Goal: Task Accomplishment & Management: Complete application form

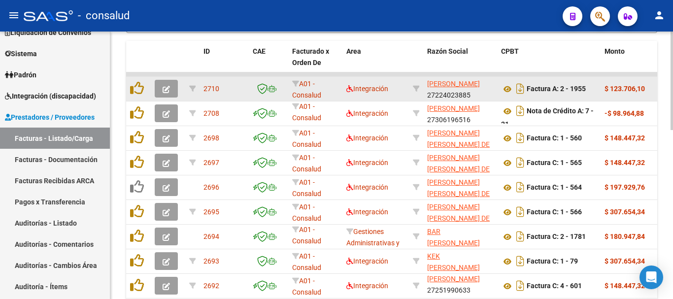
scroll to position [309, 0]
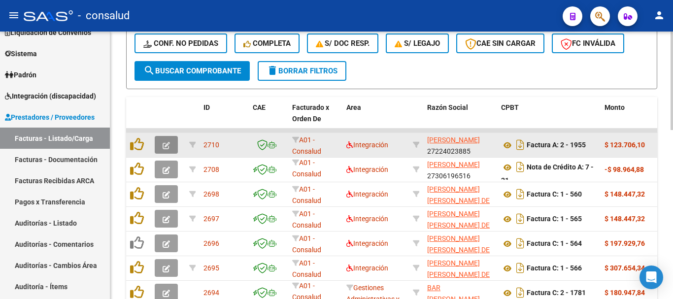
click at [161, 142] on button "button" at bounding box center [166, 145] width 23 height 18
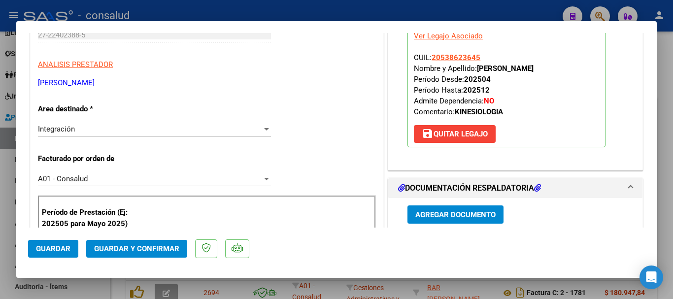
scroll to position [0, 0]
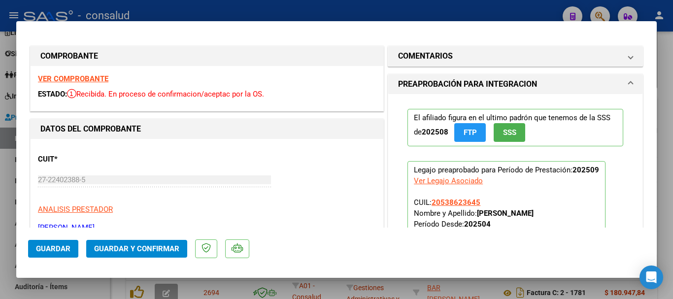
click at [101, 74] on strong "VER COMPROBANTE" at bounding box center [73, 78] width 70 height 9
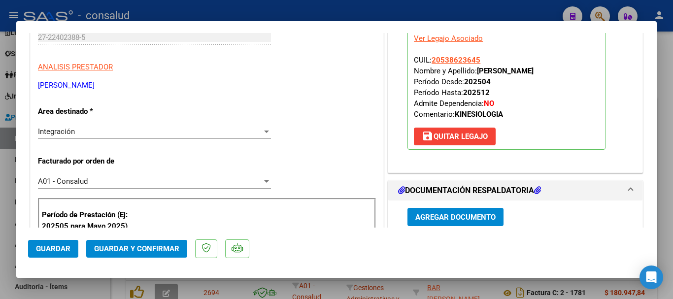
scroll to position [148, 0]
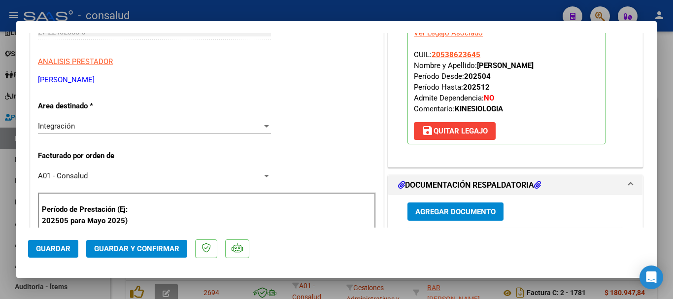
click at [148, 250] on span "Guardar y Confirmar" at bounding box center [136, 248] width 85 height 9
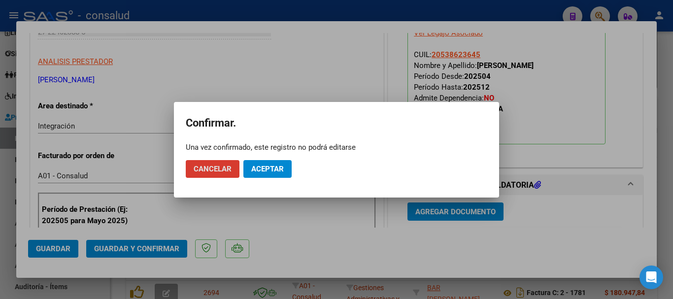
click at [259, 169] on span "Aceptar" at bounding box center [267, 169] width 33 height 9
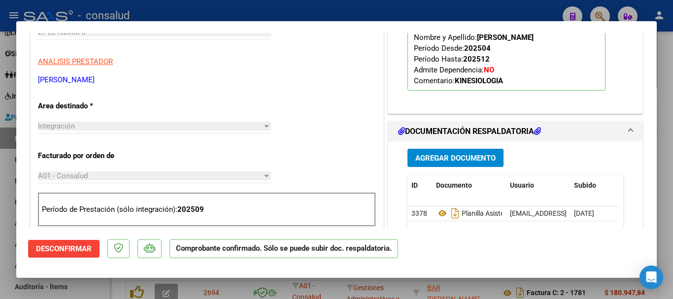
type input "$ 0,00"
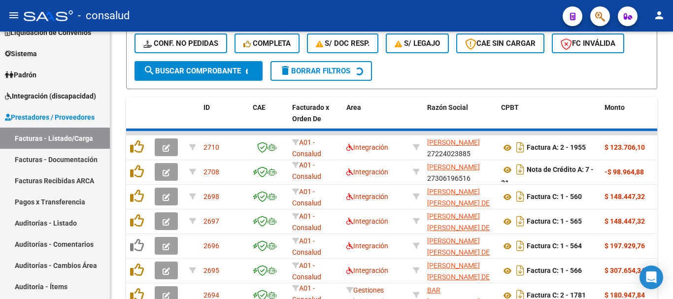
scroll to position [309, 0]
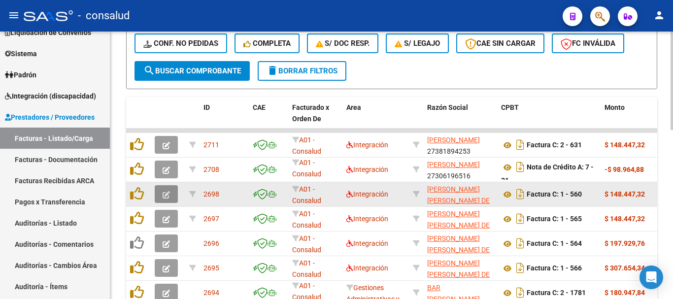
click at [164, 191] on icon "button" at bounding box center [166, 194] width 7 height 7
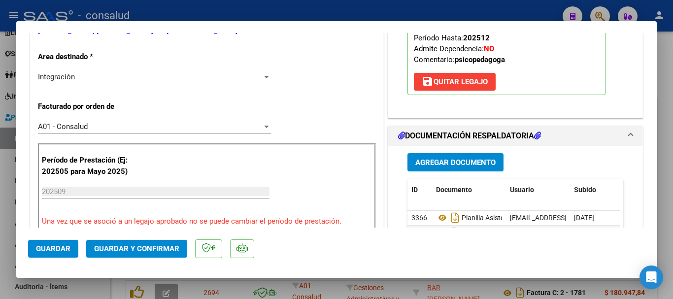
scroll to position [296, 0]
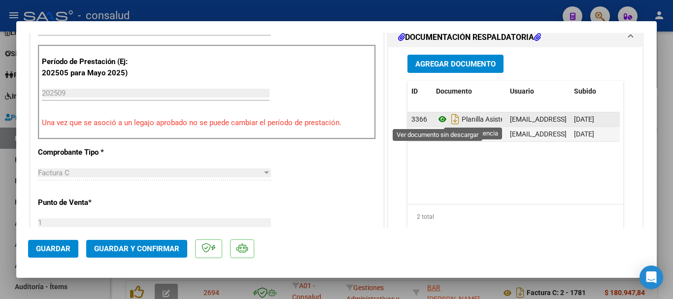
click at [436, 118] on icon at bounding box center [442, 119] width 13 height 12
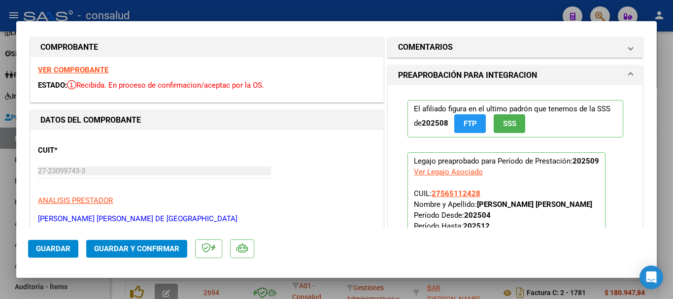
scroll to position [0, 0]
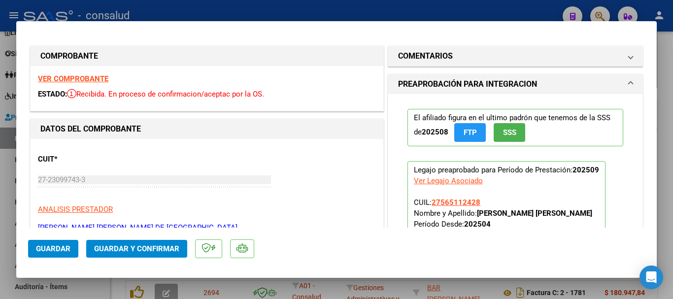
click at [98, 85] on div "VER COMPROBANTE ESTADO: Recibida. En proceso de confirmacion/aceptac por la OS." at bounding box center [207, 88] width 353 height 45
click at [97, 80] on strong "VER COMPROBANTE" at bounding box center [73, 78] width 70 height 9
click at [138, 247] on span "Guardar y Confirmar" at bounding box center [136, 248] width 85 height 9
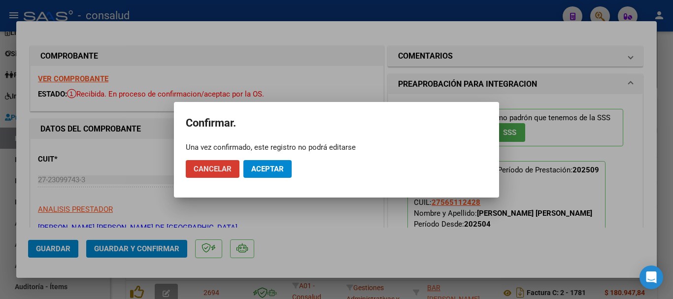
click at [281, 162] on button "Aceptar" at bounding box center [267, 169] width 48 height 18
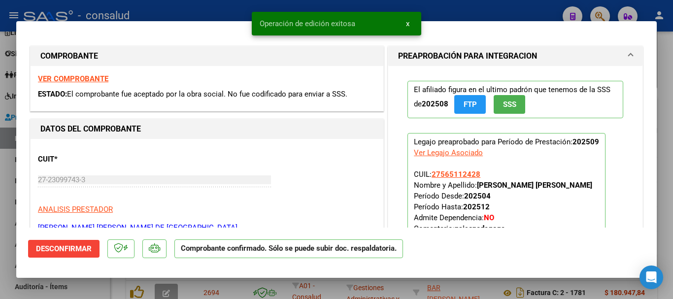
type input "$ 0,00"
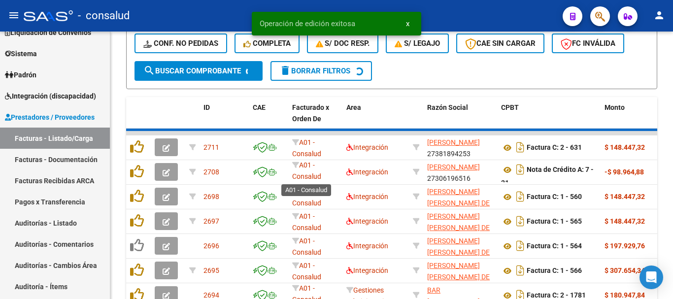
scroll to position [309, 0]
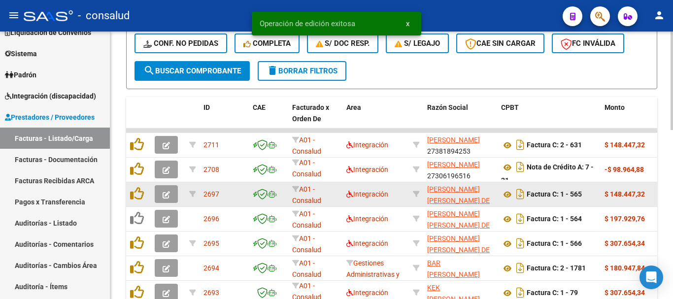
click at [160, 195] on button "button" at bounding box center [166, 194] width 23 height 18
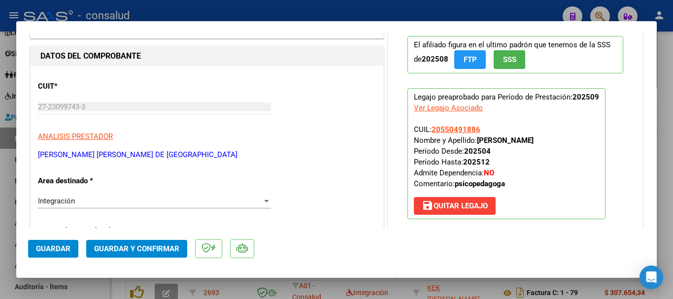
scroll to position [0, 0]
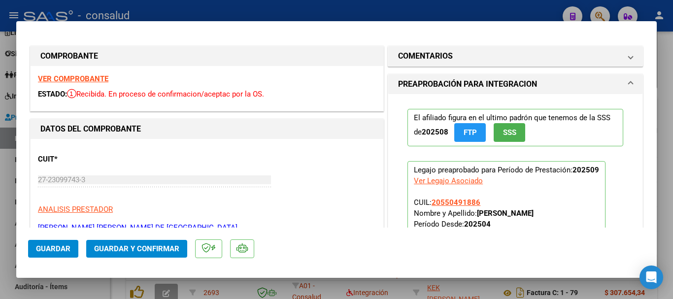
click at [90, 81] on strong "VER COMPROBANTE" at bounding box center [73, 78] width 70 height 9
click at [154, 254] on button "Guardar y Confirmar" at bounding box center [136, 249] width 101 height 18
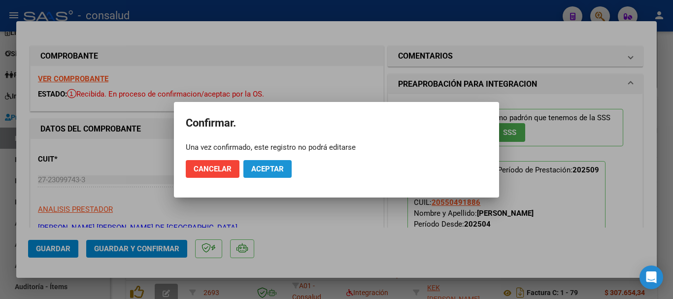
click at [257, 169] on span "Aceptar" at bounding box center [267, 169] width 33 height 9
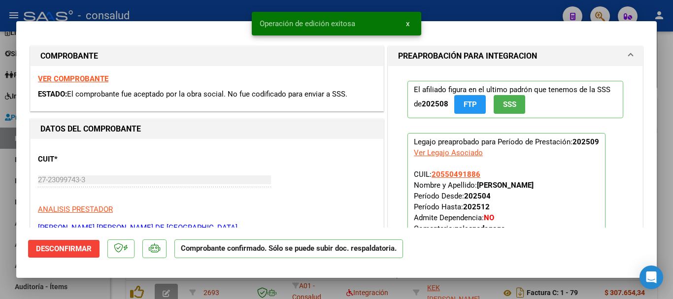
type input "$ 0,00"
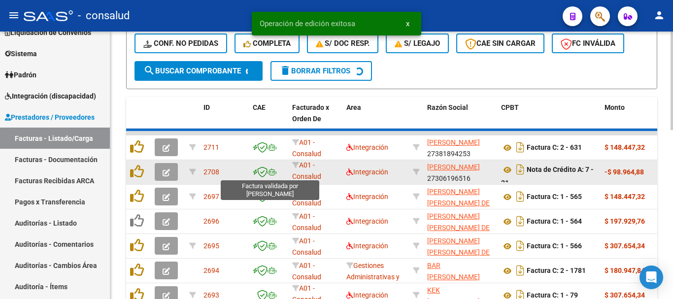
scroll to position [309, 0]
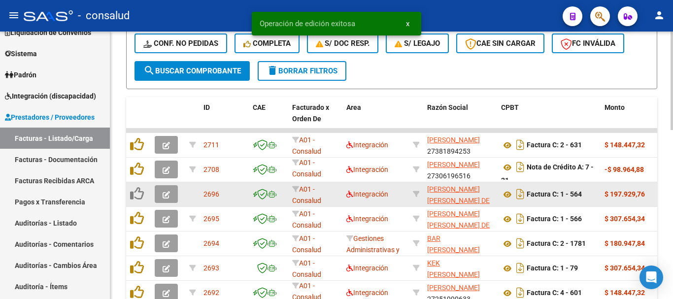
click at [160, 199] on button "button" at bounding box center [166, 194] width 23 height 18
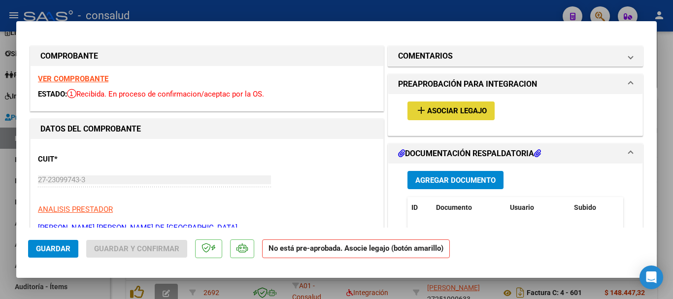
click at [422, 108] on mat-icon "add" at bounding box center [421, 110] width 12 height 12
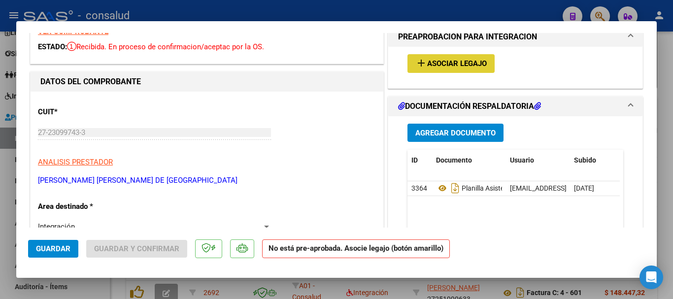
scroll to position [0, 0]
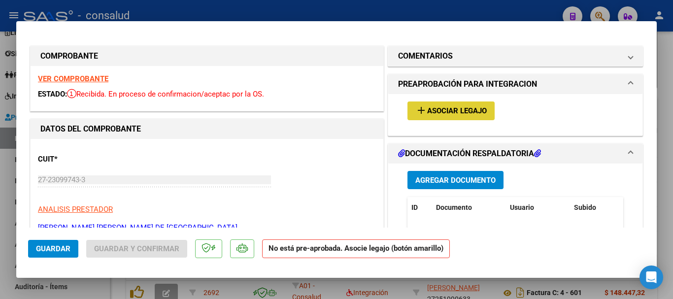
click at [62, 84] on div "VER COMPROBANTE ESTADO: Recibida. En proceso de confirmacion/aceptac por la OS." at bounding box center [207, 88] width 353 height 45
click at [62, 77] on strong "VER COMPROBANTE" at bounding box center [73, 78] width 70 height 9
click at [419, 108] on mat-icon "add" at bounding box center [421, 110] width 12 height 12
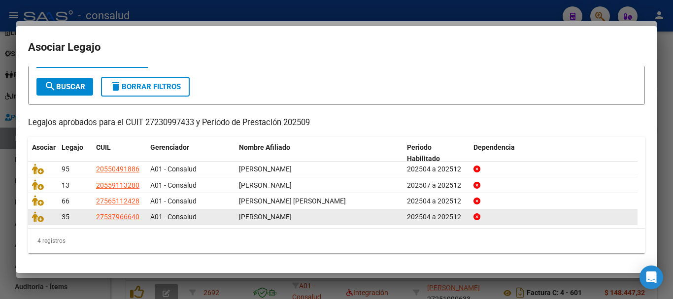
scroll to position [48, 0]
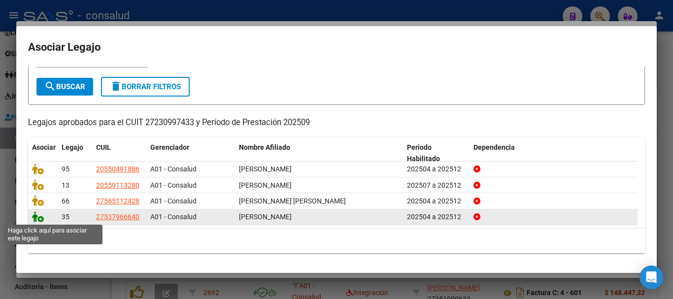
click at [39, 219] on icon at bounding box center [38, 216] width 12 height 11
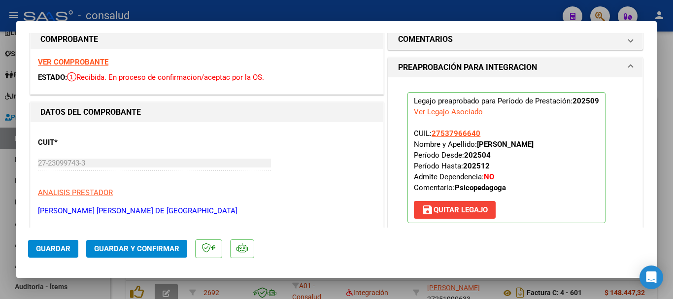
scroll to position [0, 0]
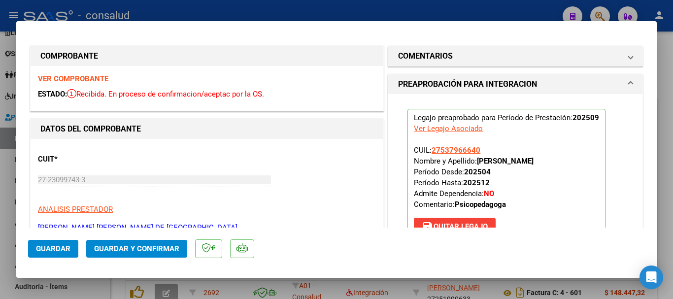
click at [52, 79] on strong "VER COMPROBANTE" at bounding box center [73, 78] width 70 height 9
click at [146, 252] on span "Guardar y Confirmar" at bounding box center [136, 248] width 85 height 9
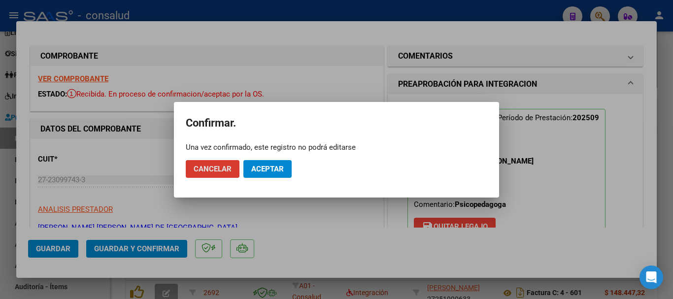
click at [264, 170] on span "Aceptar" at bounding box center [267, 169] width 33 height 9
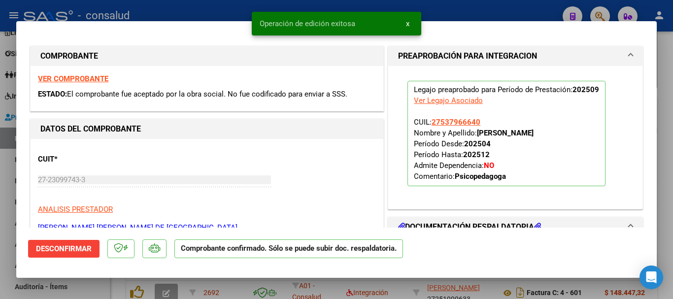
type input "$ 0,00"
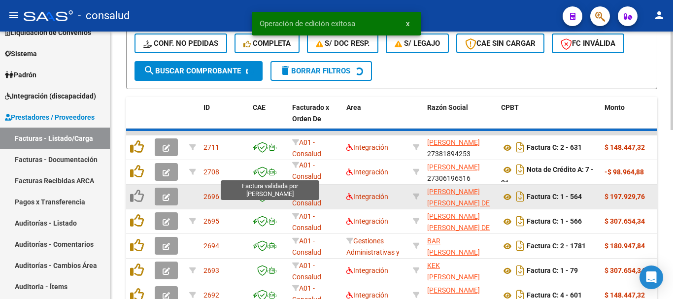
scroll to position [309, 0]
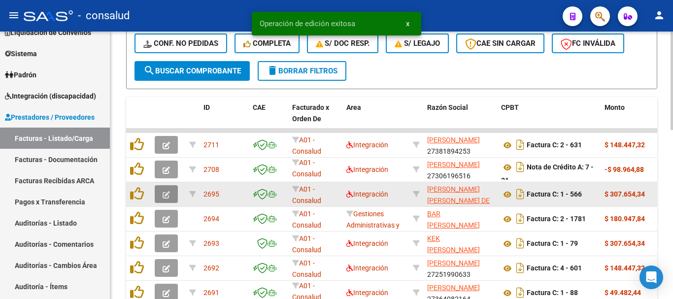
click at [165, 189] on button "button" at bounding box center [166, 194] width 23 height 18
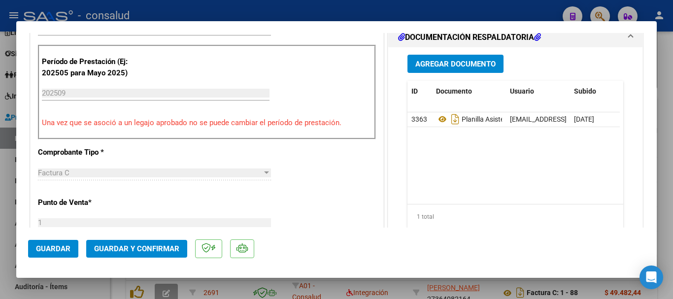
scroll to position [394, 0]
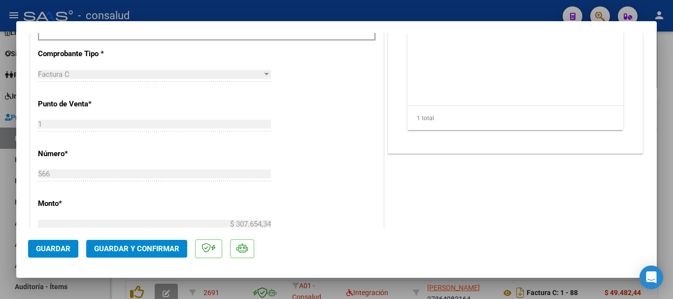
click at [141, 256] on button "Guardar y Confirmar" at bounding box center [136, 249] width 101 height 18
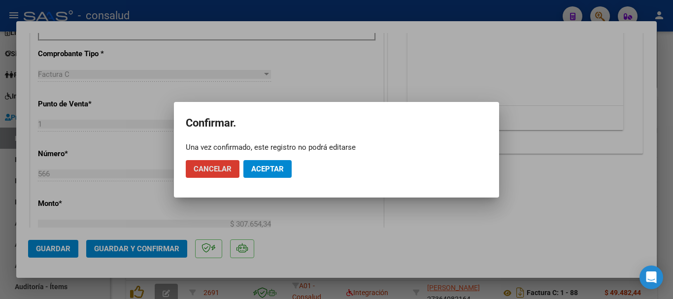
click at [258, 169] on span "Aceptar" at bounding box center [267, 169] width 33 height 9
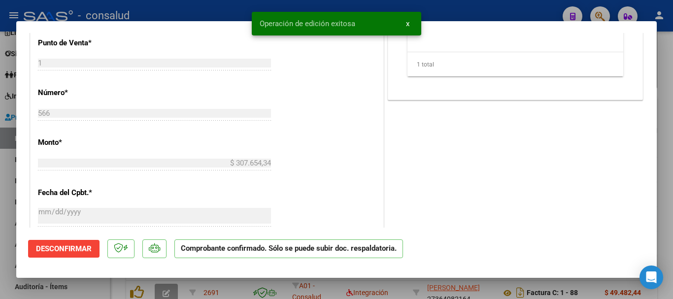
type input "$ 0,00"
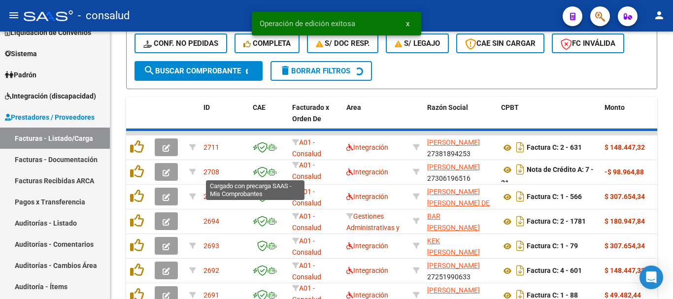
scroll to position [309, 0]
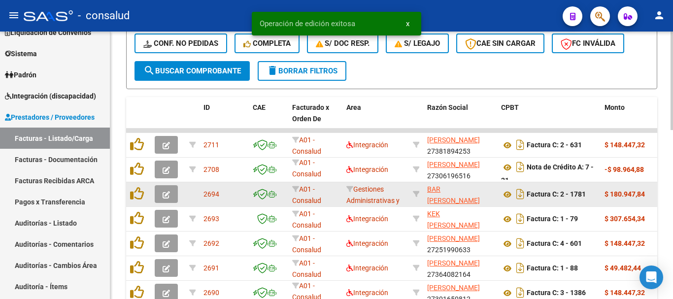
click at [164, 194] on icon "button" at bounding box center [166, 194] width 7 height 7
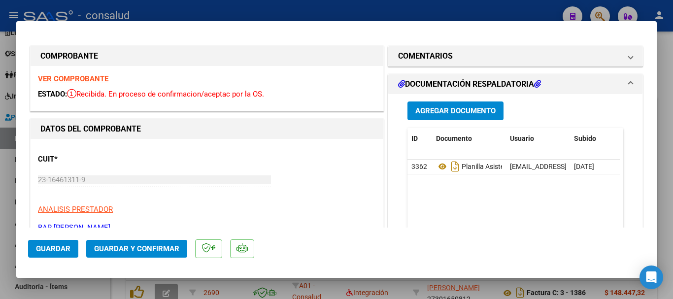
click at [65, 78] on strong "VER COMPROBANTE" at bounding box center [73, 78] width 70 height 9
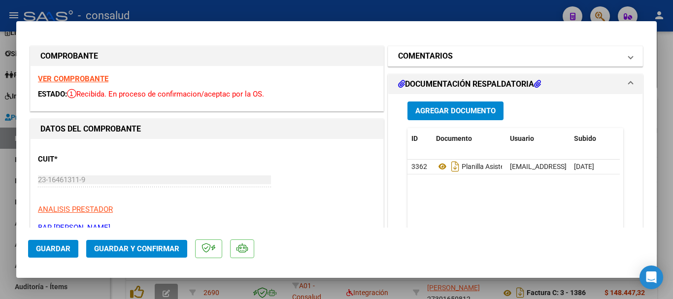
click at [402, 57] on h1 "COMENTARIOS" at bounding box center [425, 56] width 55 height 12
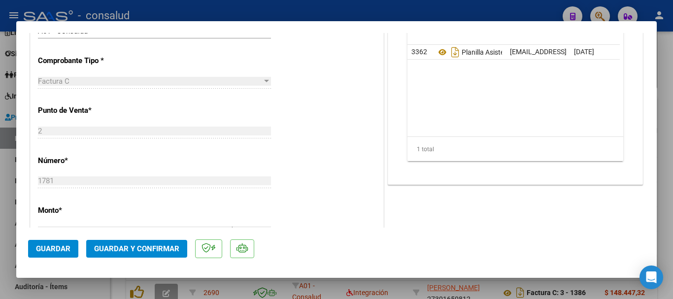
scroll to position [99, 0]
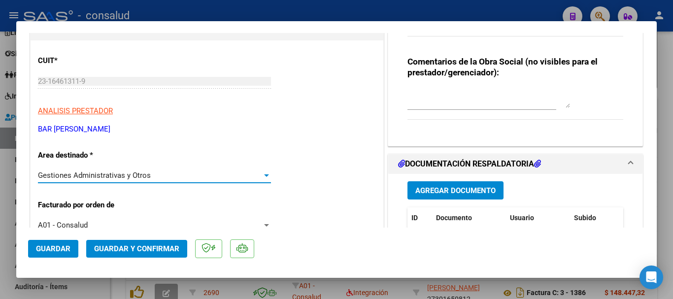
click at [95, 172] on span "Gestiones Administrativas y Otros" at bounding box center [94, 175] width 113 height 9
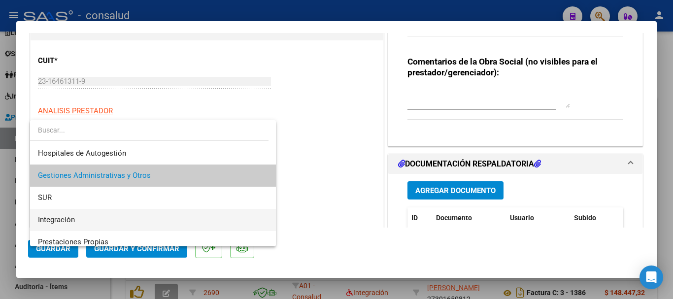
click at [110, 218] on span "Integración" at bounding box center [153, 220] width 230 height 22
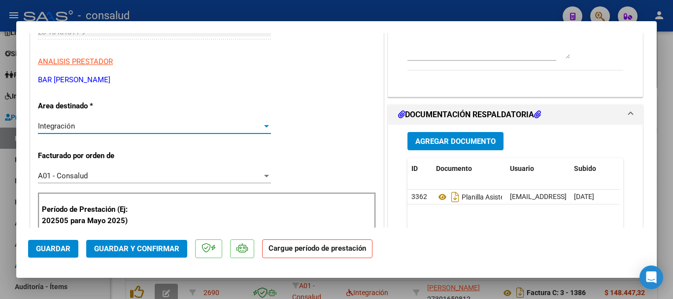
scroll to position [296, 0]
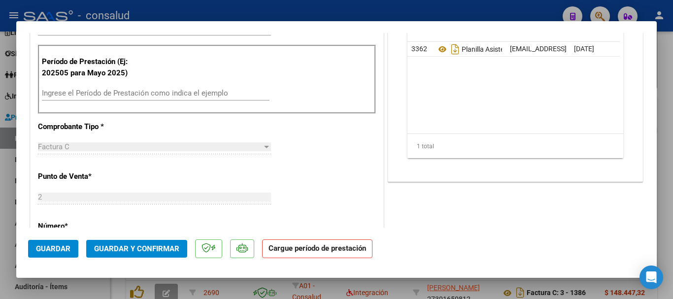
click at [125, 93] on input "Ingrese el Período de Prestación como indica el ejemplo" at bounding box center [156, 93] width 228 height 9
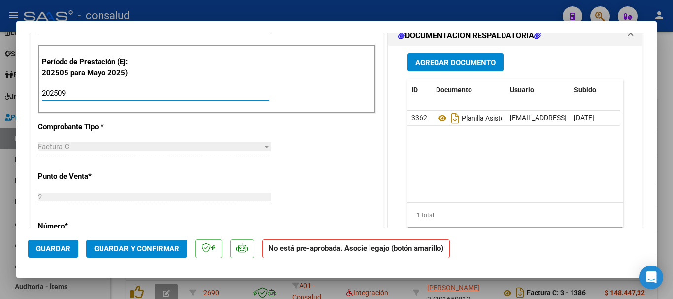
type input "202509"
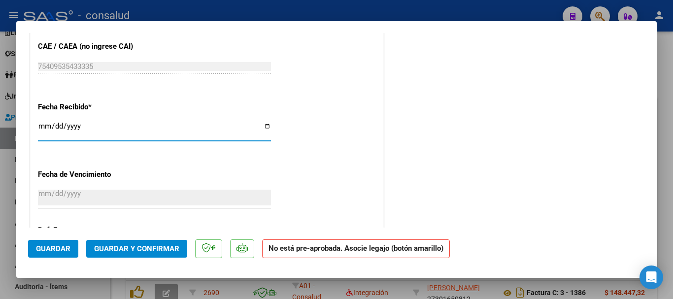
click at [49, 251] on span "Guardar" at bounding box center [53, 248] width 34 height 9
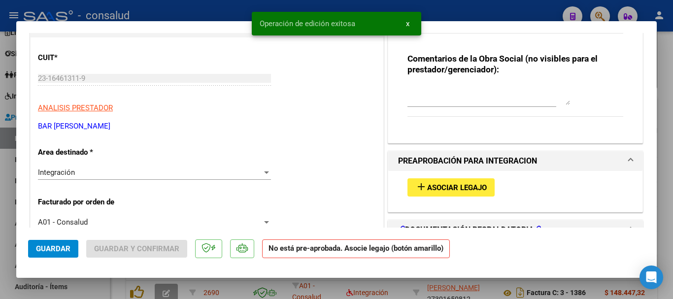
scroll to position [139, 0]
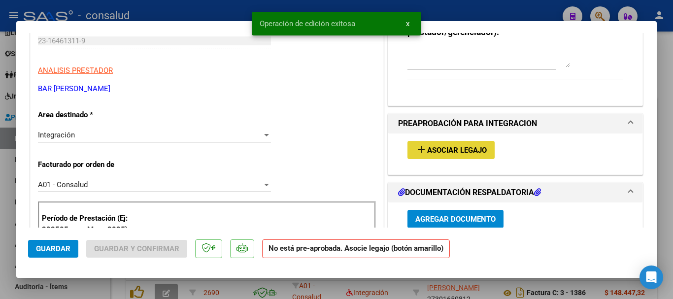
click at [427, 146] on span "Asociar Legajo" at bounding box center [457, 150] width 60 height 9
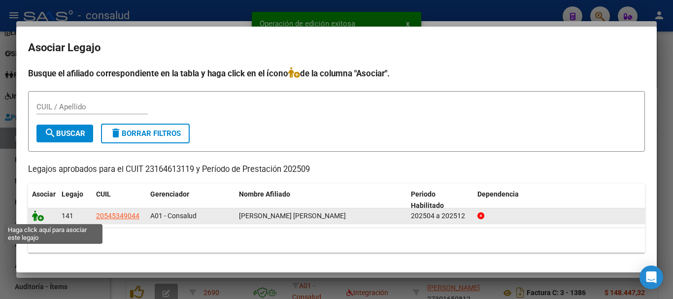
click at [34, 218] on icon at bounding box center [38, 215] width 12 height 11
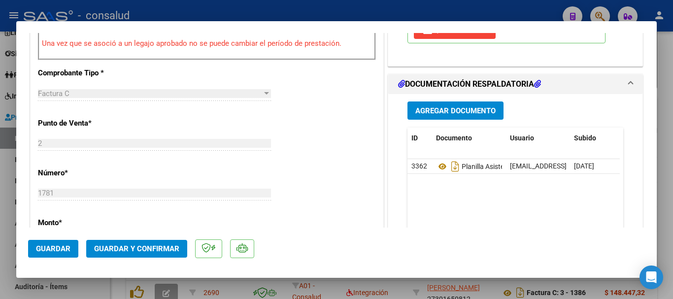
scroll to position [385, 0]
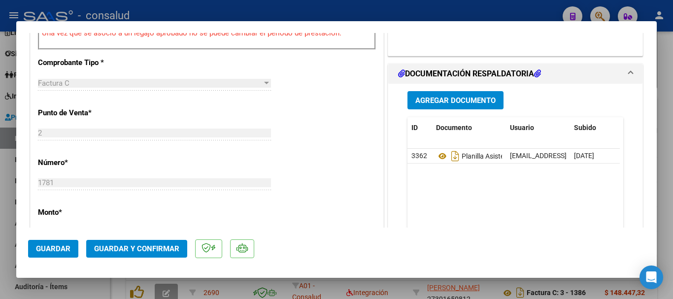
click at [154, 247] on span "Guardar y Confirmar" at bounding box center [136, 248] width 85 height 9
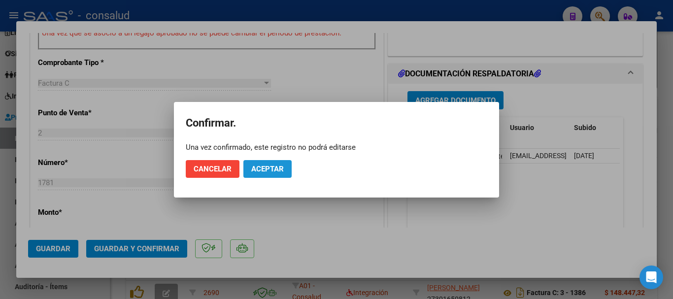
click at [269, 172] on span "Aceptar" at bounding box center [267, 169] width 33 height 9
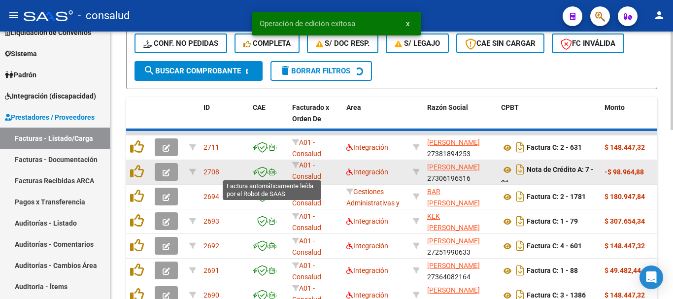
scroll to position [309, 0]
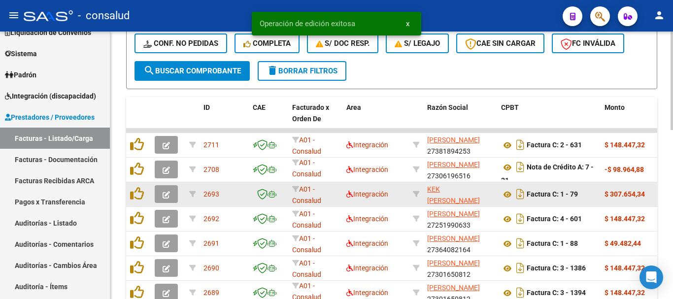
click at [167, 198] on icon "button" at bounding box center [166, 194] width 7 height 7
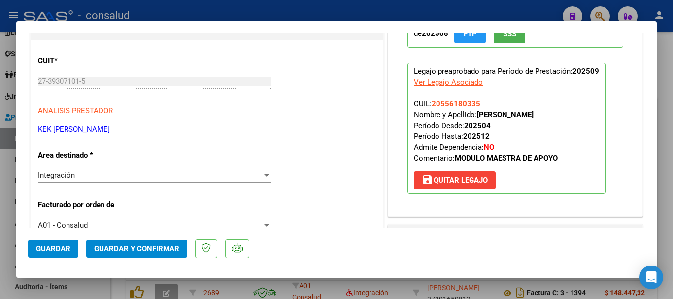
scroll to position [0, 0]
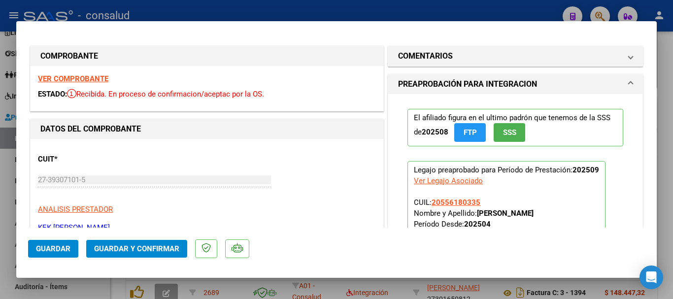
click at [100, 78] on strong "VER COMPROBANTE" at bounding box center [73, 78] width 70 height 9
click at [143, 249] on span "Guardar y Confirmar" at bounding box center [136, 248] width 85 height 9
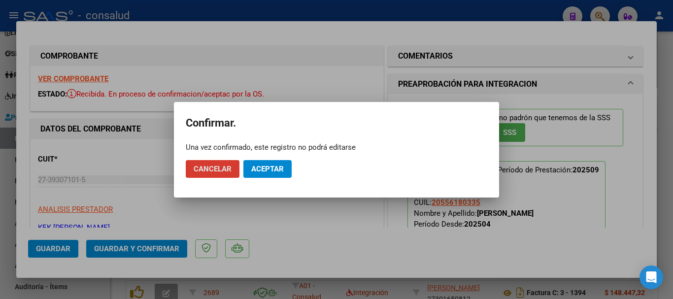
click at [257, 170] on span "Aceptar" at bounding box center [267, 169] width 33 height 9
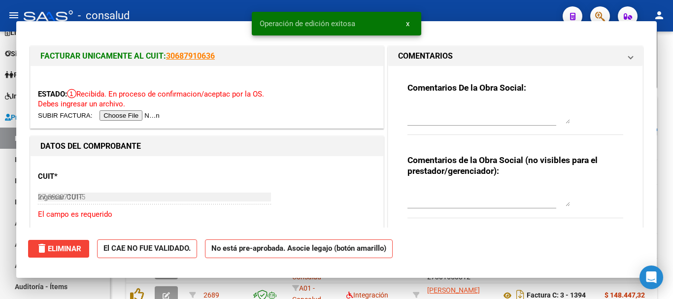
type input "$ 0,00"
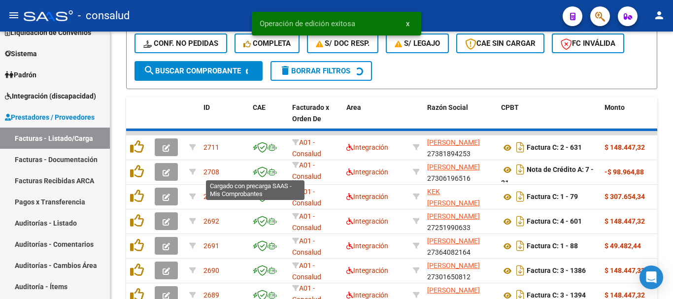
scroll to position [309, 0]
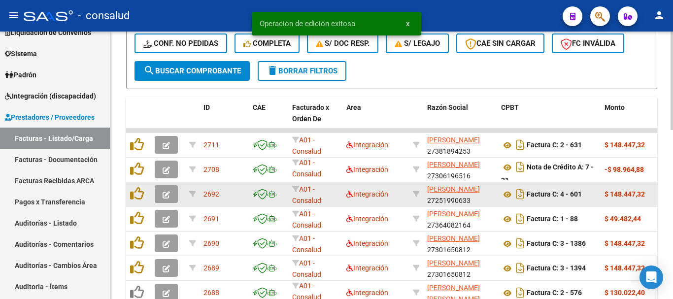
click at [167, 193] on icon "button" at bounding box center [166, 194] width 7 height 7
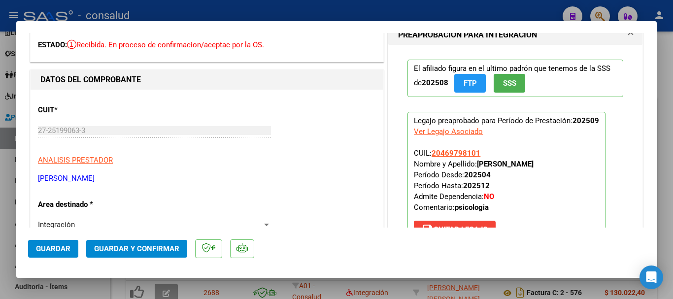
scroll to position [0, 0]
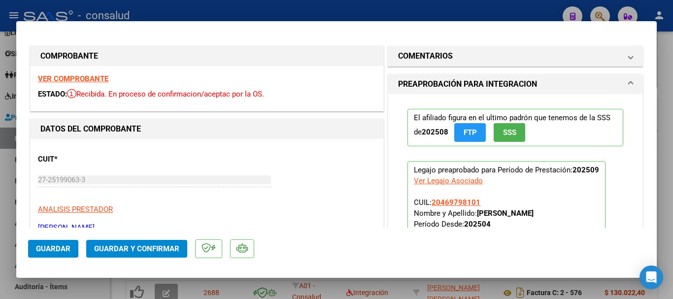
click at [92, 78] on strong "VER COMPROBANTE" at bounding box center [73, 78] width 70 height 9
click at [144, 251] on span "Guardar y Confirmar" at bounding box center [136, 248] width 85 height 9
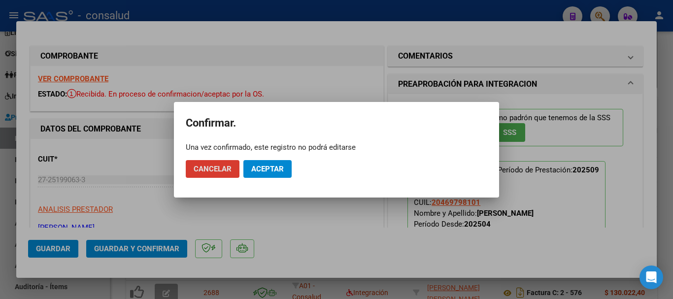
click at [283, 168] on span "Aceptar" at bounding box center [267, 169] width 33 height 9
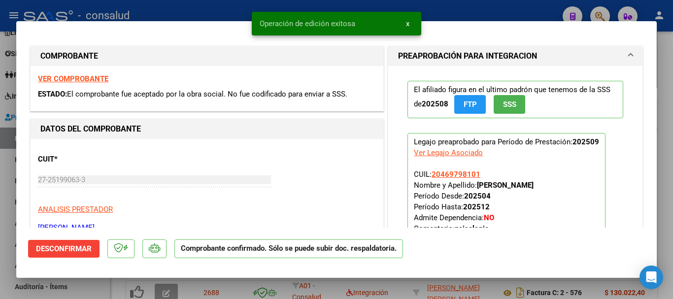
type input "$ 0,00"
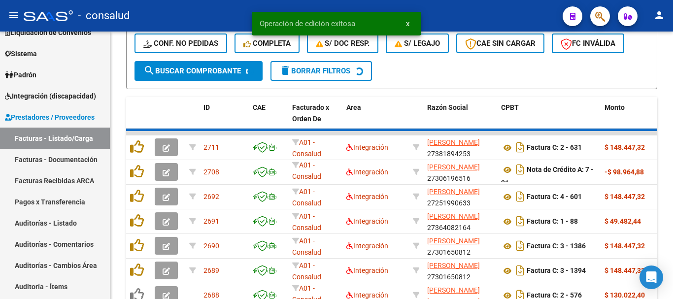
scroll to position [309, 0]
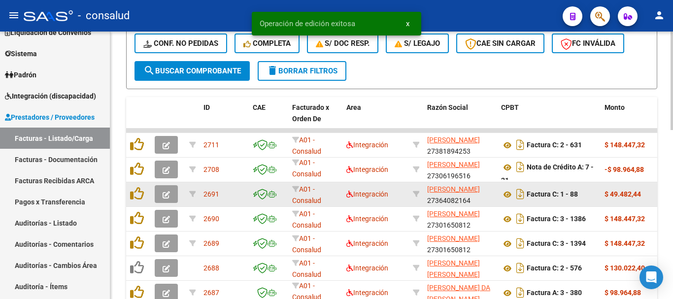
click at [166, 196] on icon "button" at bounding box center [166, 194] width 7 height 7
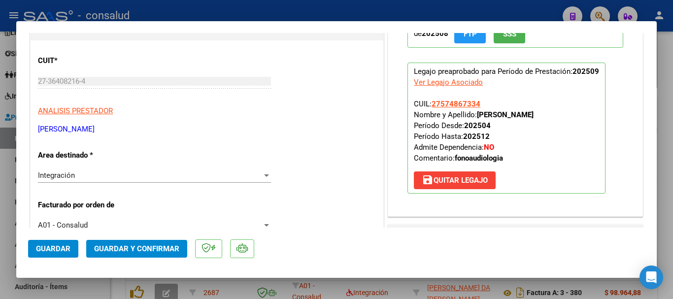
scroll to position [0, 0]
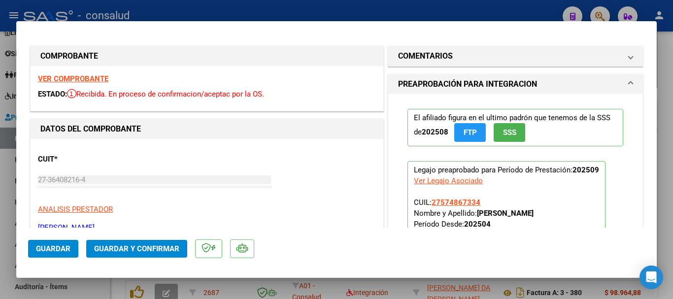
click at [73, 77] on strong "VER COMPROBANTE" at bounding box center [73, 78] width 70 height 9
click at [158, 254] on button "Guardar y Confirmar" at bounding box center [136, 249] width 101 height 18
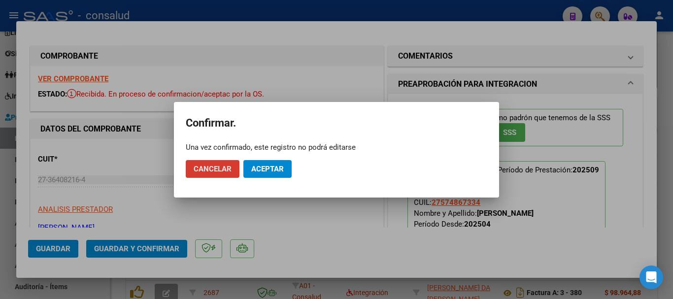
click at [261, 171] on span "Aceptar" at bounding box center [267, 169] width 33 height 9
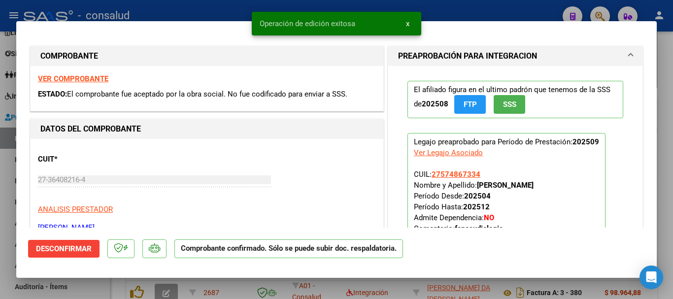
type input "$ 0,00"
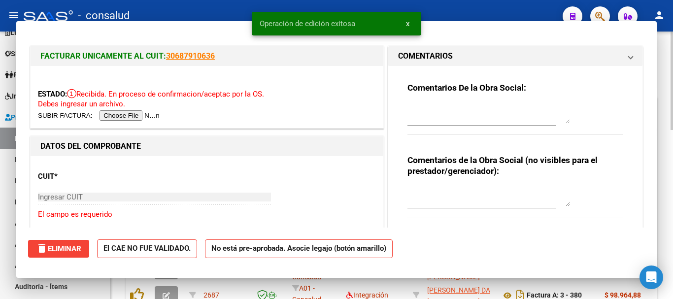
scroll to position [309, 0]
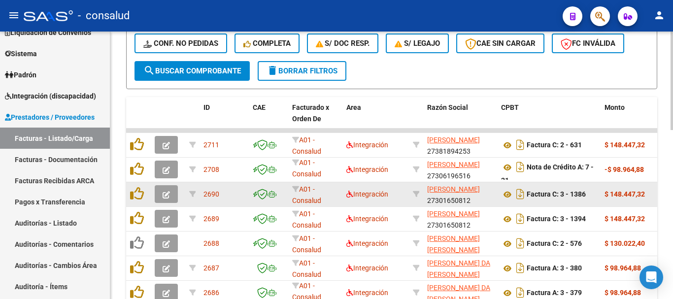
click at [169, 201] on button "button" at bounding box center [166, 194] width 23 height 18
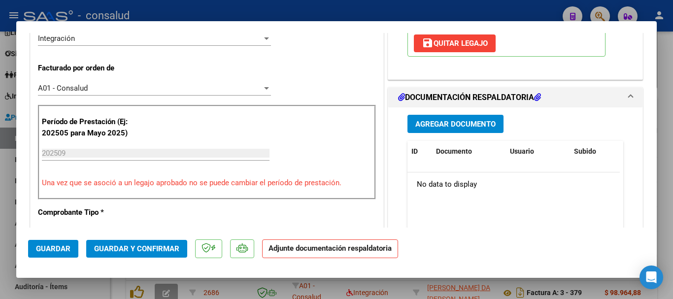
scroll to position [246, 0]
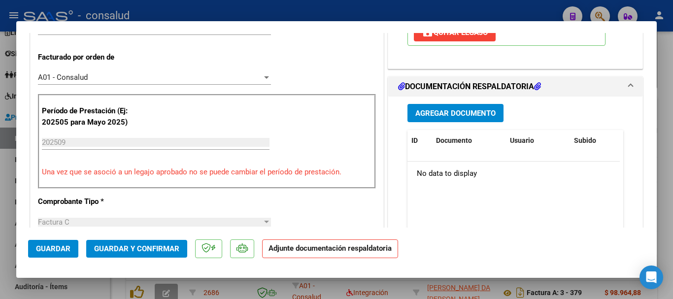
type input "$ 0,00"
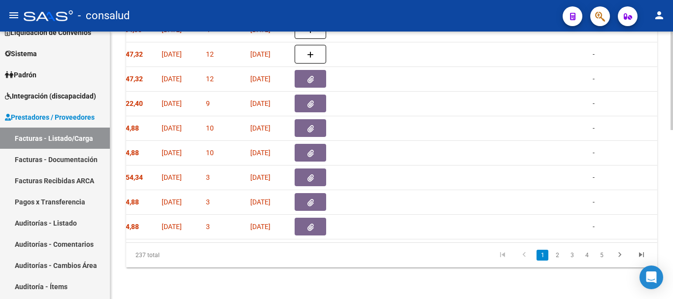
scroll to position [0, 0]
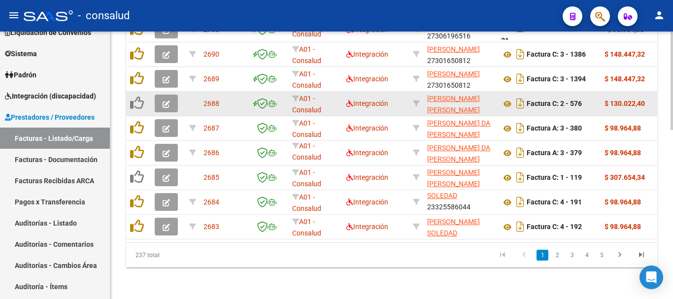
click at [154, 95] on datatable-body-cell at bounding box center [168, 104] width 34 height 24
click at [162, 95] on button "button" at bounding box center [166, 104] width 23 height 18
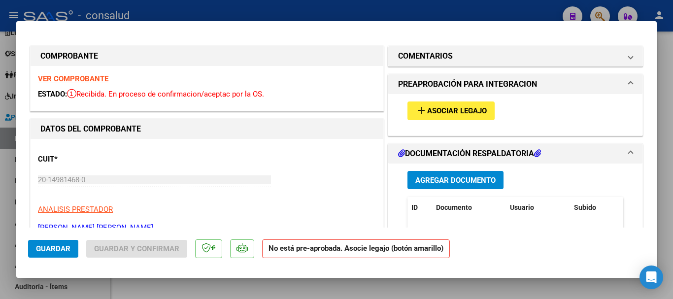
click at [492, 118] on div "add Asociar Legajo" at bounding box center [515, 110] width 231 height 33
click at [478, 114] on span "Asociar Legajo" at bounding box center [457, 111] width 60 height 9
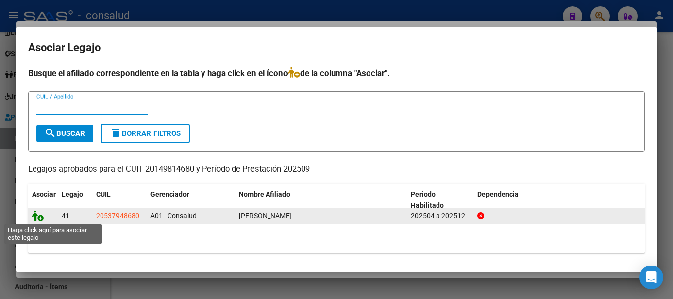
click at [37, 214] on icon at bounding box center [38, 215] width 12 height 11
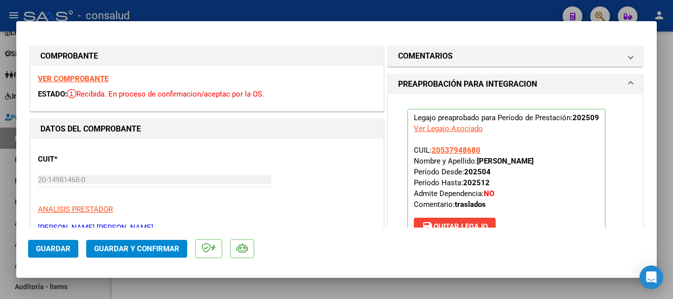
click at [46, 80] on strong "VER COMPROBANTE" at bounding box center [73, 78] width 70 height 9
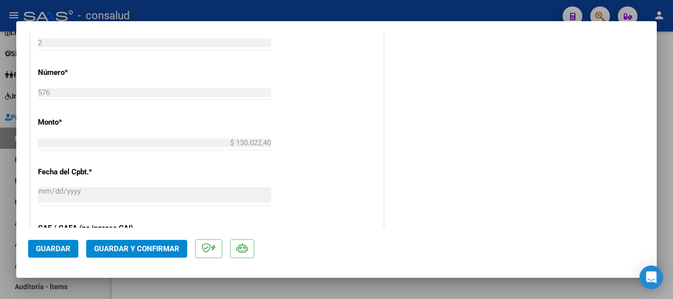
scroll to position [493, 0]
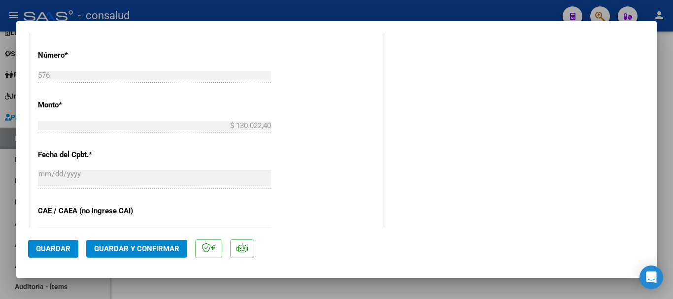
click at [119, 251] on span "Guardar y Confirmar" at bounding box center [136, 248] width 85 height 9
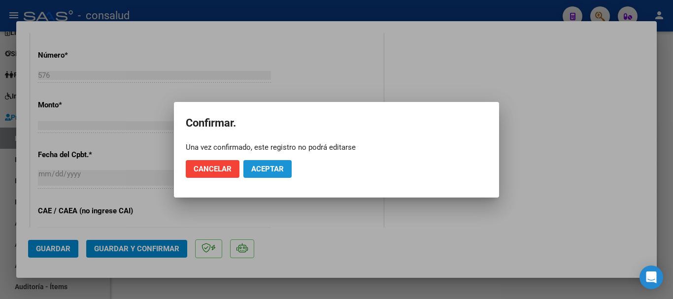
click at [284, 173] on button "Aceptar" at bounding box center [267, 169] width 48 height 18
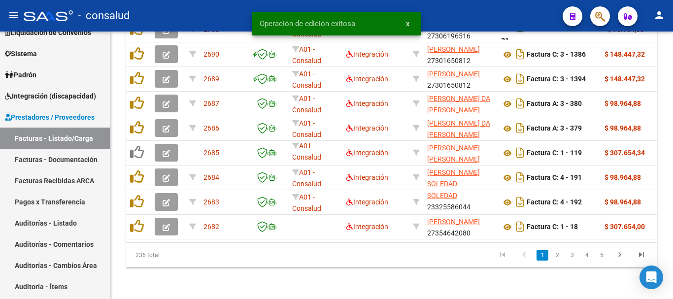
scroll to position [457, 0]
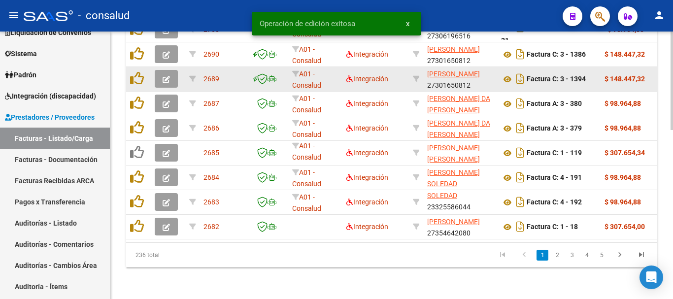
click at [163, 76] on icon "button" at bounding box center [166, 79] width 7 height 7
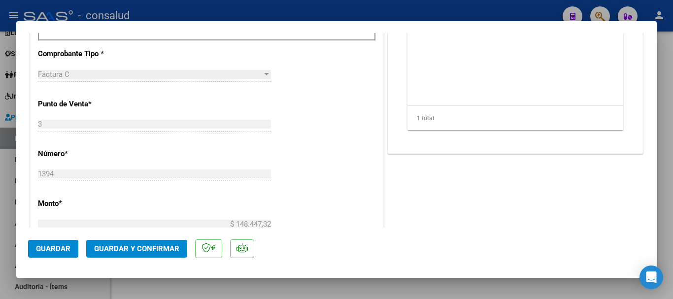
scroll to position [197, 0]
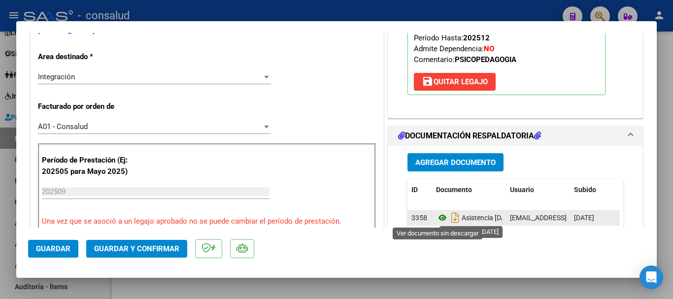
click at [436, 213] on icon at bounding box center [442, 218] width 13 height 12
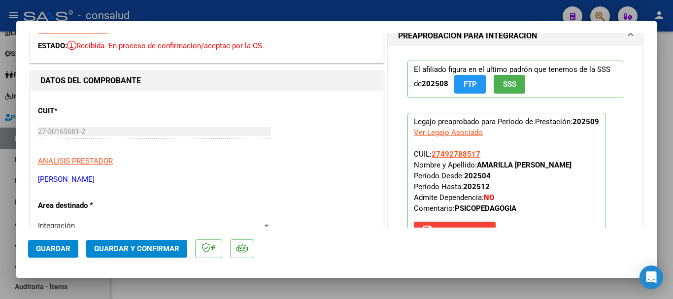
scroll to position [0, 0]
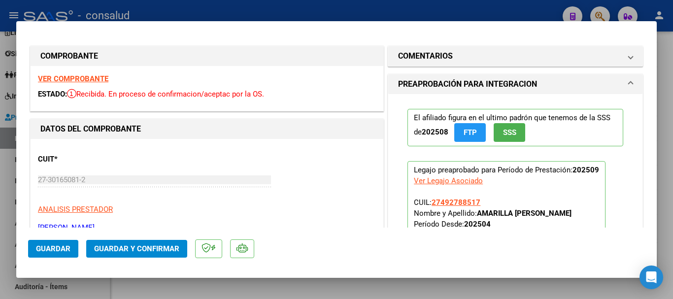
click at [99, 79] on strong "VER COMPROBANTE" at bounding box center [73, 78] width 70 height 9
click at [129, 251] on span "Guardar y Confirmar" at bounding box center [136, 248] width 85 height 9
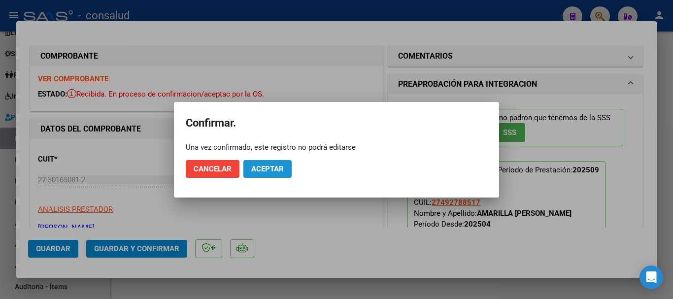
click at [261, 165] on span "Aceptar" at bounding box center [267, 169] width 33 height 9
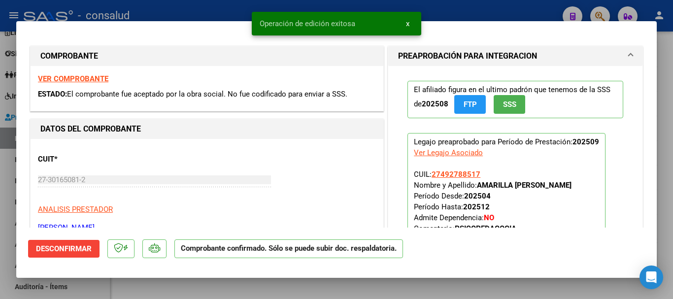
type input "$ 0,00"
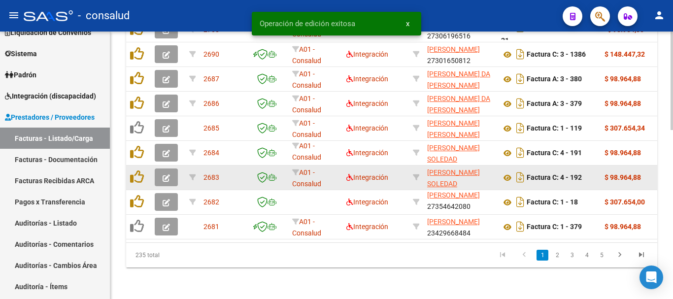
scroll to position [457, 0]
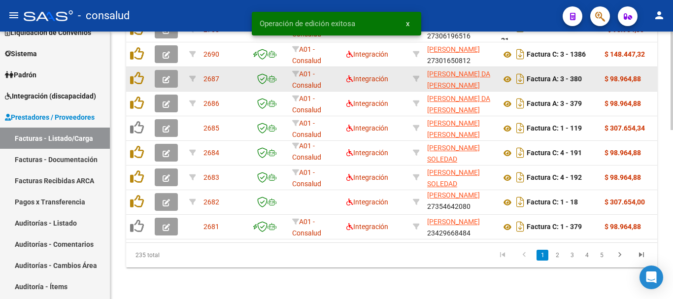
click at [165, 76] on icon "button" at bounding box center [166, 79] width 7 height 7
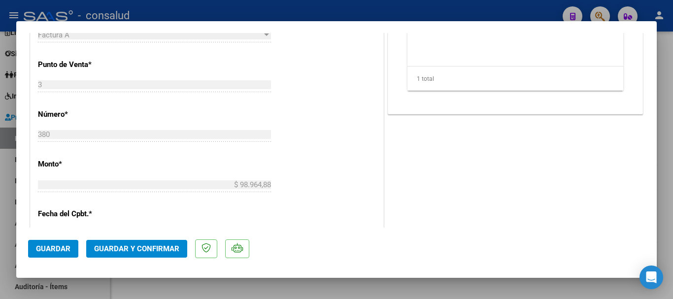
scroll to position [443, 0]
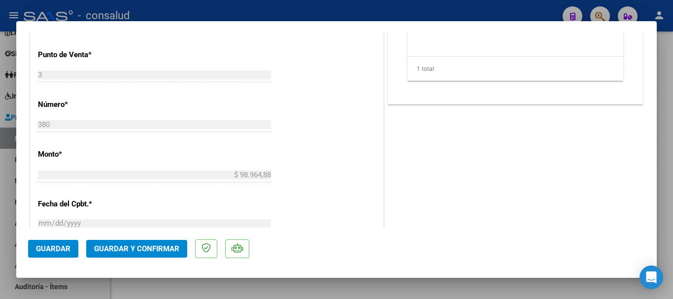
click at [128, 252] on span "Guardar y Confirmar" at bounding box center [136, 248] width 85 height 9
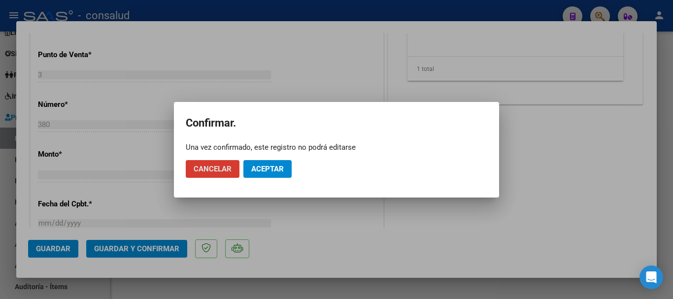
click at [270, 169] on span "Aceptar" at bounding box center [267, 169] width 33 height 9
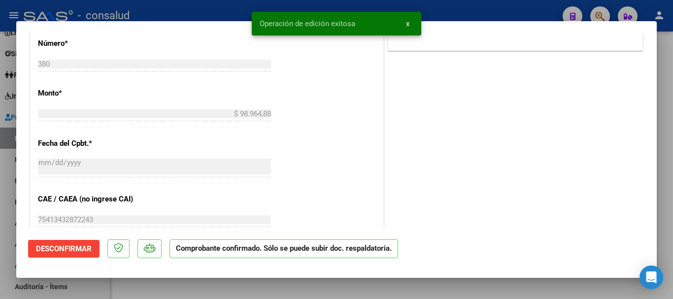
type input "$ 0,00"
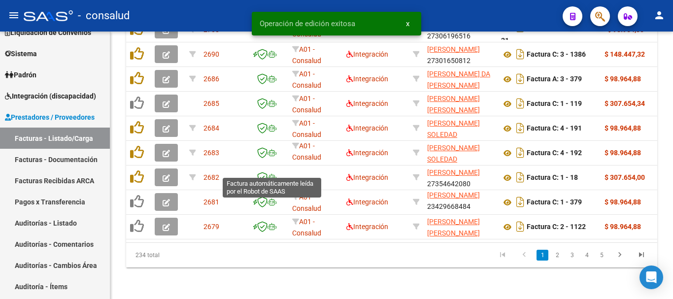
scroll to position [457, 0]
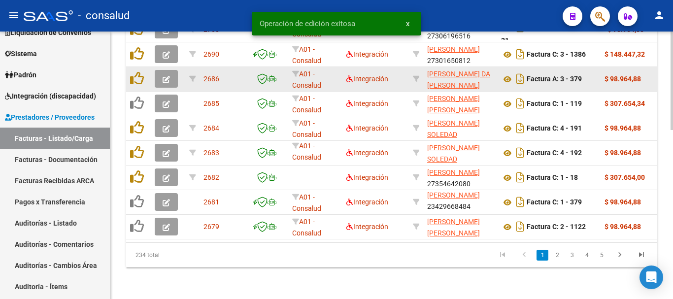
click at [178, 71] on div at bounding box center [168, 79] width 27 height 18
click at [166, 76] on icon "button" at bounding box center [166, 79] width 7 height 7
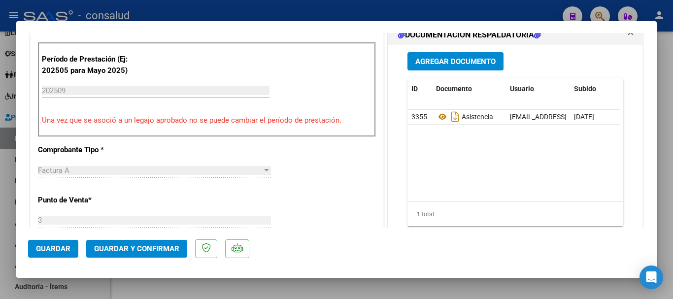
scroll to position [296, 0]
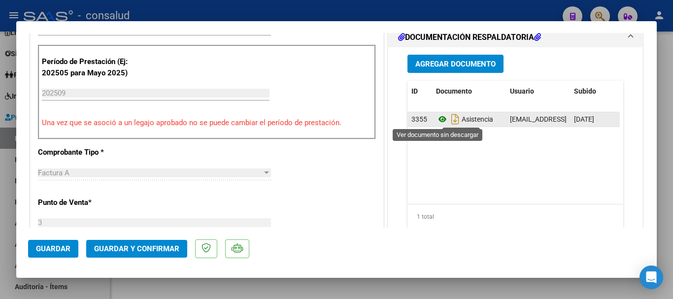
click at [437, 120] on icon at bounding box center [442, 119] width 13 height 12
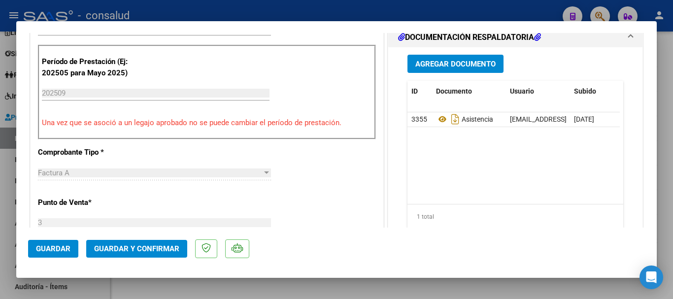
click at [140, 248] on span "Guardar y Confirmar" at bounding box center [136, 248] width 85 height 9
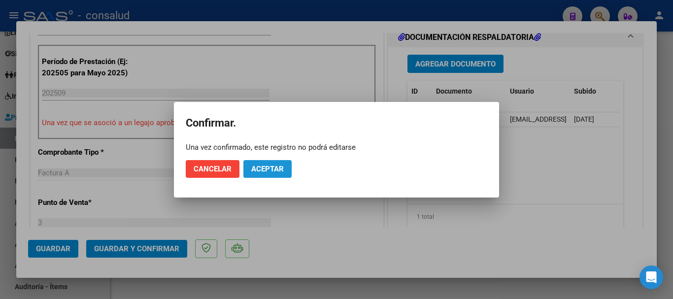
click at [261, 171] on span "Aceptar" at bounding box center [267, 169] width 33 height 9
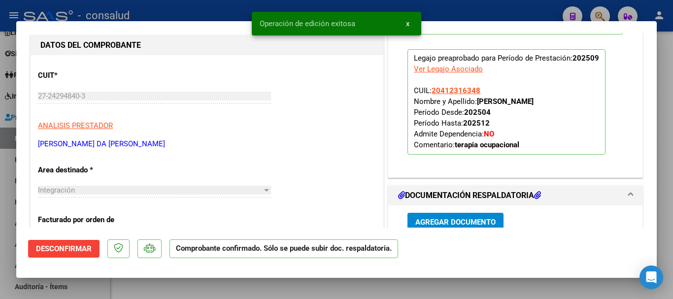
scroll to position [0, 0]
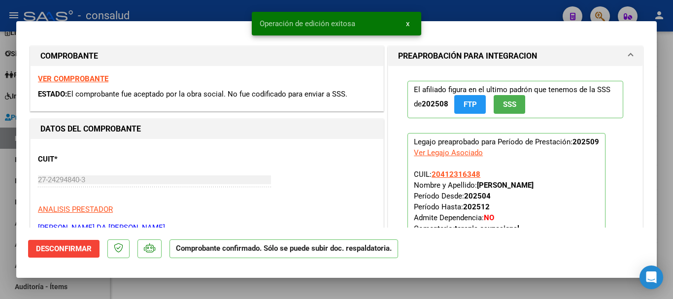
click at [90, 77] on strong "VER COMPROBANTE" at bounding box center [73, 78] width 70 height 9
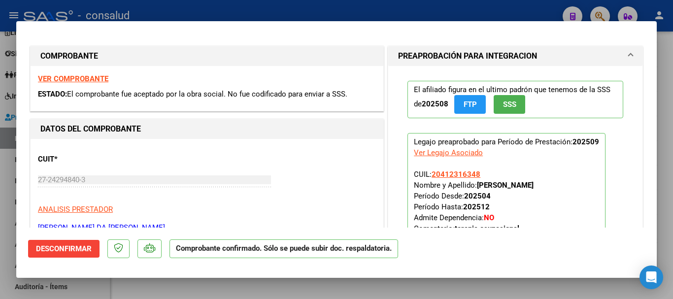
type input "$ 0,00"
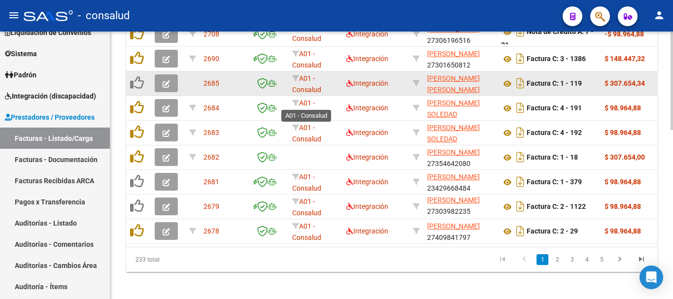
scroll to position [408, 0]
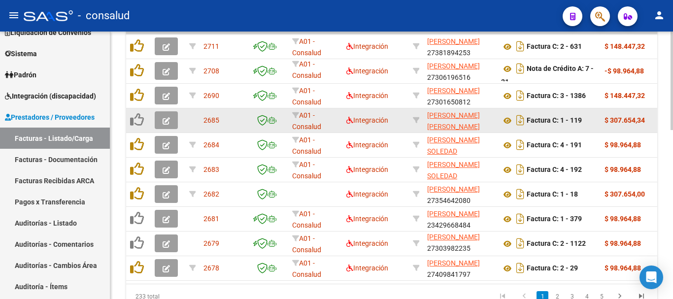
click at [164, 122] on icon "button" at bounding box center [166, 120] width 7 height 7
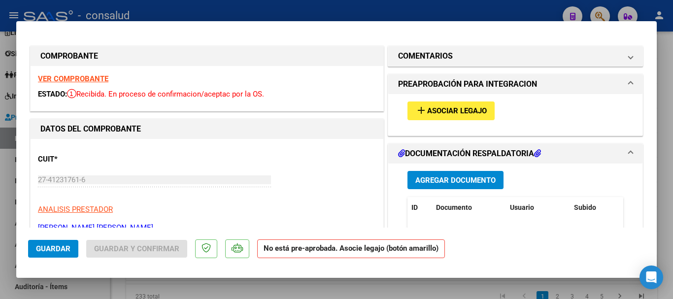
click at [427, 117] on button "add Asociar Legajo" at bounding box center [450, 110] width 87 height 18
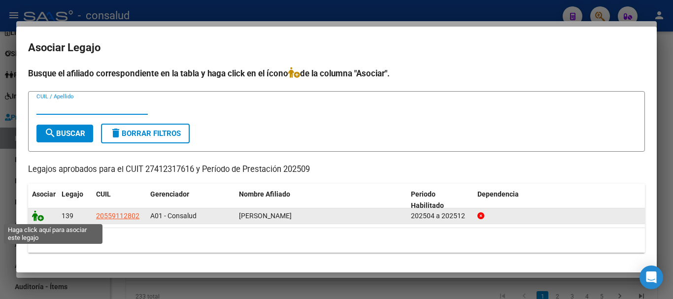
click at [39, 216] on icon at bounding box center [38, 215] width 12 height 11
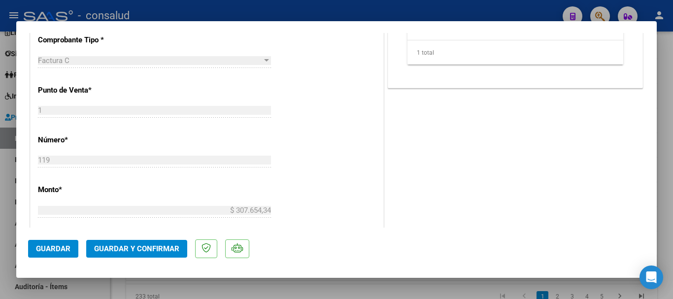
scroll to position [493, 0]
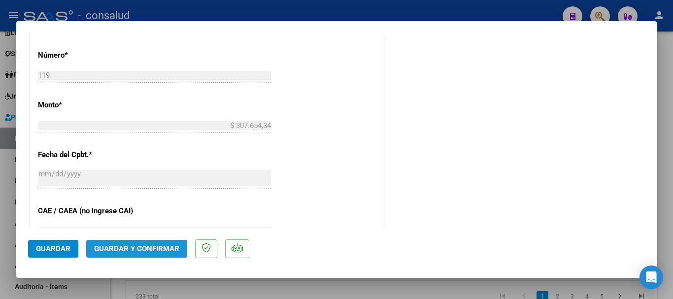
click at [183, 249] on button "Guardar y Confirmar" at bounding box center [136, 249] width 101 height 18
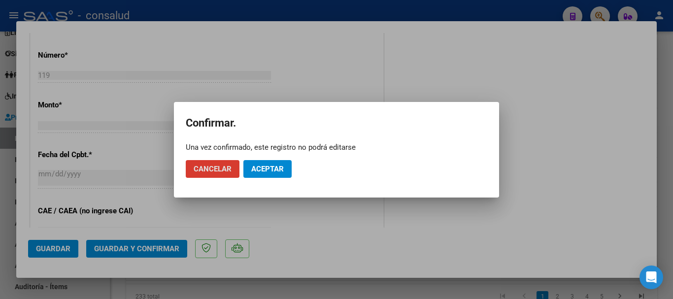
click at [261, 167] on span "Aceptar" at bounding box center [267, 169] width 33 height 9
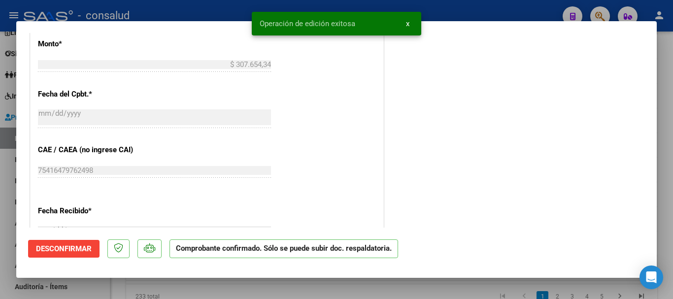
type input "$ 0,00"
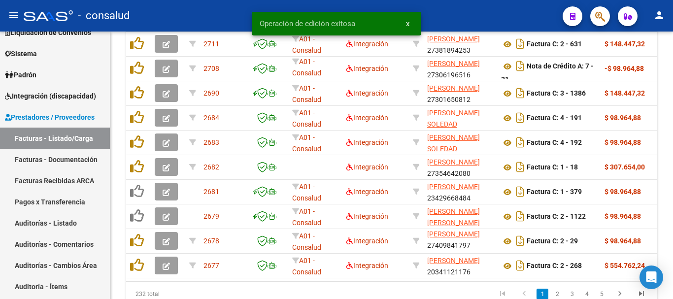
scroll to position [408, 0]
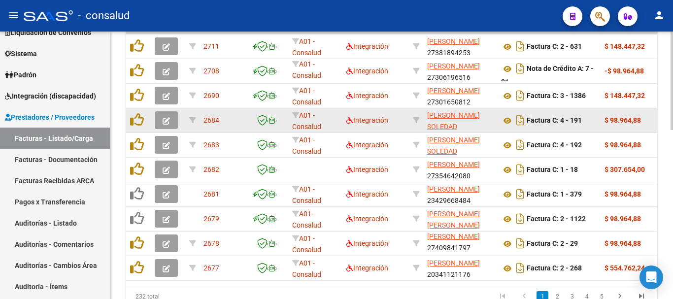
click at [155, 123] on button "button" at bounding box center [166, 120] width 23 height 18
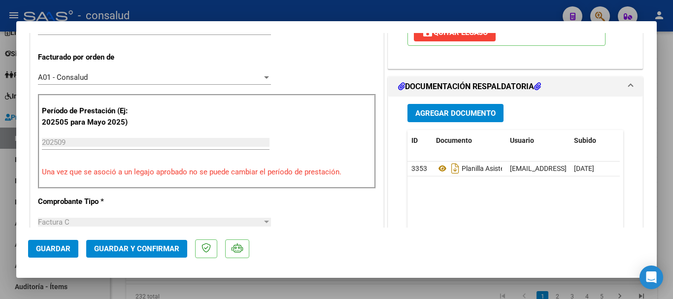
scroll to position [345, 0]
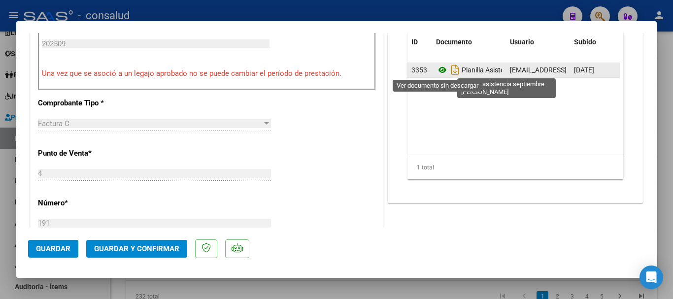
click at [440, 70] on icon at bounding box center [442, 70] width 13 height 12
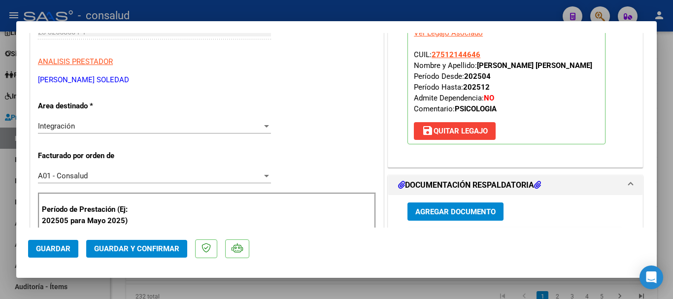
scroll to position [0, 0]
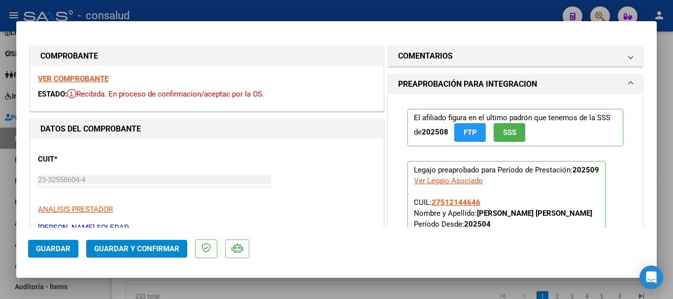
click at [98, 76] on strong "VER COMPROBANTE" at bounding box center [73, 78] width 70 height 9
click at [144, 254] on button "Guardar y Confirmar" at bounding box center [136, 249] width 101 height 18
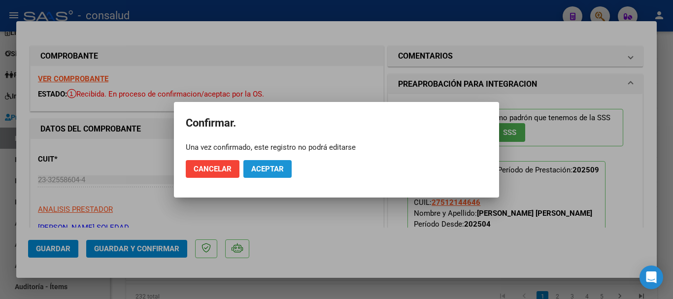
click at [268, 169] on span "Aceptar" at bounding box center [267, 169] width 33 height 9
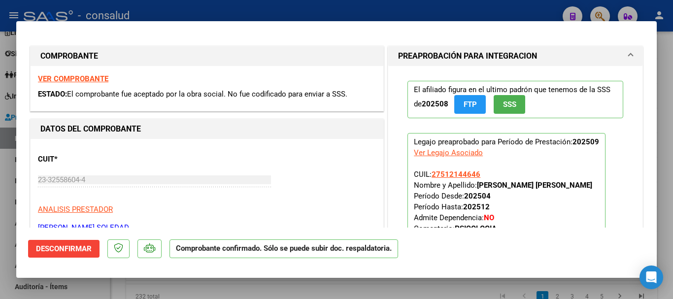
type input "$ 0,00"
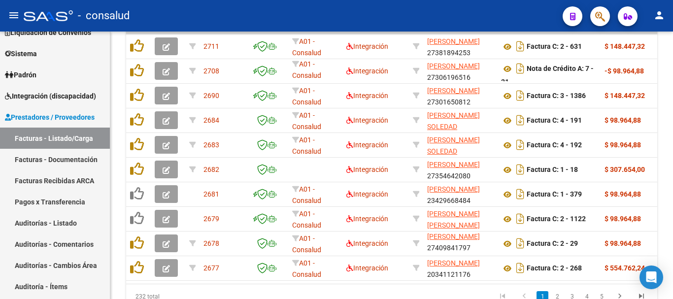
scroll to position [408, 0]
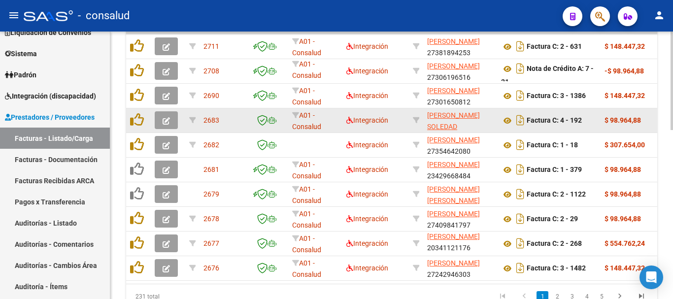
click at [167, 123] on icon "button" at bounding box center [166, 120] width 7 height 7
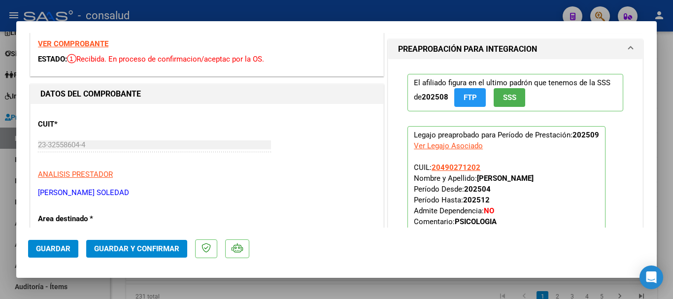
scroll to position [0, 0]
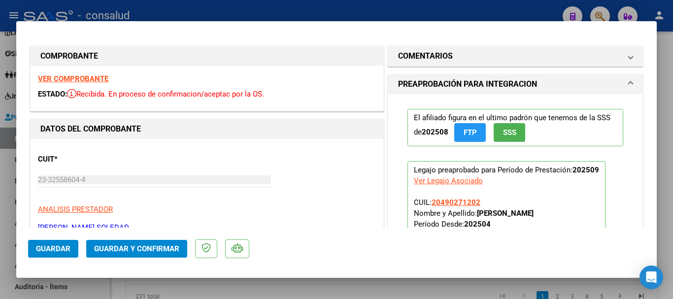
click at [76, 77] on strong "VER COMPROBANTE" at bounding box center [73, 78] width 70 height 9
click at [167, 246] on span "Guardar y Confirmar" at bounding box center [136, 248] width 85 height 9
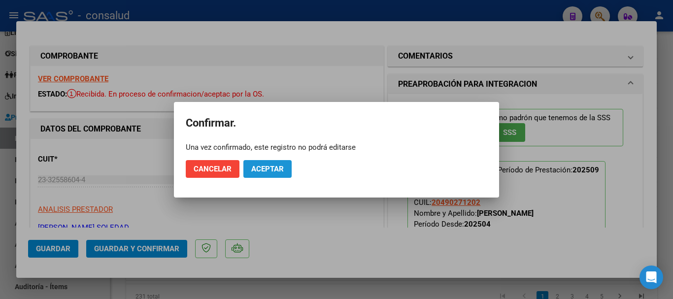
click at [272, 170] on span "Aceptar" at bounding box center [267, 169] width 33 height 9
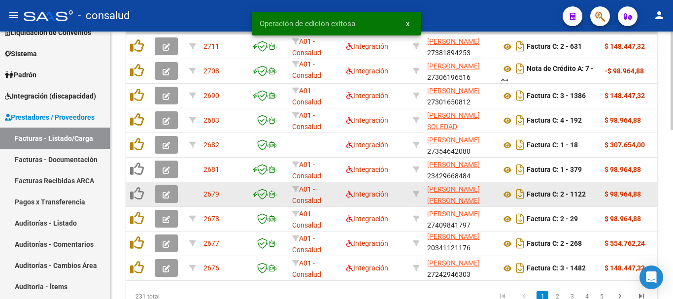
scroll to position [408, 0]
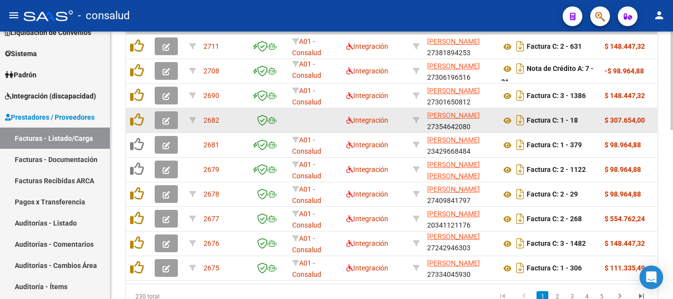
click at [160, 120] on button "button" at bounding box center [166, 120] width 23 height 18
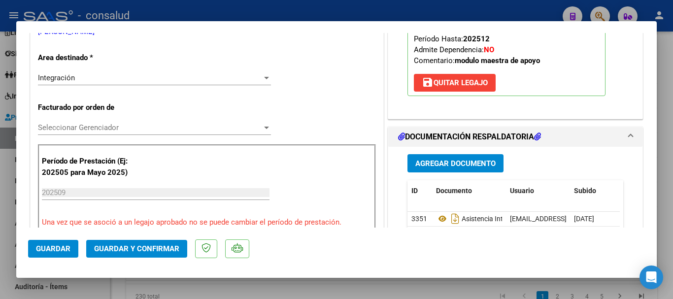
scroll to position [197, 0]
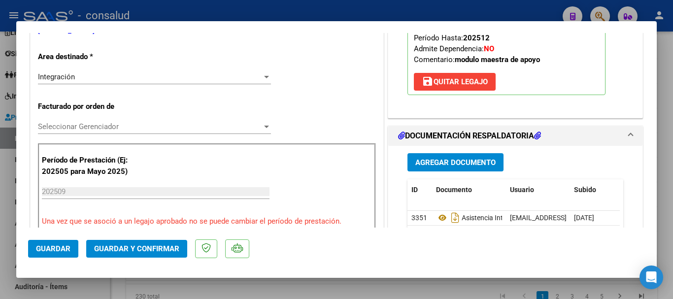
click at [190, 125] on span "Seleccionar Gerenciador" at bounding box center [150, 126] width 224 height 9
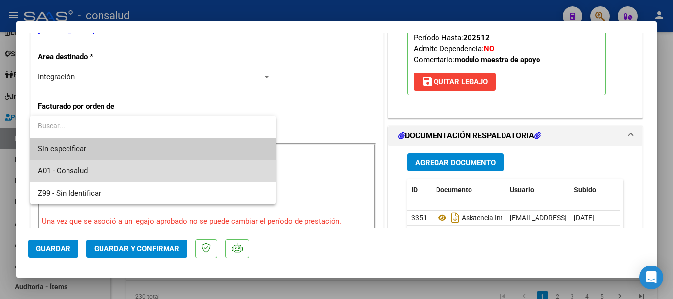
click at [184, 167] on span "A01 - Consalud" at bounding box center [153, 171] width 230 height 22
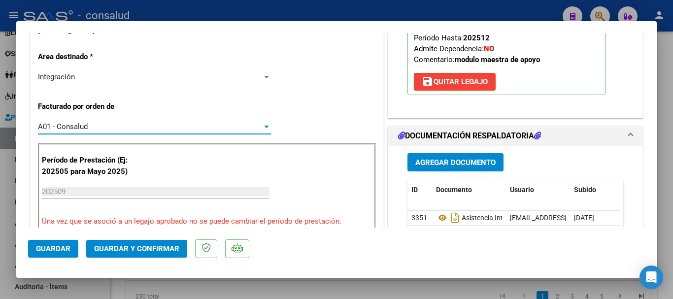
scroll to position [0, 0]
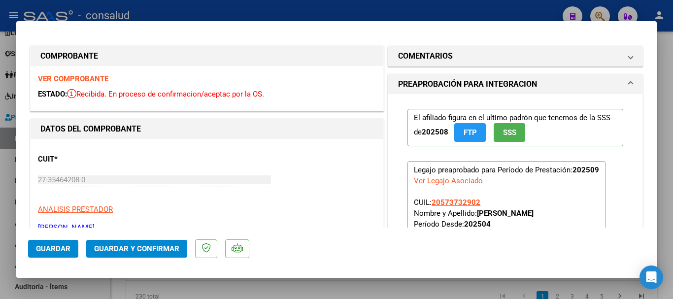
click at [49, 77] on strong "VER COMPROBANTE" at bounding box center [73, 78] width 70 height 9
click at [141, 245] on span "Guardar y Confirmar" at bounding box center [136, 248] width 85 height 9
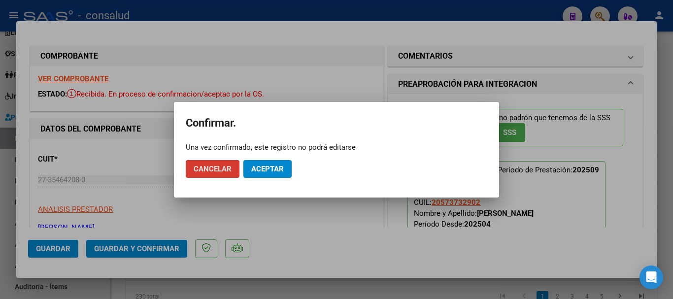
click at [268, 169] on span "Aceptar" at bounding box center [267, 169] width 33 height 9
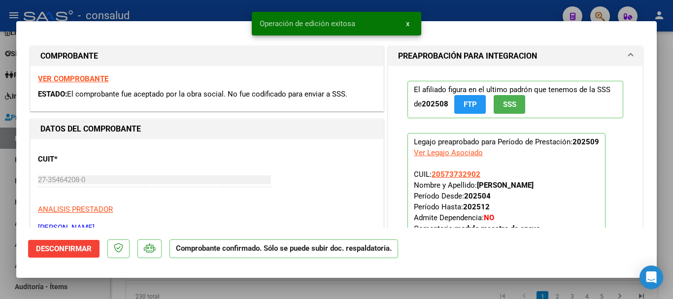
type input "$ 0,00"
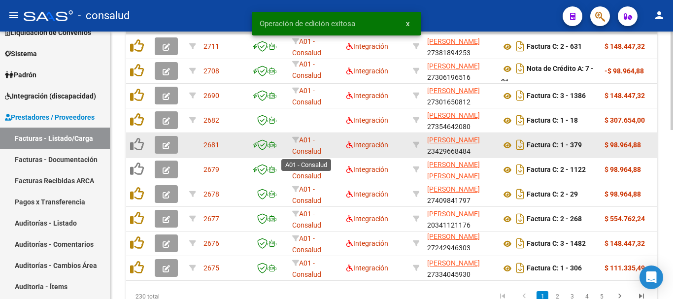
scroll to position [408, 0]
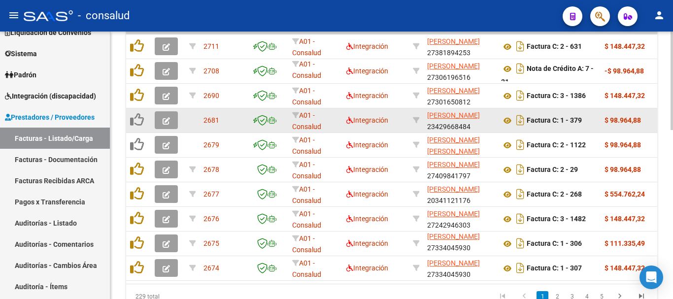
click at [162, 123] on button "button" at bounding box center [166, 120] width 23 height 18
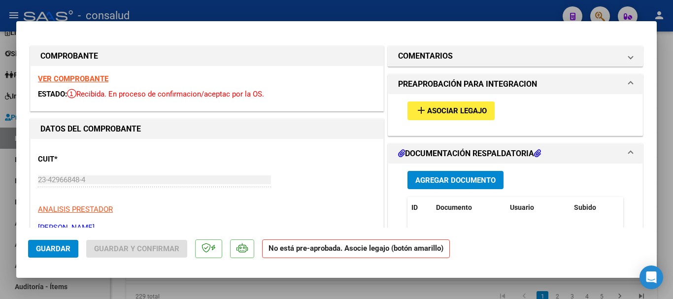
click at [461, 113] on span "Asociar Legajo" at bounding box center [457, 111] width 60 height 9
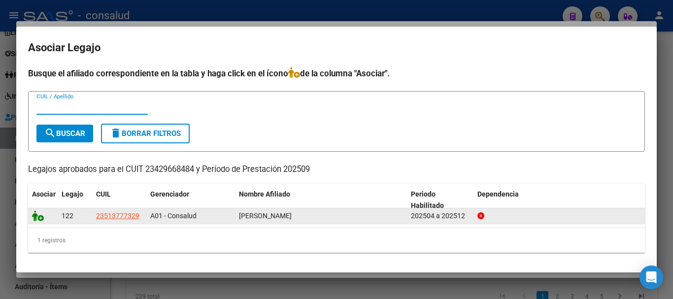
click at [40, 220] on icon at bounding box center [38, 215] width 12 height 11
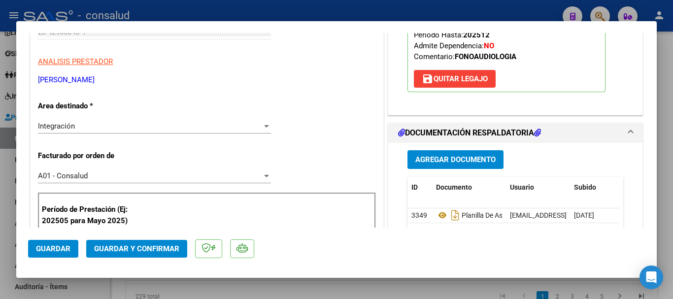
scroll to position [246, 0]
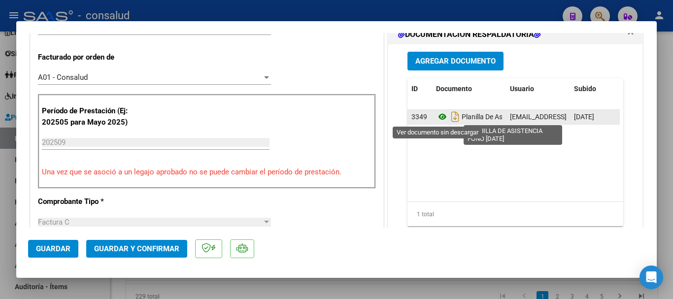
click at [436, 122] on icon at bounding box center [442, 117] width 13 height 12
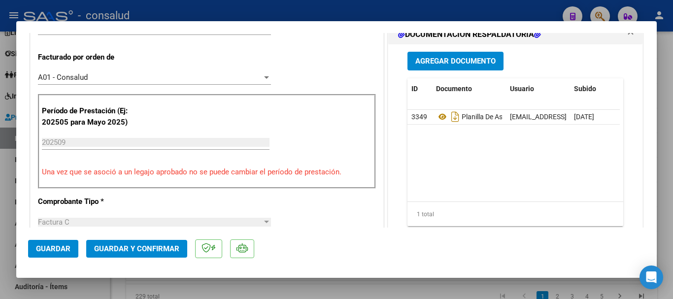
click at [154, 251] on span "Guardar y Confirmar" at bounding box center [136, 248] width 85 height 9
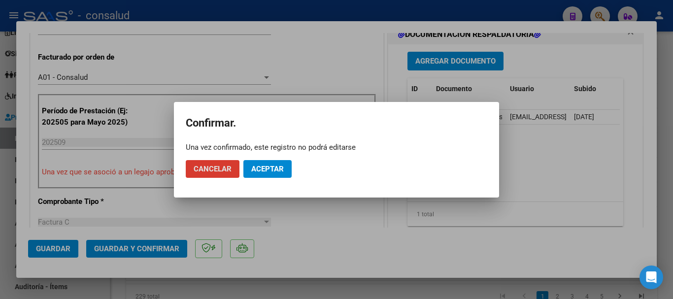
click at [269, 172] on span "Aceptar" at bounding box center [267, 169] width 33 height 9
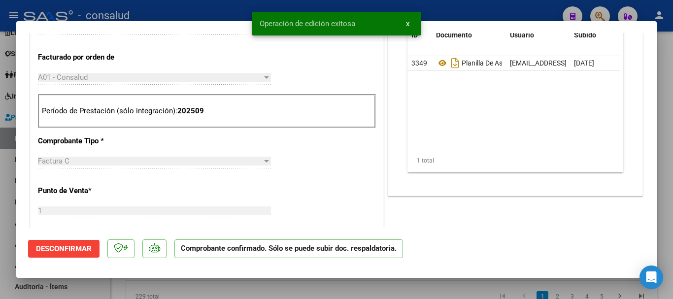
type input "$ 0,00"
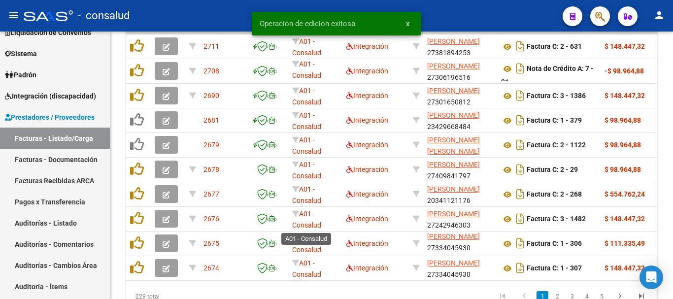
scroll to position [408, 0]
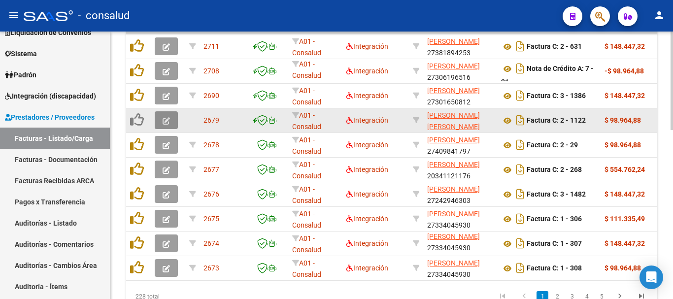
click at [164, 120] on icon "button" at bounding box center [166, 120] width 7 height 7
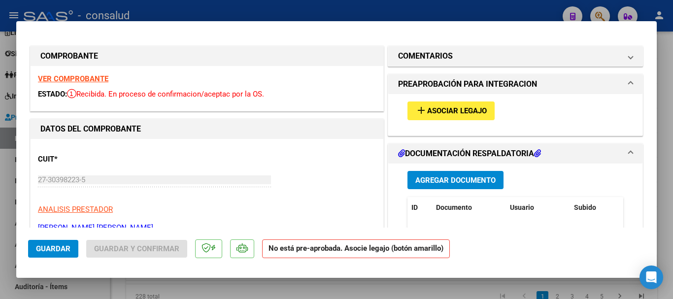
click at [428, 114] on span "Asociar Legajo" at bounding box center [457, 111] width 60 height 9
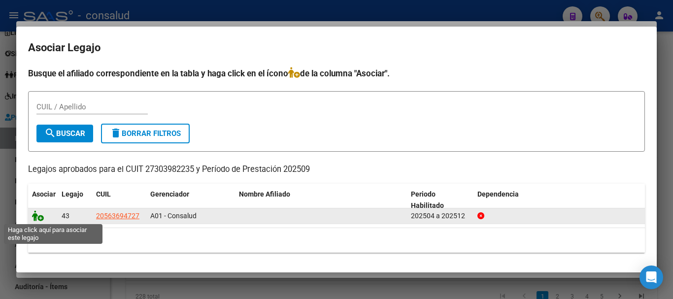
click at [35, 215] on icon at bounding box center [38, 215] width 12 height 11
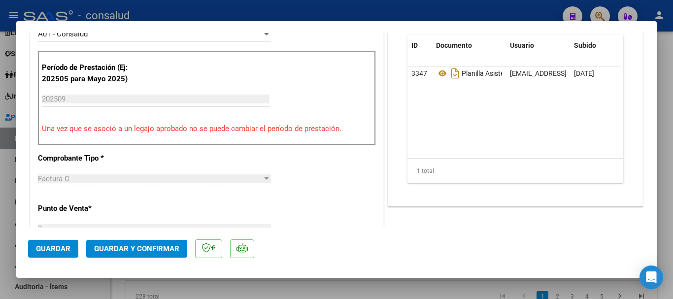
scroll to position [246, 0]
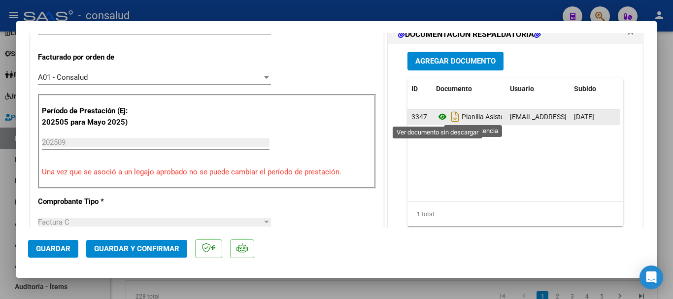
click at [439, 117] on icon at bounding box center [442, 117] width 13 height 12
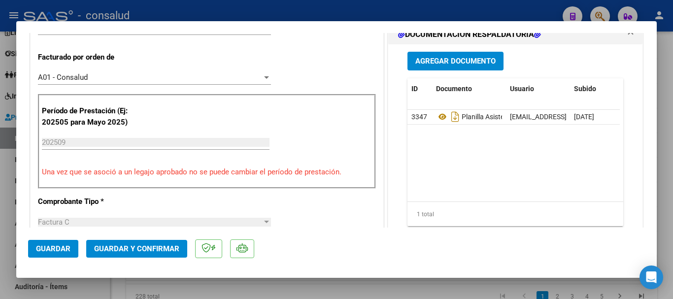
click at [129, 252] on span "Guardar y Confirmar" at bounding box center [136, 248] width 85 height 9
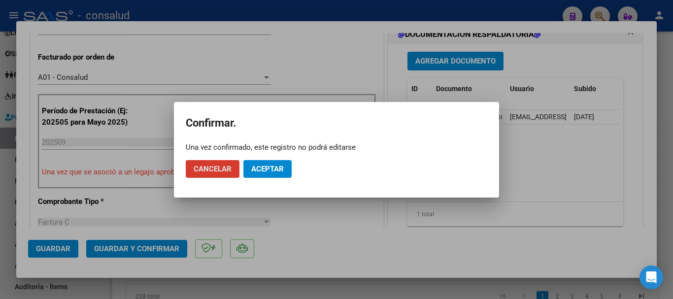
click at [257, 171] on span "Aceptar" at bounding box center [267, 169] width 33 height 9
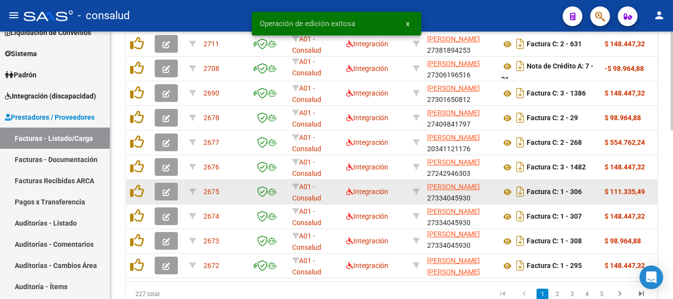
scroll to position [408, 0]
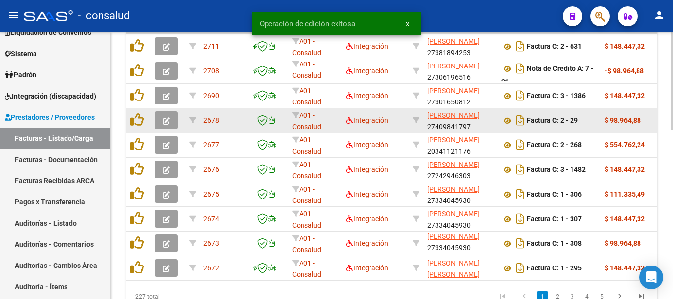
click at [165, 122] on icon "button" at bounding box center [166, 120] width 7 height 7
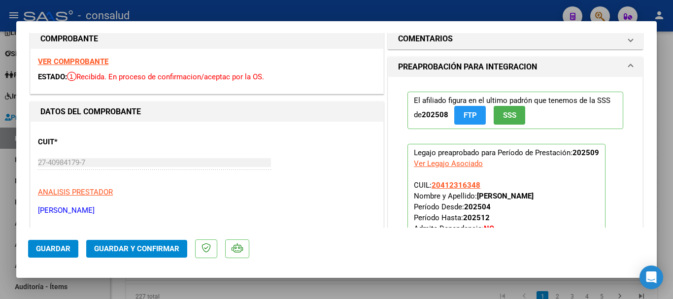
scroll to position [0, 0]
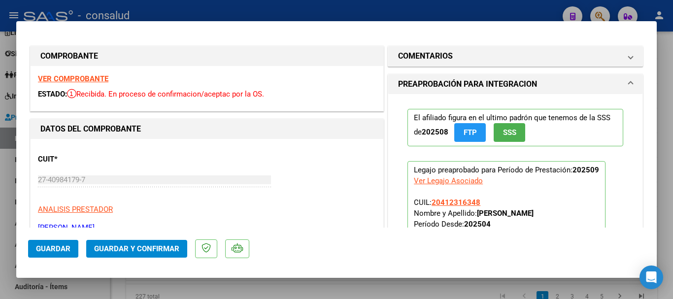
click at [107, 76] on strong "VER COMPROBANTE" at bounding box center [73, 78] width 70 height 9
click at [134, 249] on span "Guardar y Confirmar" at bounding box center [136, 248] width 85 height 9
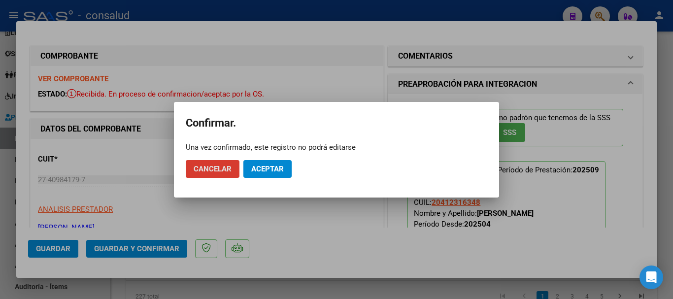
click at [268, 175] on button "Aceptar" at bounding box center [267, 169] width 48 height 18
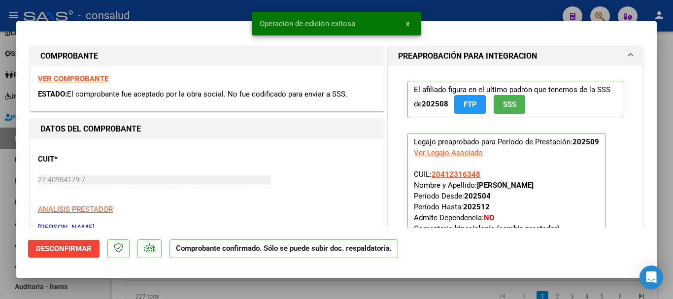
type input "$ 0,00"
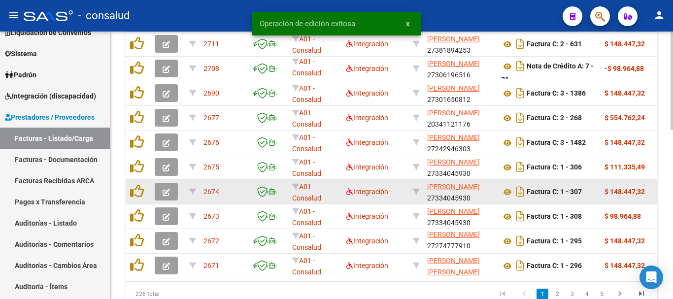
scroll to position [408, 0]
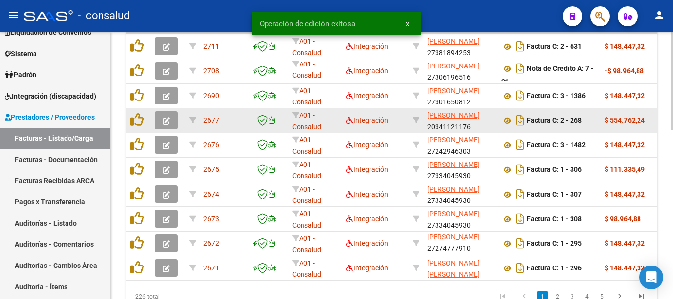
click at [164, 117] on icon "button" at bounding box center [166, 120] width 7 height 7
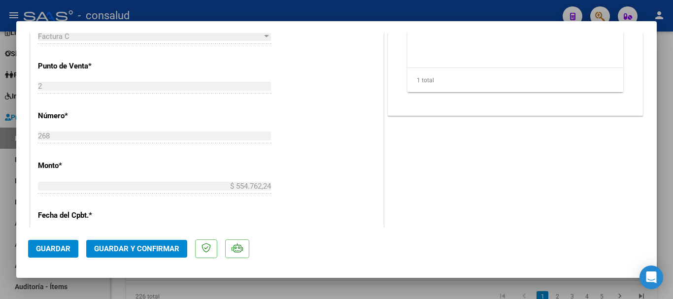
scroll to position [443, 0]
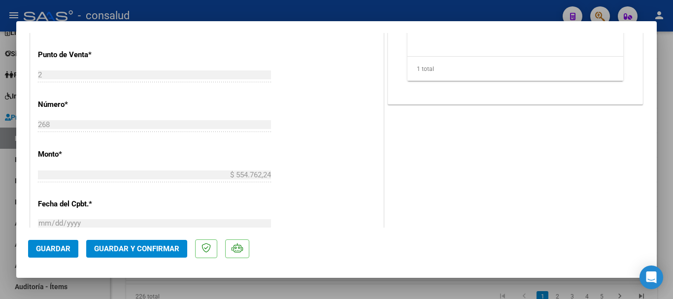
click at [174, 243] on button "Guardar y Confirmar" at bounding box center [136, 249] width 101 height 18
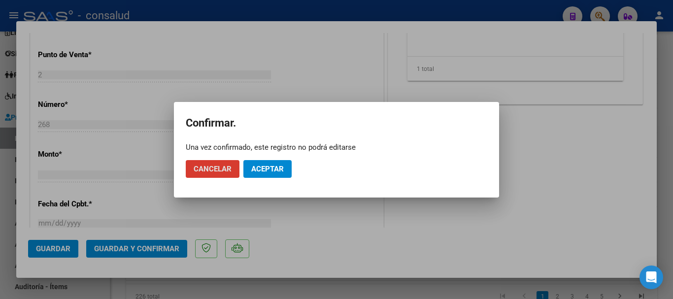
click at [258, 172] on span "Aceptar" at bounding box center [267, 169] width 33 height 9
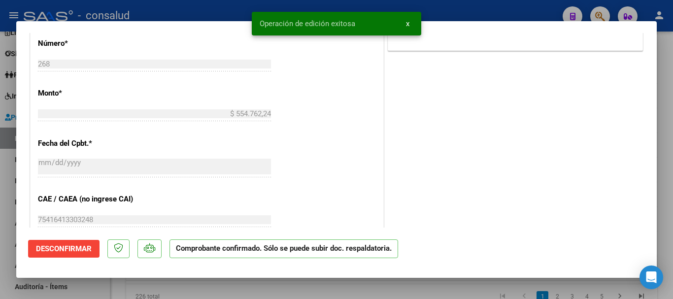
type input "$ 0,00"
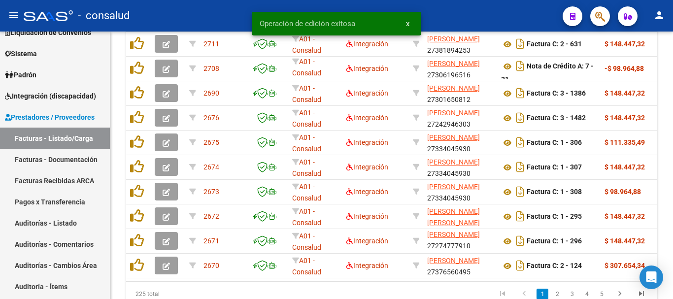
scroll to position [408, 0]
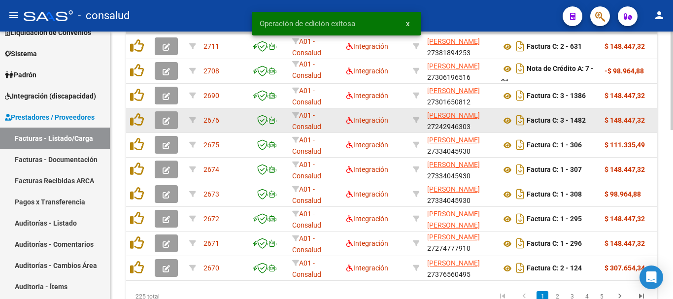
click at [151, 124] on datatable-body-cell at bounding box center [168, 120] width 34 height 24
click at [161, 125] on button "button" at bounding box center [166, 120] width 23 height 18
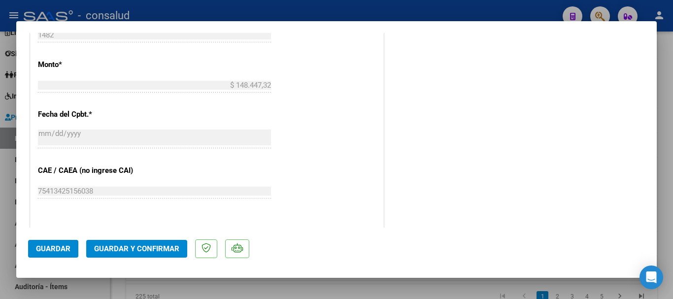
scroll to position [493, 0]
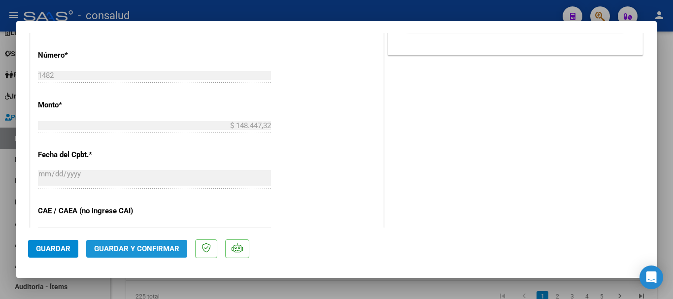
click at [153, 243] on button "Guardar y Confirmar" at bounding box center [136, 249] width 101 height 18
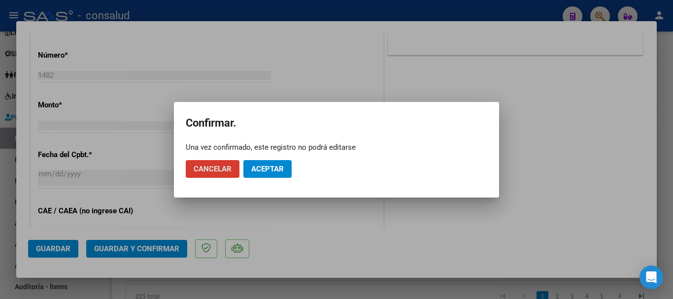
click at [276, 173] on button "Aceptar" at bounding box center [267, 169] width 48 height 18
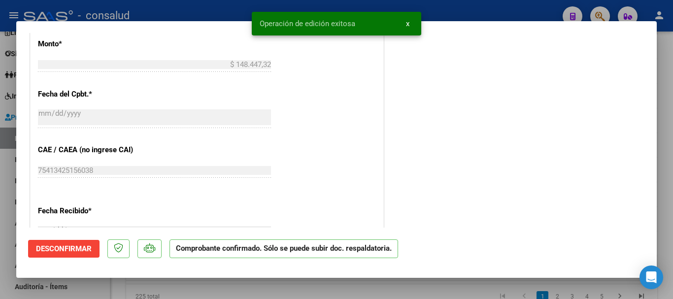
type input "$ 0,00"
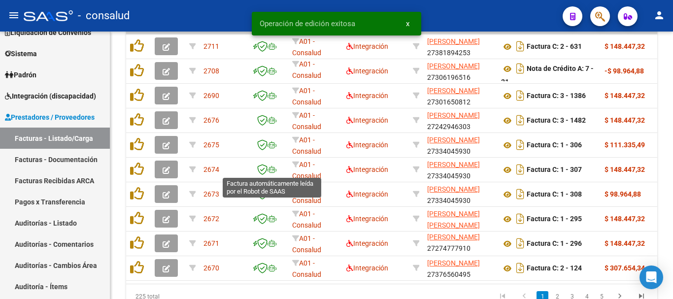
scroll to position [408, 0]
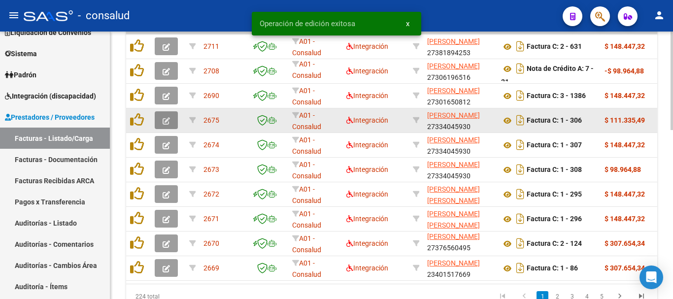
click at [157, 119] on button "button" at bounding box center [166, 120] width 23 height 18
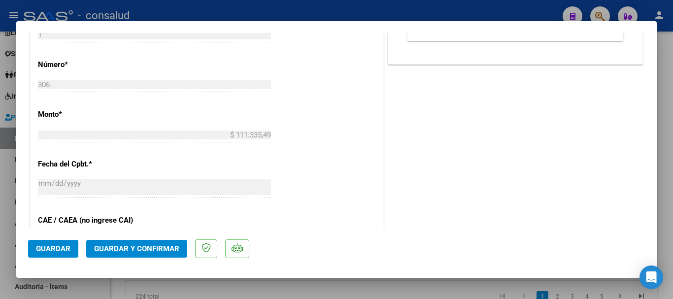
scroll to position [493, 0]
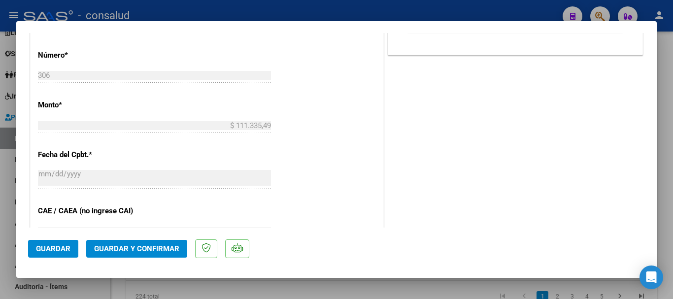
click at [136, 245] on span "Guardar y Confirmar" at bounding box center [136, 248] width 85 height 9
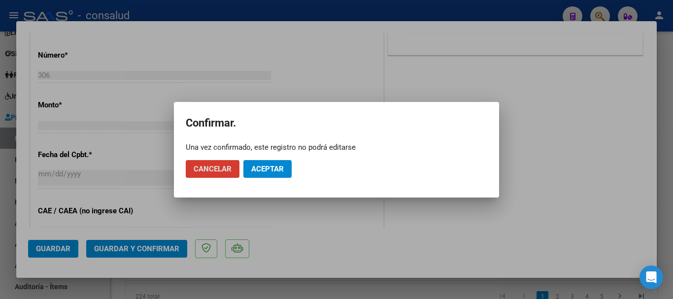
click at [247, 169] on button "Aceptar" at bounding box center [267, 169] width 48 height 18
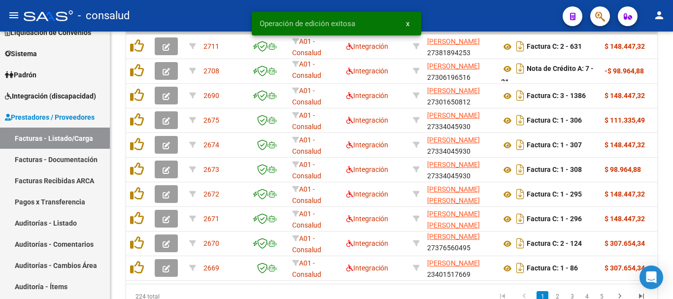
scroll to position [408, 0]
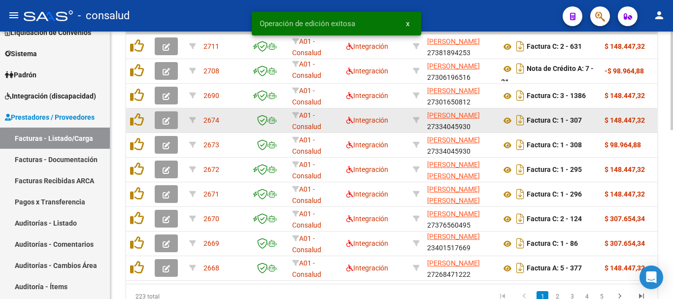
click at [154, 122] on datatable-body-cell at bounding box center [168, 120] width 34 height 24
click at [165, 119] on icon "button" at bounding box center [166, 120] width 7 height 7
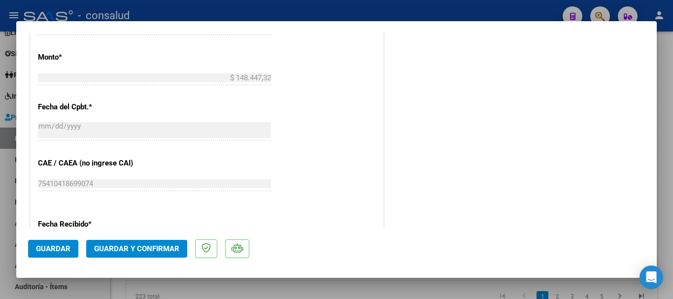
scroll to position [493, 0]
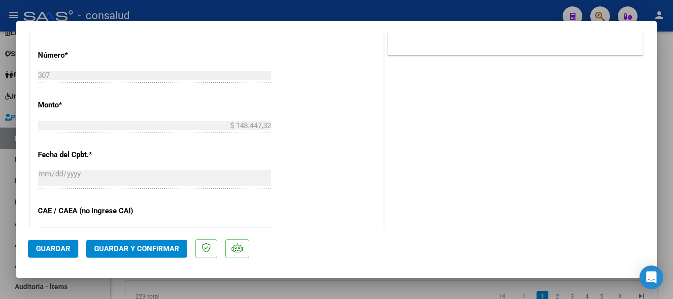
click at [150, 248] on span "Guardar y Confirmar" at bounding box center [136, 248] width 85 height 9
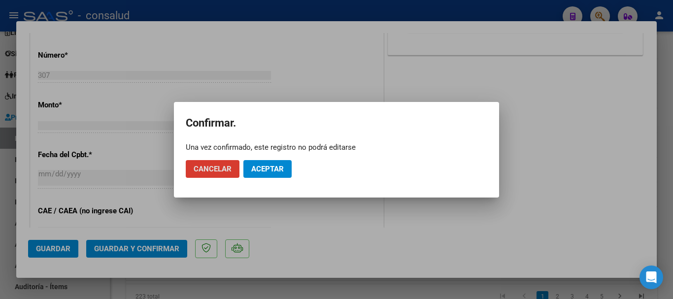
click at [260, 165] on span "Aceptar" at bounding box center [267, 169] width 33 height 9
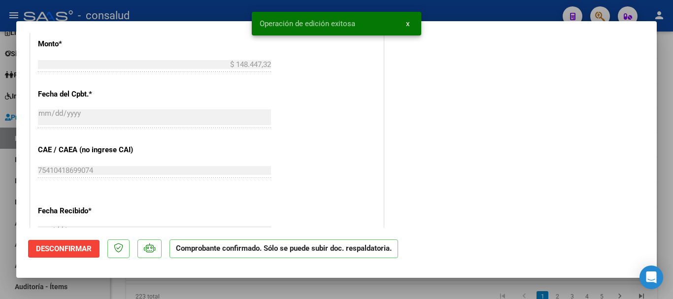
type input "$ 0,00"
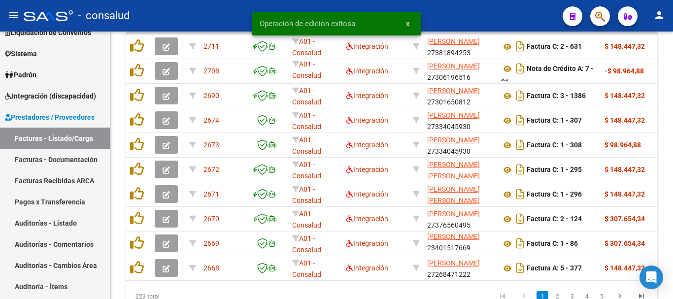
scroll to position [13, 0]
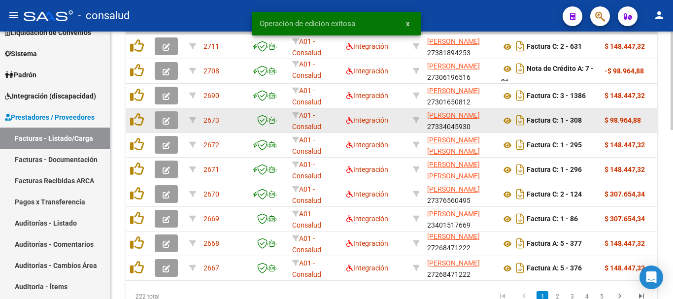
click at [168, 121] on icon "button" at bounding box center [166, 120] width 7 height 7
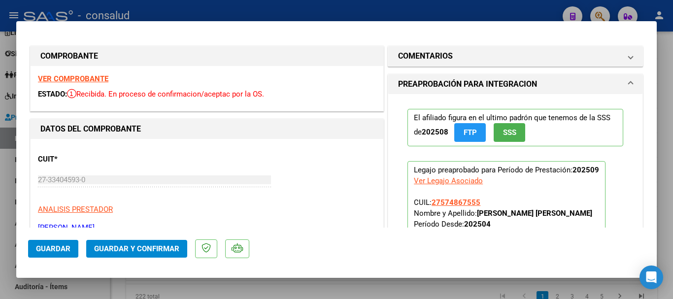
click at [78, 74] on div "VER COMPROBANTE ESTADO: Recibida. En proceso de confirmacion/aceptac por la OS." at bounding box center [207, 88] width 353 height 45
click at [83, 78] on strong "VER COMPROBANTE" at bounding box center [73, 78] width 70 height 9
click at [139, 254] on button "Guardar y Confirmar" at bounding box center [136, 249] width 101 height 18
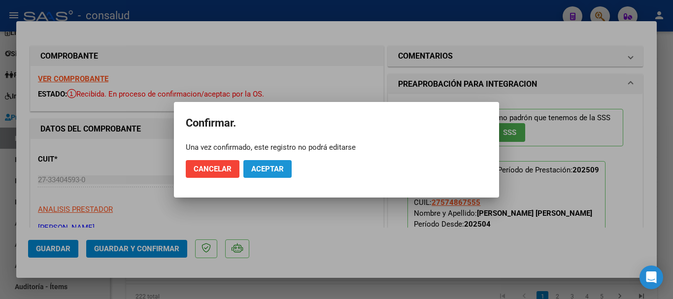
click at [269, 171] on span "Aceptar" at bounding box center [267, 169] width 33 height 9
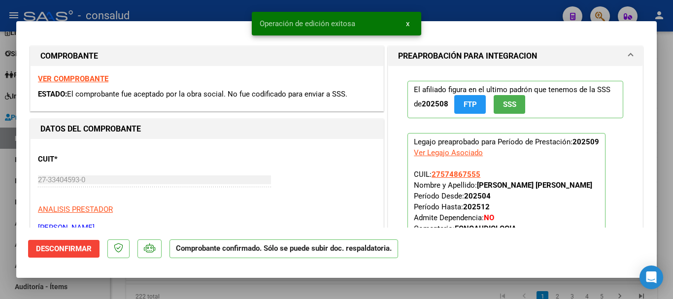
type input "$ 0,00"
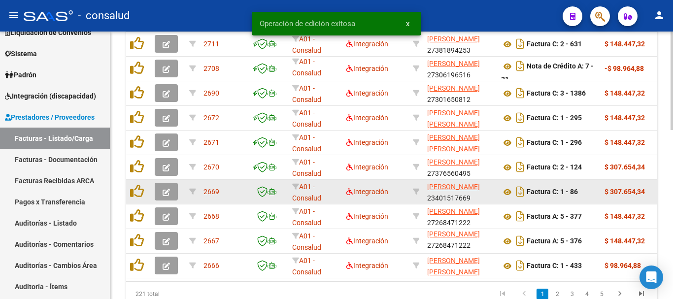
scroll to position [408, 0]
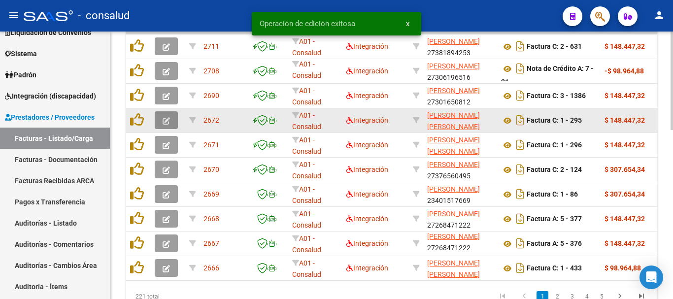
click at [167, 117] on span "button" at bounding box center [166, 120] width 7 height 9
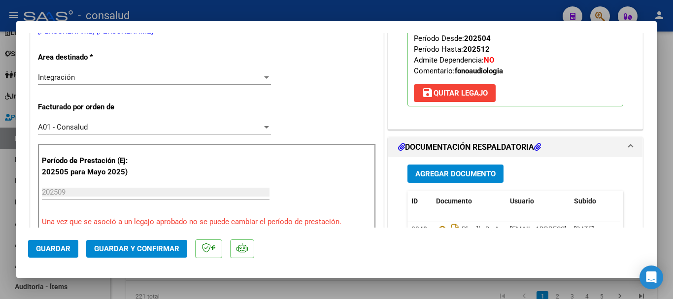
scroll to position [0, 0]
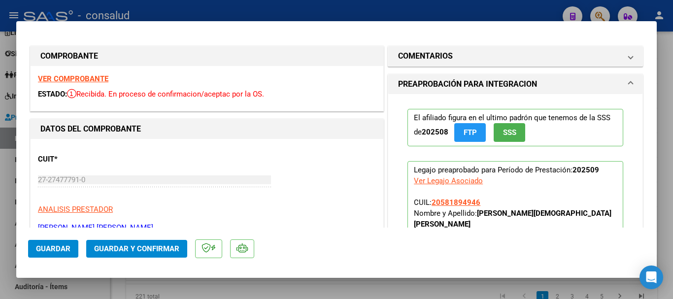
click at [60, 74] on div "VER COMPROBANTE ESTADO: Recibida. En proceso de confirmacion/aceptac por la OS." at bounding box center [207, 88] width 353 height 45
click at [62, 75] on strong "VER COMPROBANTE" at bounding box center [73, 78] width 70 height 9
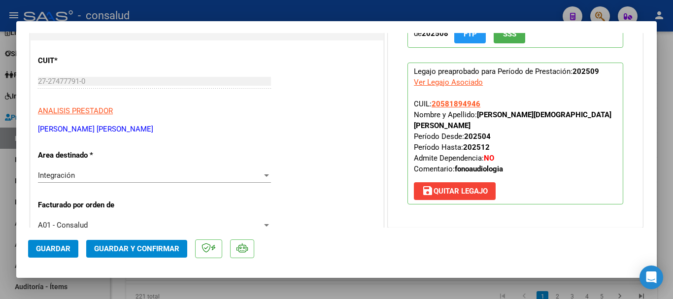
scroll to position [197, 0]
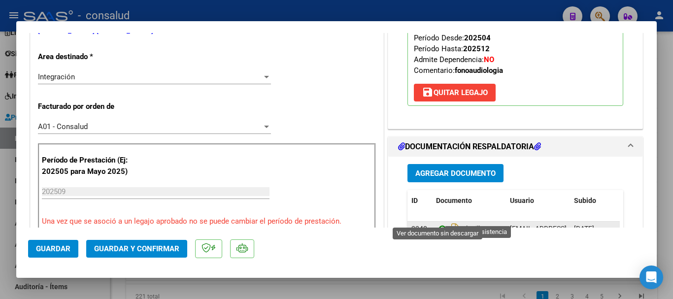
click at [436, 223] on icon at bounding box center [442, 229] width 13 height 12
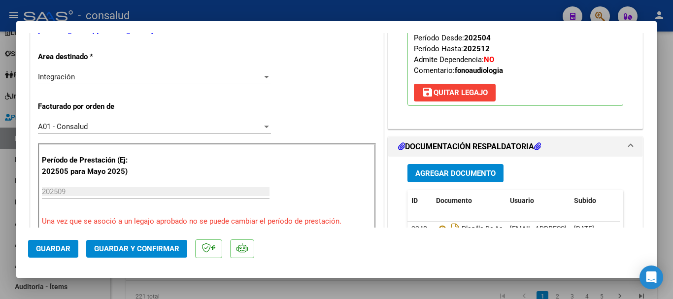
click at [157, 252] on span "Guardar y Confirmar" at bounding box center [136, 248] width 85 height 9
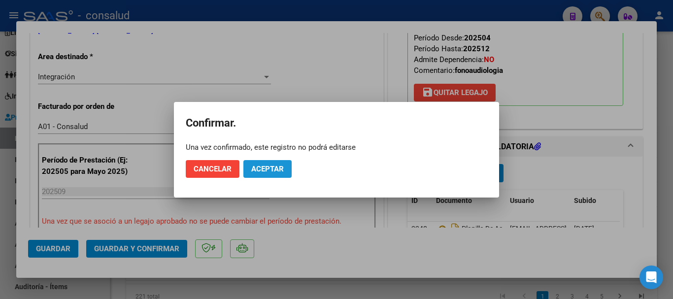
click at [271, 171] on span "Aceptar" at bounding box center [267, 169] width 33 height 9
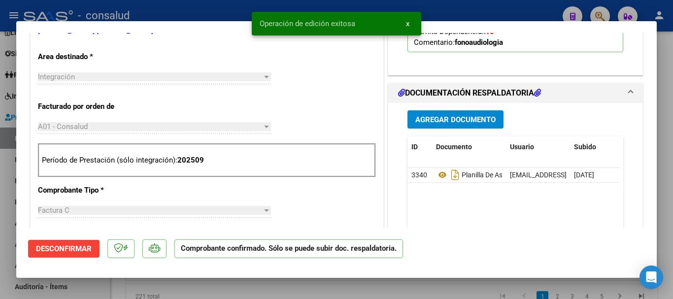
type input "$ 0,00"
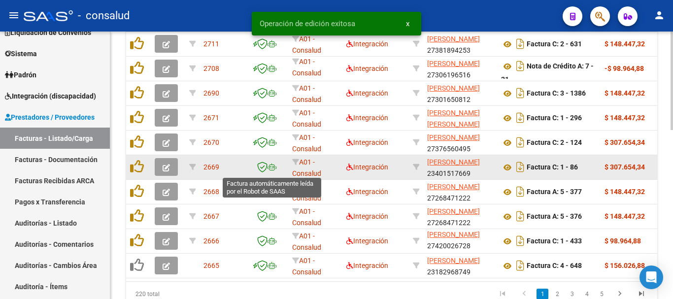
scroll to position [408, 0]
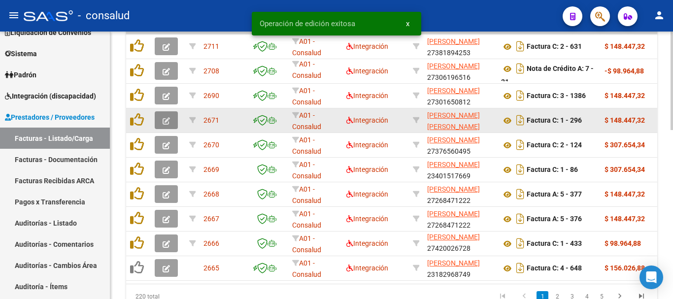
click at [162, 118] on button "button" at bounding box center [166, 120] width 23 height 18
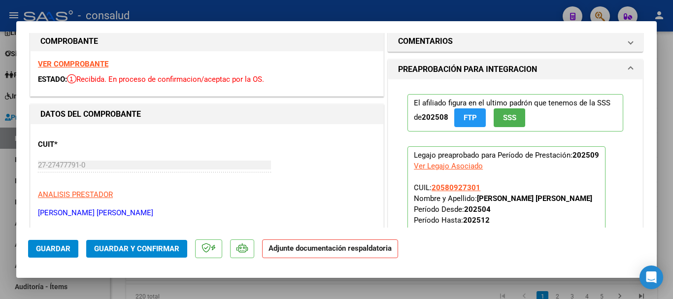
scroll to position [0, 0]
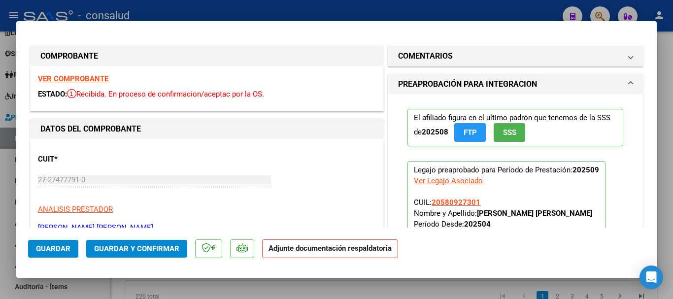
click at [44, 83] on strong "VER COMPROBANTE" at bounding box center [73, 78] width 70 height 9
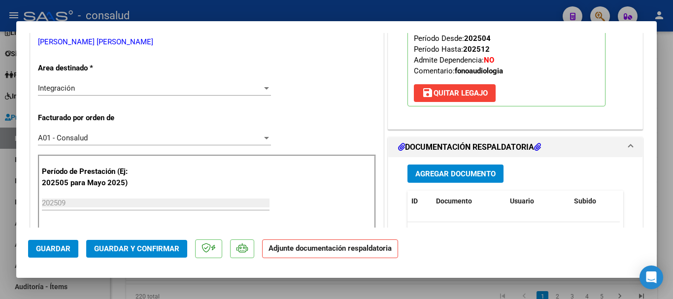
scroll to position [246, 0]
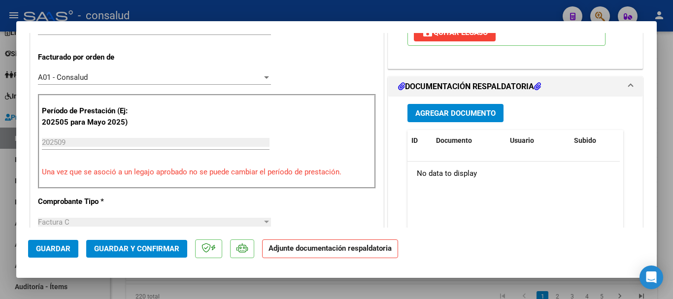
type input "$ 0,00"
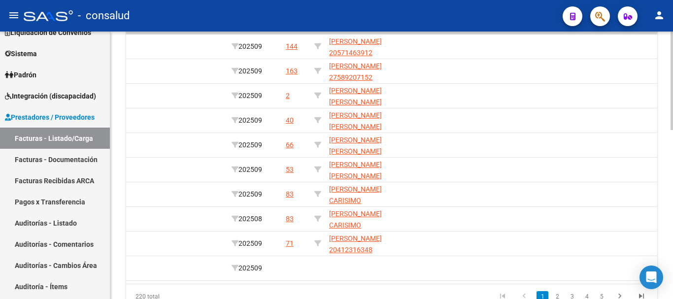
scroll to position [0, 0]
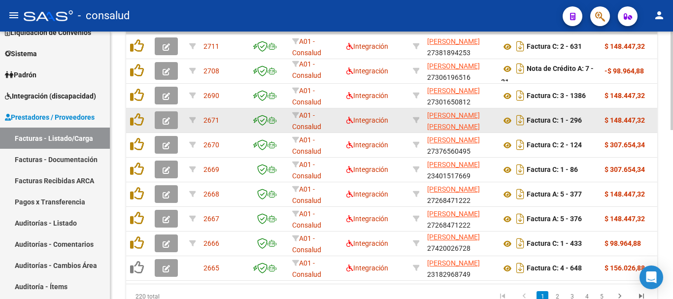
click at [165, 122] on icon "button" at bounding box center [166, 120] width 7 height 7
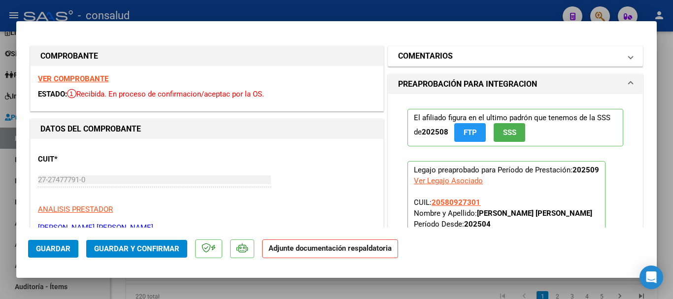
click at [445, 56] on h1 "COMENTARIOS" at bounding box center [425, 56] width 55 height 12
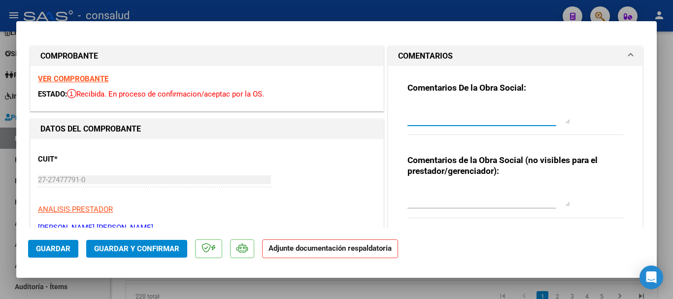
click at [427, 108] on textarea at bounding box center [488, 114] width 163 height 20
type textarea "falta planilla de asistencia"
click at [63, 247] on span "Guardar" at bounding box center [53, 248] width 34 height 9
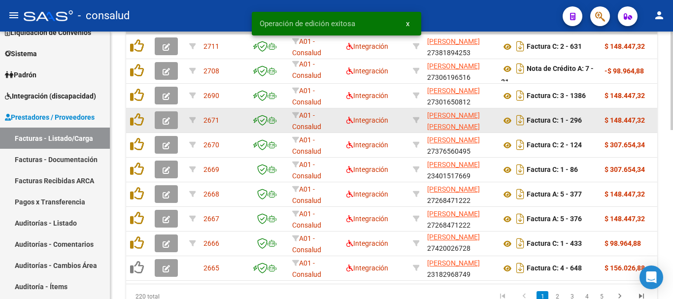
scroll to position [408, 0]
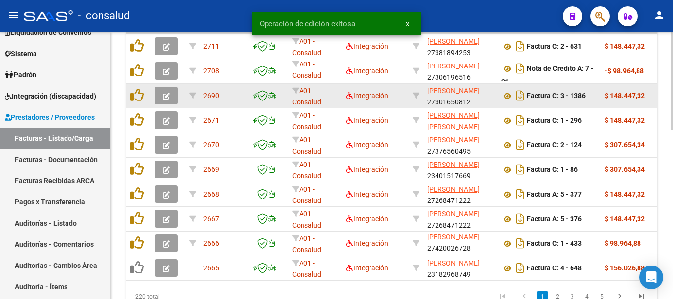
click at [163, 93] on button "button" at bounding box center [166, 96] width 23 height 18
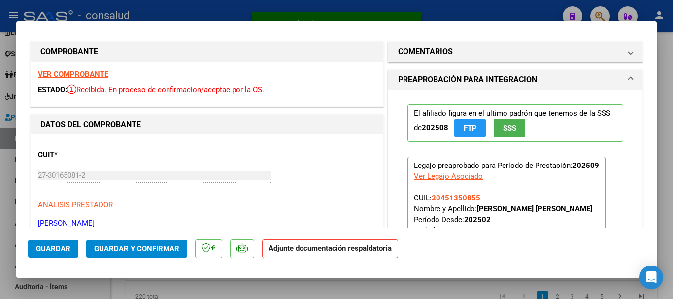
scroll to position [0, 0]
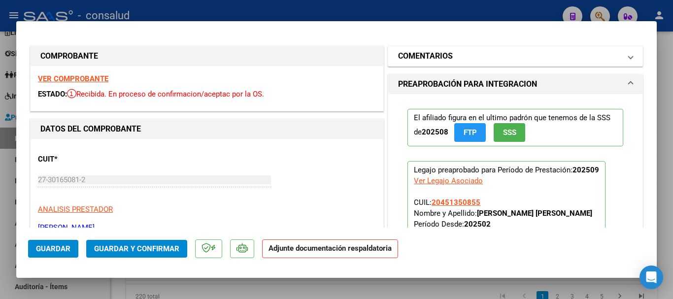
click at [456, 59] on mat-panel-title "COMENTARIOS" at bounding box center [509, 56] width 223 height 12
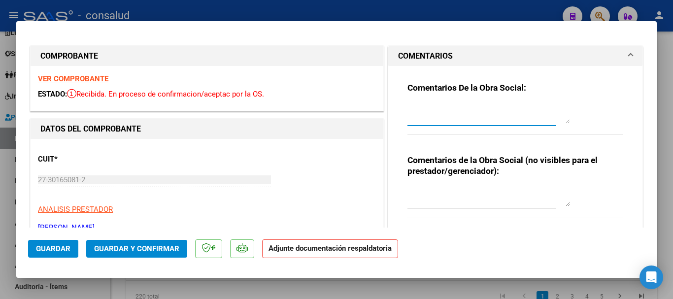
click at [437, 104] on textarea at bounding box center [488, 114] width 163 height 20
type textarea "falta planilla de asistencia"
click at [46, 244] on span "Guardar" at bounding box center [53, 248] width 34 height 9
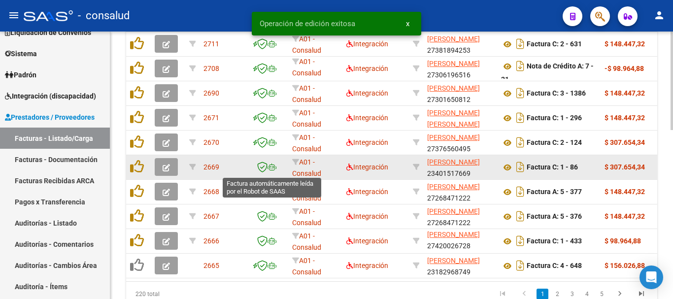
scroll to position [408, 0]
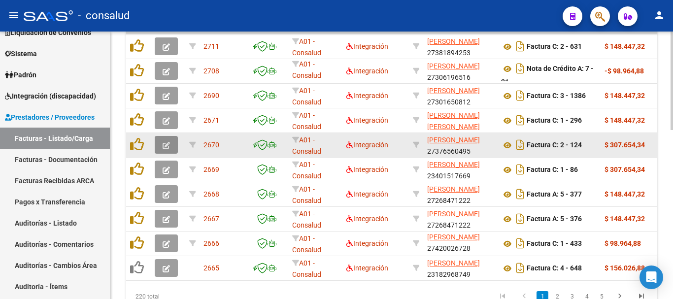
click at [167, 143] on icon "button" at bounding box center [166, 145] width 7 height 7
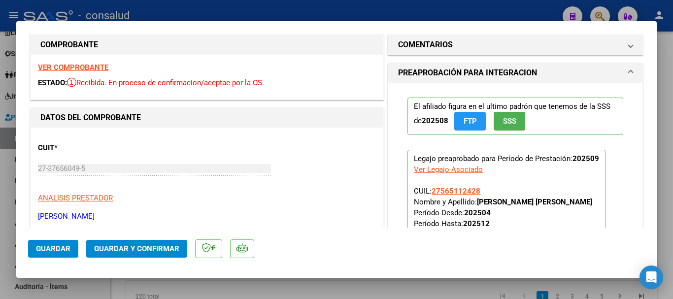
scroll to position [0, 0]
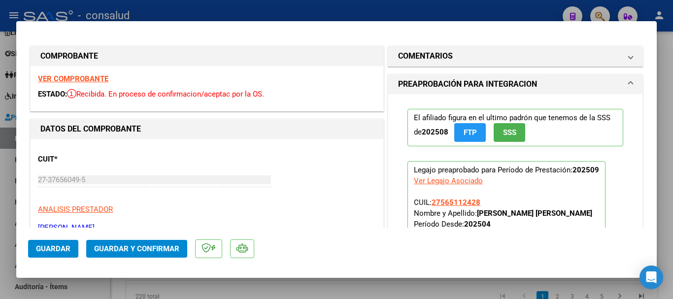
click at [100, 78] on strong "VER COMPROBANTE" at bounding box center [73, 78] width 70 height 9
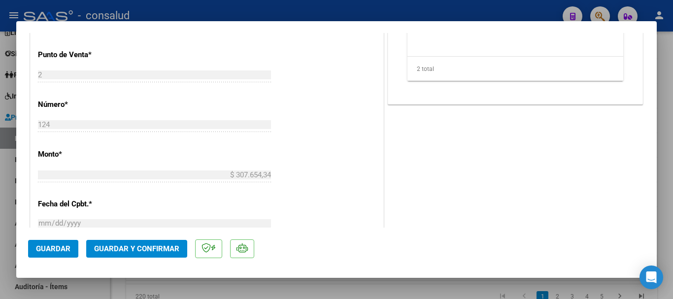
scroll to position [542, 0]
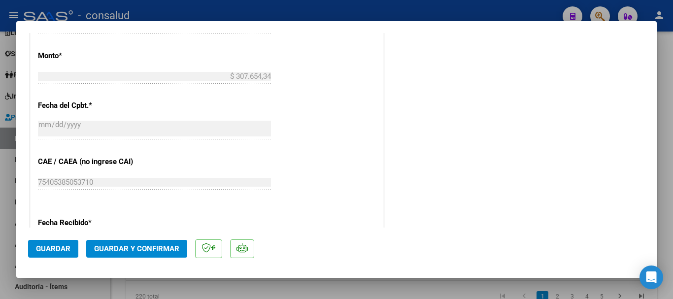
click at [157, 245] on span "Guardar y Confirmar" at bounding box center [136, 248] width 85 height 9
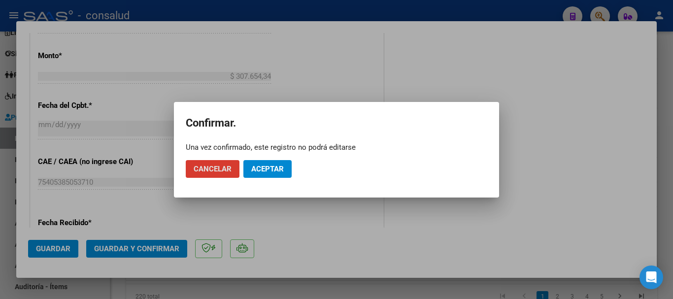
click at [275, 168] on span "Aceptar" at bounding box center [267, 169] width 33 height 9
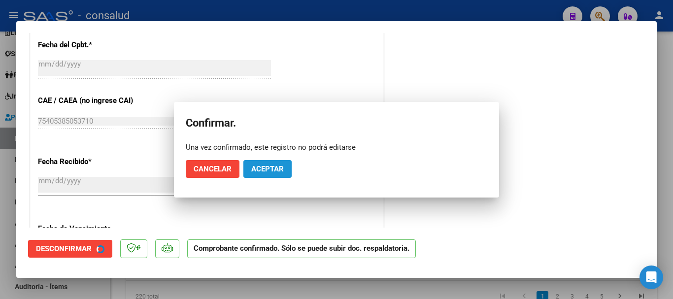
scroll to position [481, 0]
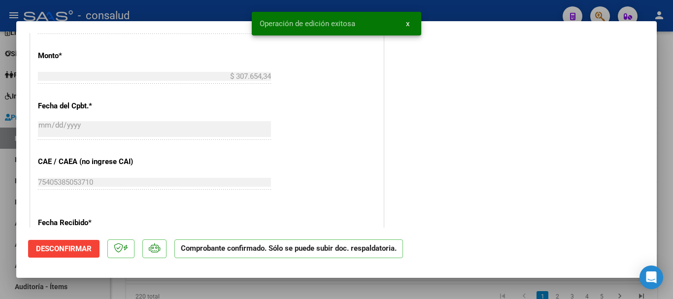
type input "$ 0,00"
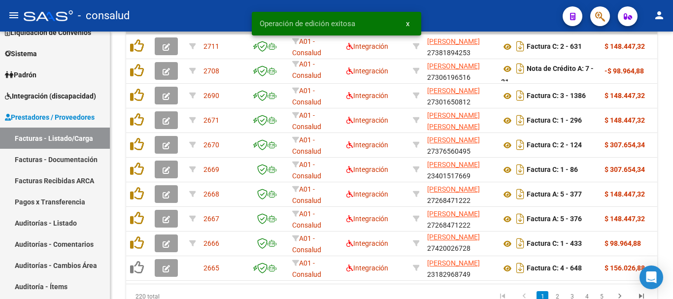
scroll to position [408, 0]
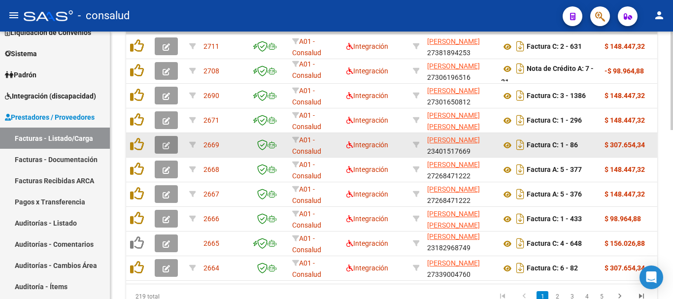
click at [162, 151] on button "button" at bounding box center [166, 145] width 23 height 18
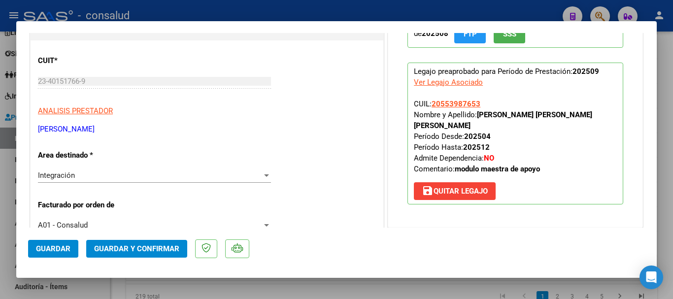
scroll to position [0, 0]
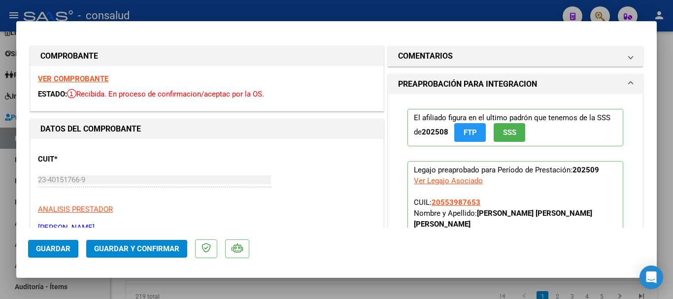
click at [99, 80] on strong "VER COMPROBANTE" at bounding box center [73, 78] width 70 height 9
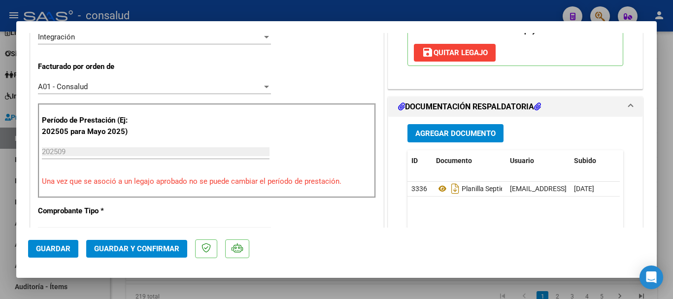
scroll to position [246, 0]
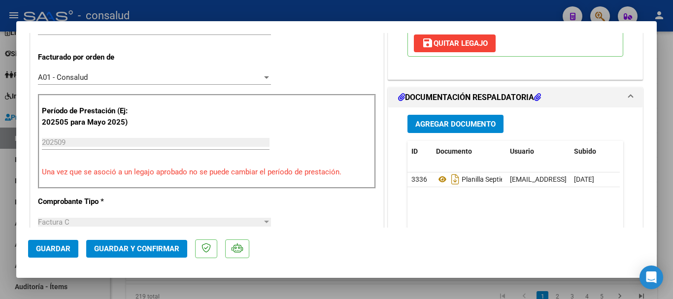
click at [154, 247] on span "Guardar y Confirmar" at bounding box center [136, 248] width 85 height 9
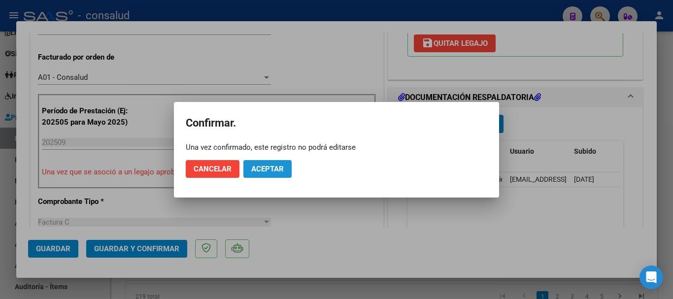
click at [254, 169] on span "Aceptar" at bounding box center [267, 169] width 33 height 9
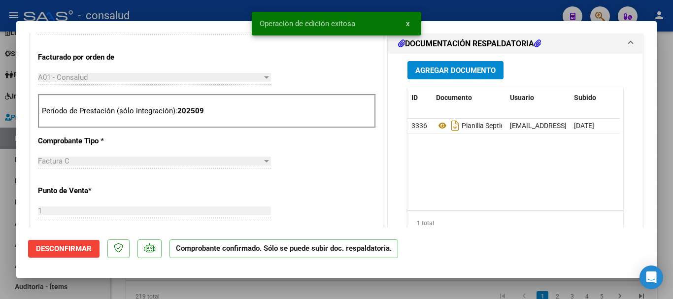
type input "$ 0,00"
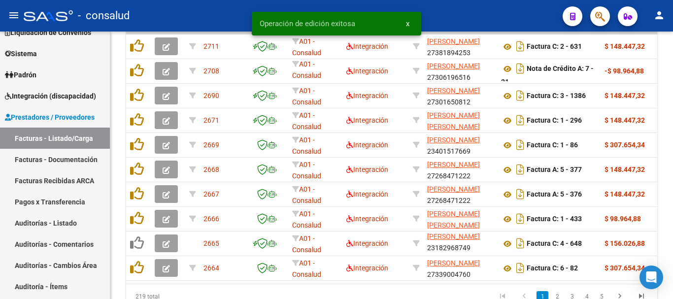
scroll to position [408, 0]
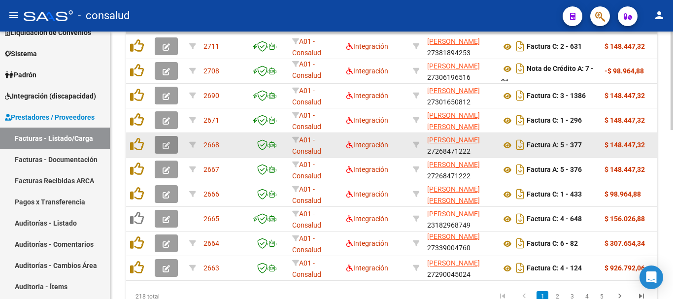
click at [161, 149] on button "button" at bounding box center [166, 145] width 23 height 18
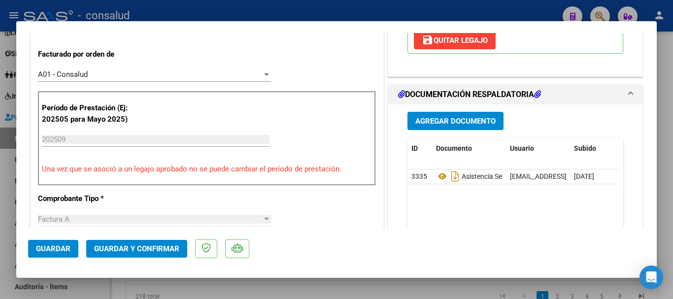
scroll to position [296, 0]
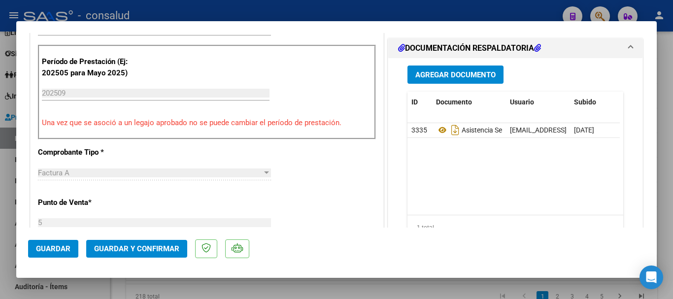
click at [138, 251] on span "Guardar y Confirmar" at bounding box center [136, 248] width 85 height 9
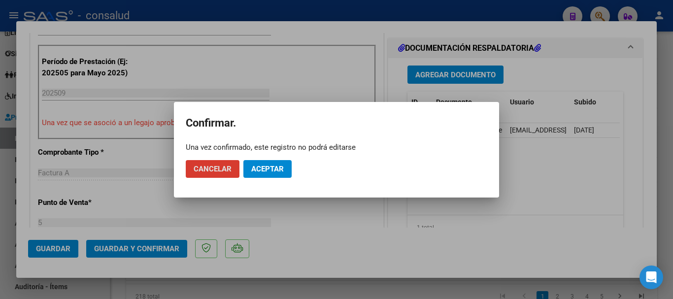
click at [275, 173] on button "Aceptar" at bounding box center [267, 169] width 48 height 18
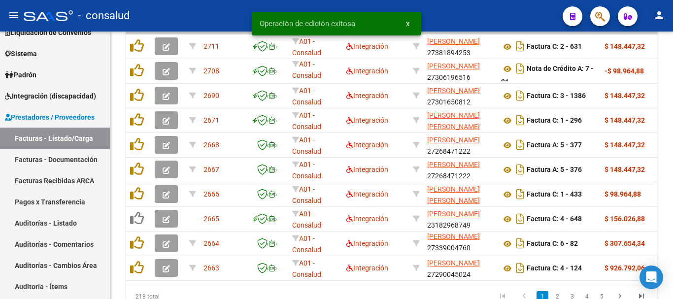
scroll to position [408, 0]
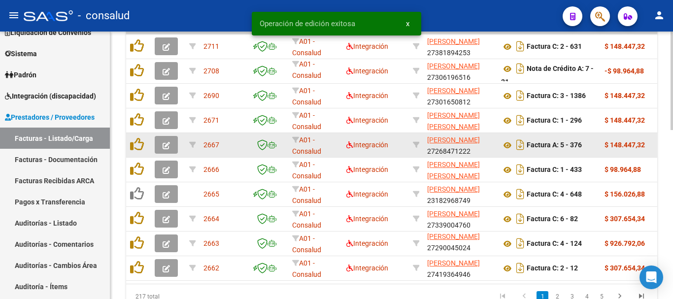
click at [167, 150] on button "button" at bounding box center [166, 145] width 23 height 18
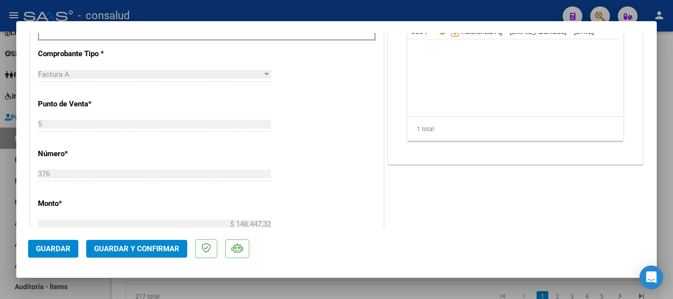
scroll to position [443, 0]
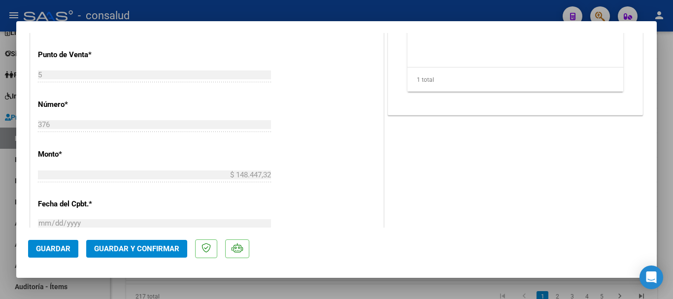
click at [145, 247] on span "Guardar y Confirmar" at bounding box center [136, 248] width 85 height 9
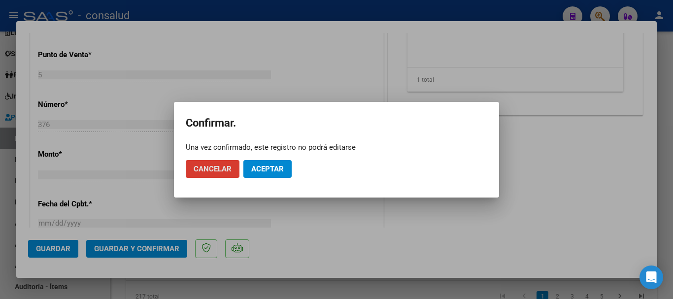
click at [259, 169] on span "Aceptar" at bounding box center [267, 169] width 33 height 9
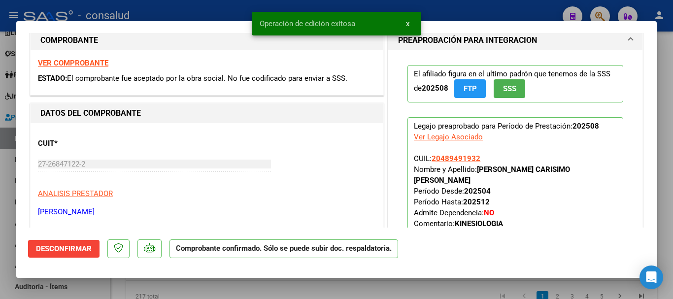
scroll to position [0, 0]
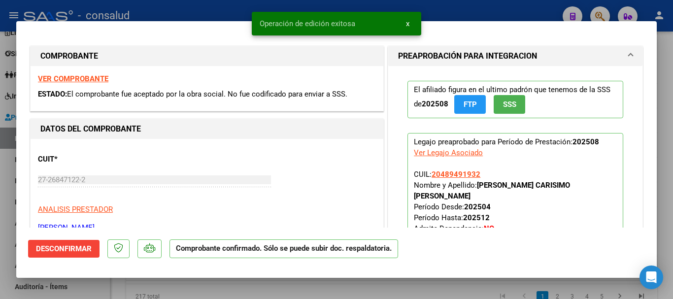
click at [101, 80] on strong "VER COMPROBANTE" at bounding box center [73, 78] width 70 height 9
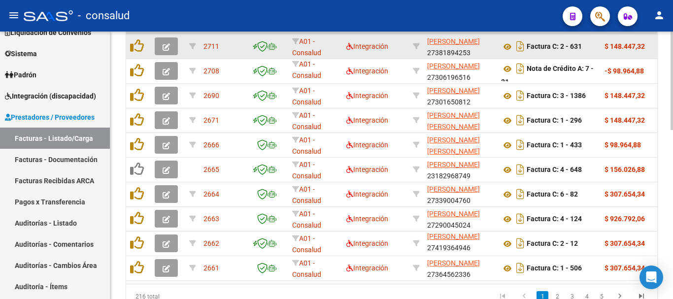
scroll to position [13, 0]
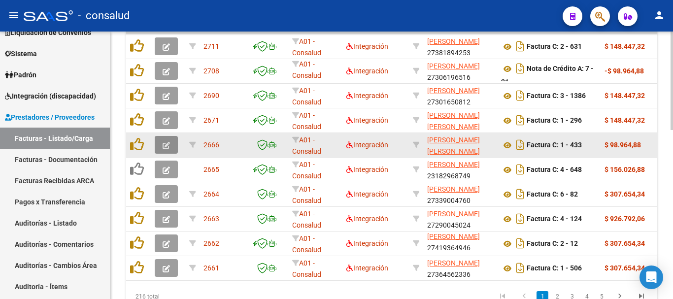
click at [159, 144] on button "button" at bounding box center [166, 145] width 23 height 18
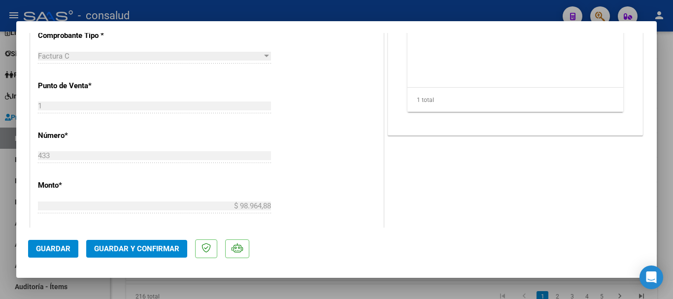
scroll to position [493, 0]
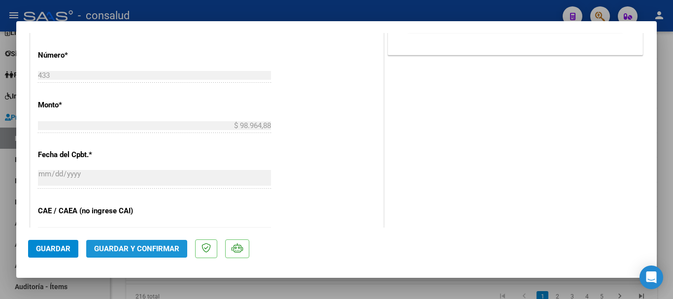
click at [176, 246] on span "Guardar y Confirmar" at bounding box center [136, 248] width 85 height 9
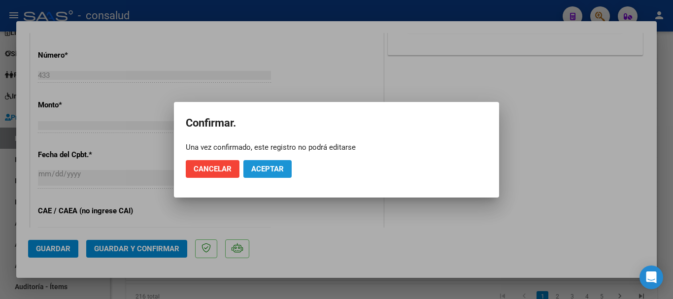
click at [280, 173] on span "Aceptar" at bounding box center [267, 169] width 33 height 9
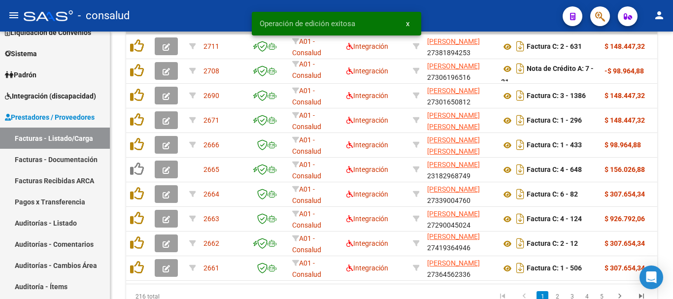
scroll to position [408, 0]
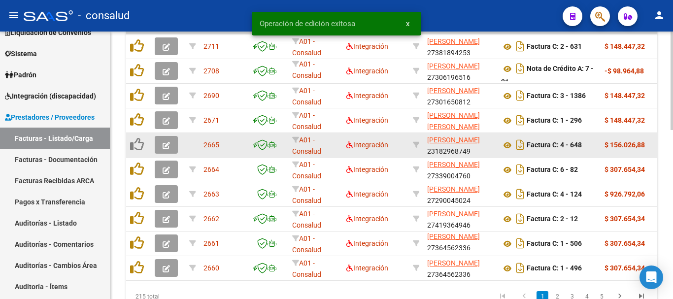
click at [162, 142] on button "button" at bounding box center [166, 145] width 23 height 18
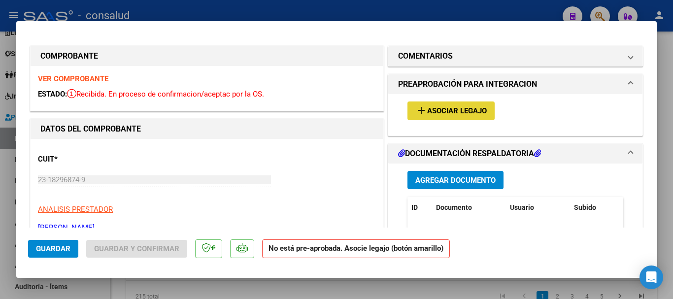
click at [418, 113] on mat-icon "add" at bounding box center [421, 110] width 12 height 12
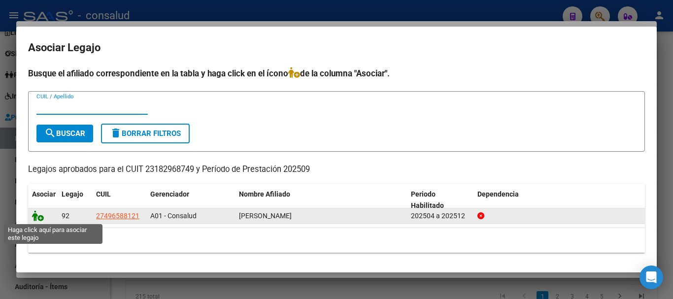
click at [38, 217] on icon at bounding box center [38, 215] width 12 height 11
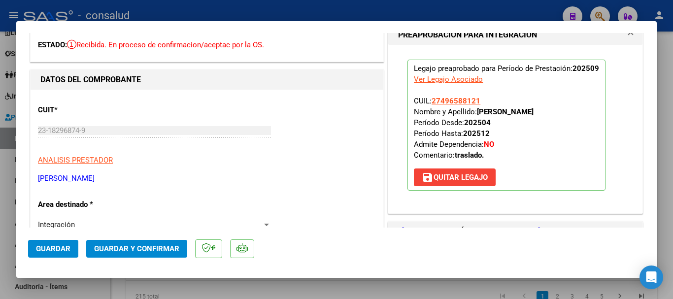
scroll to position [0, 0]
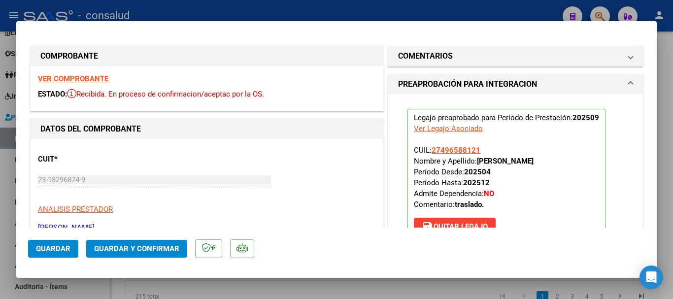
click at [50, 80] on strong "VER COMPROBANTE" at bounding box center [73, 78] width 70 height 9
click at [173, 246] on span "Guardar y Confirmar" at bounding box center [136, 248] width 85 height 9
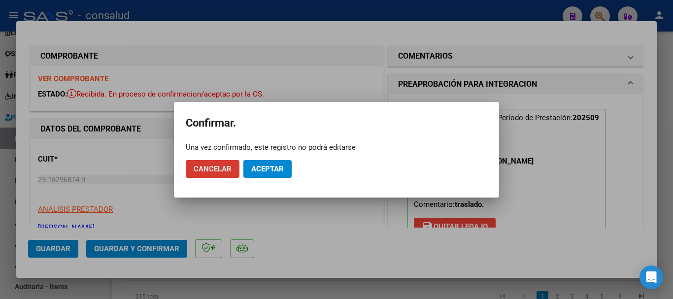
click at [265, 166] on span "Aceptar" at bounding box center [267, 169] width 33 height 9
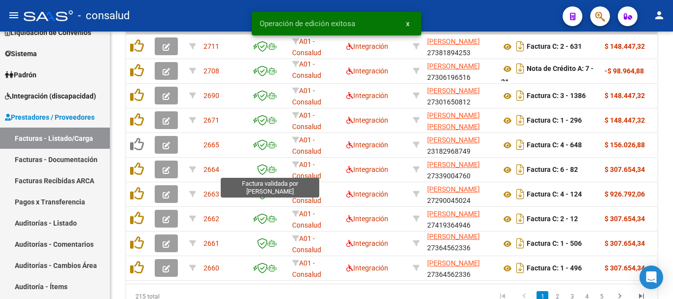
scroll to position [408, 0]
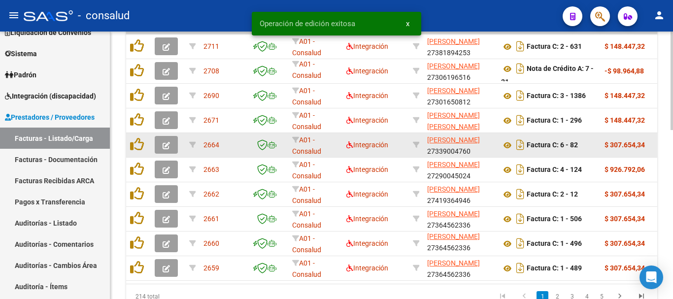
click at [174, 138] on button "button" at bounding box center [166, 145] width 23 height 18
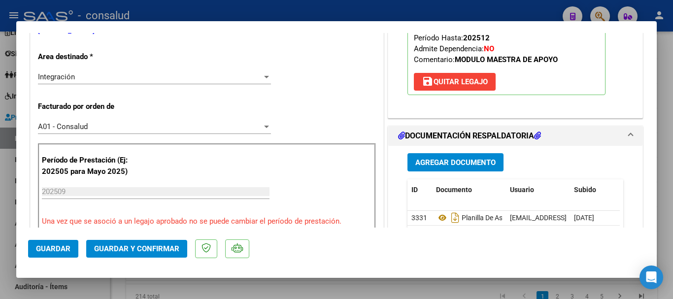
scroll to position [0, 0]
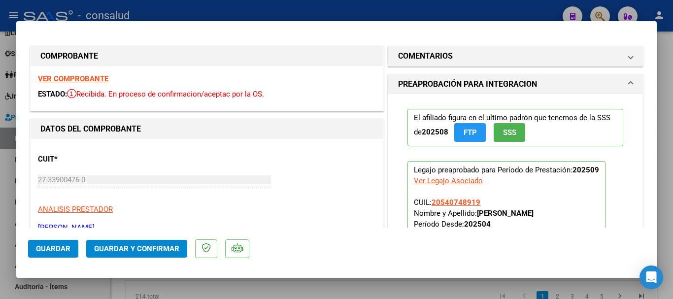
click at [92, 83] on strong "VER COMPROBANTE" at bounding box center [73, 78] width 70 height 9
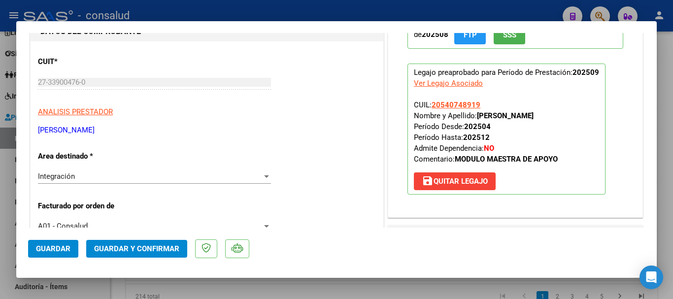
scroll to position [99, 0]
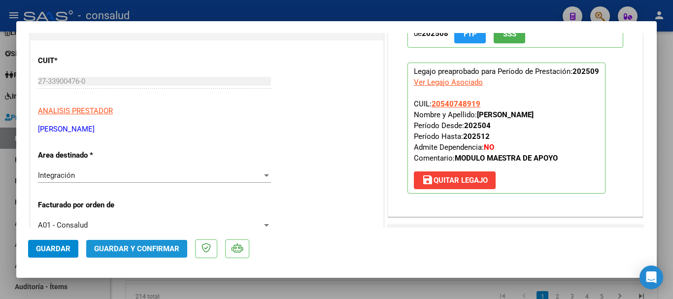
click at [158, 245] on span "Guardar y Confirmar" at bounding box center [136, 248] width 85 height 9
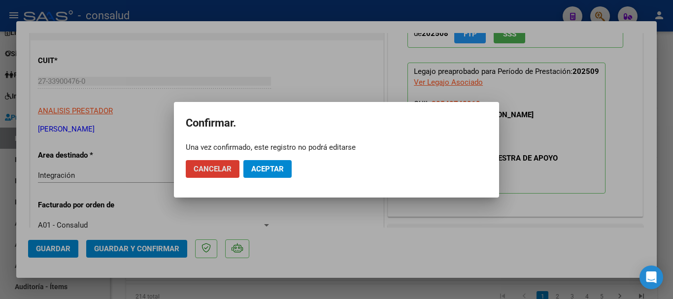
click at [264, 169] on span "Aceptar" at bounding box center [267, 169] width 33 height 9
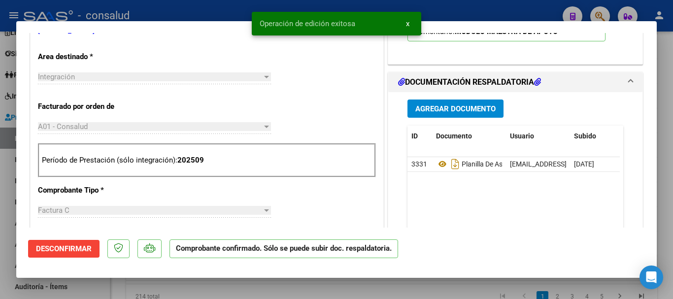
scroll to position [246, 0]
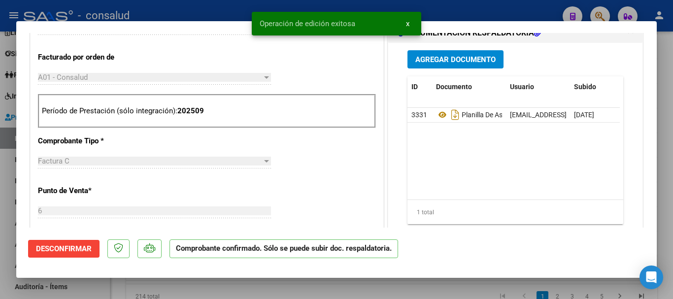
type input "$ 0,00"
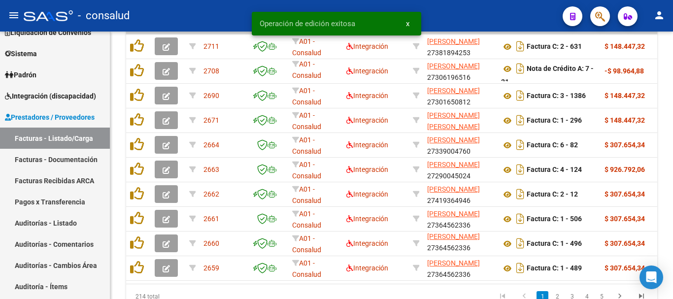
scroll to position [408, 0]
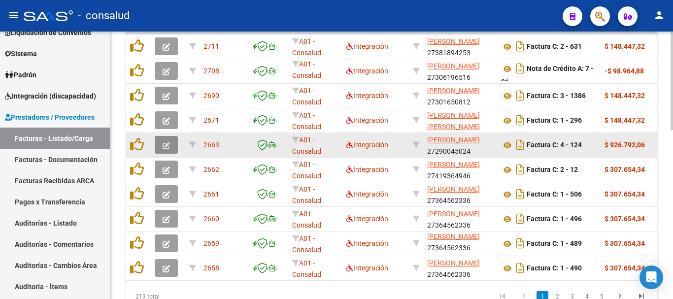
click at [159, 146] on button "button" at bounding box center [166, 145] width 23 height 18
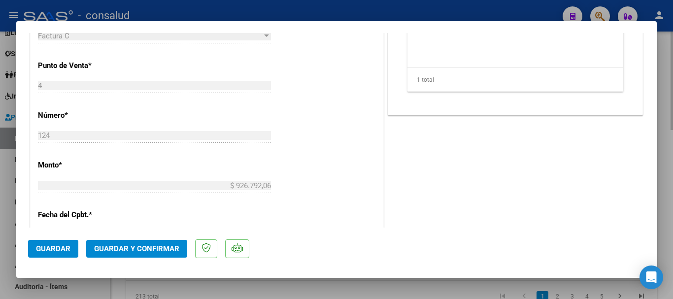
scroll to position [443, 0]
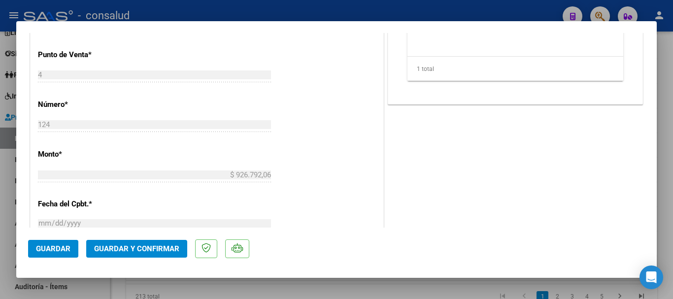
click at [157, 250] on span "Guardar y Confirmar" at bounding box center [136, 248] width 85 height 9
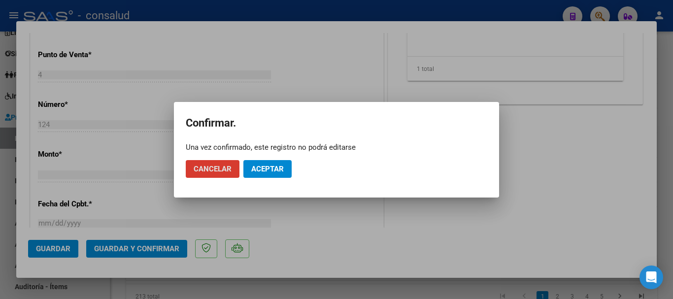
click at [251, 175] on button "Aceptar" at bounding box center [267, 169] width 48 height 18
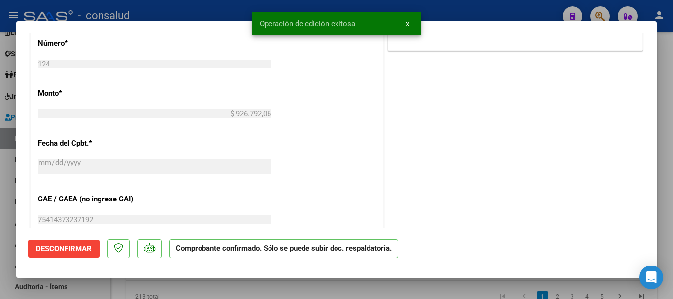
type input "$ 0,00"
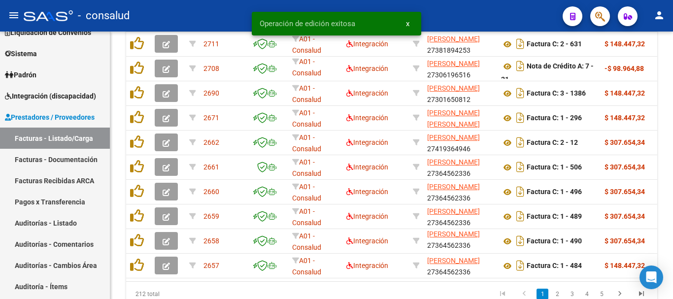
scroll to position [408, 0]
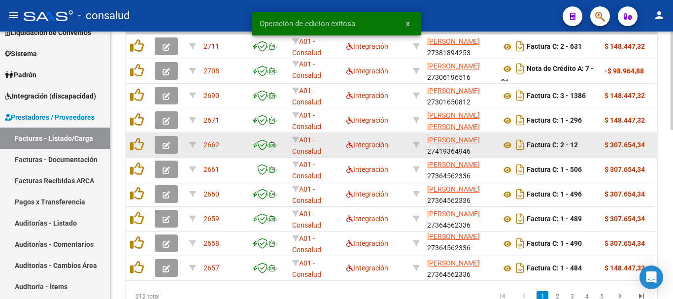
click at [167, 148] on icon "button" at bounding box center [166, 145] width 7 height 7
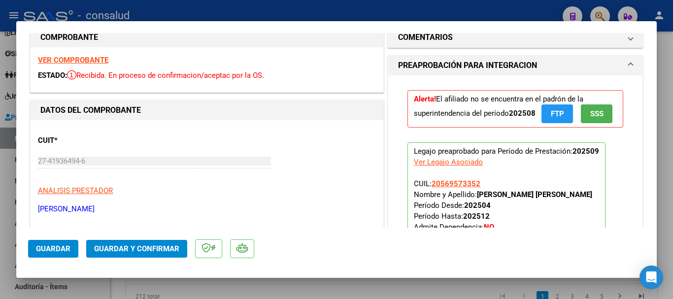
scroll to position [0, 0]
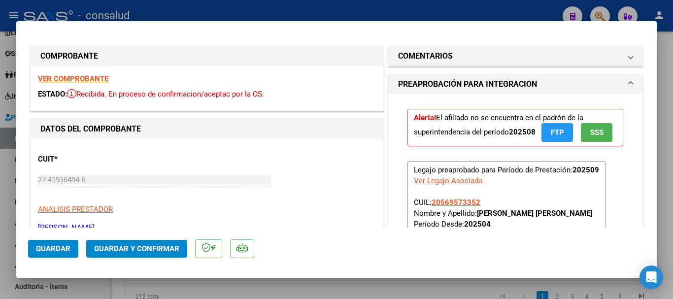
click at [88, 81] on strong "VER COMPROBANTE" at bounding box center [73, 78] width 70 height 9
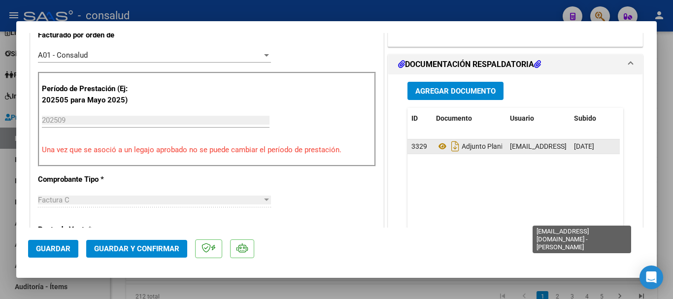
scroll to position [296, 0]
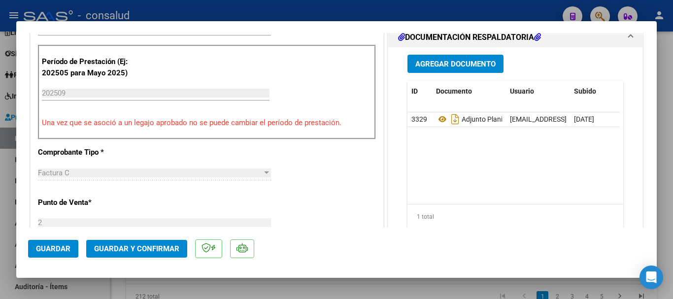
click at [116, 247] on span "Guardar y Confirmar" at bounding box center [136, 248] width 85 height 9
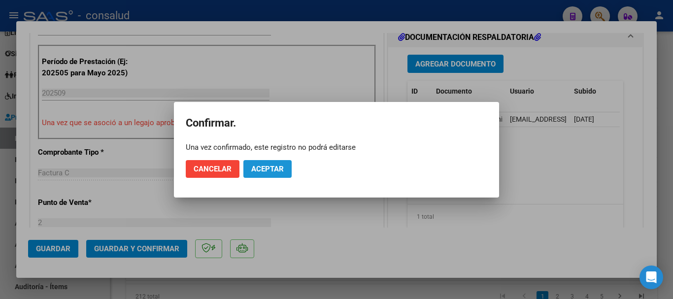
click at [264, 170] on span "Aceptar" at bounding box center [267, 169] width 33 height 9
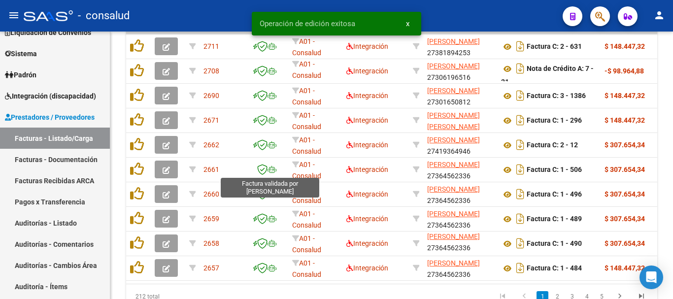
scroll to position [408, 0]
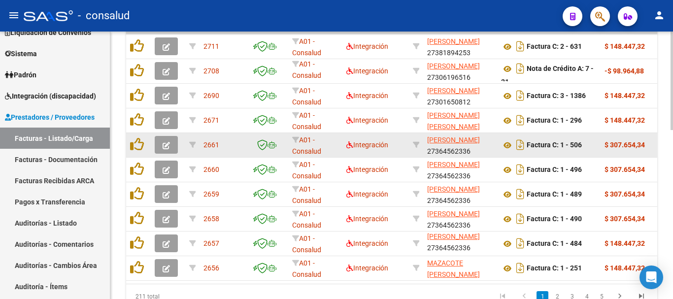
click at [167, 145] on icon "button" at bounding box center [166, 145] width 7 height 7
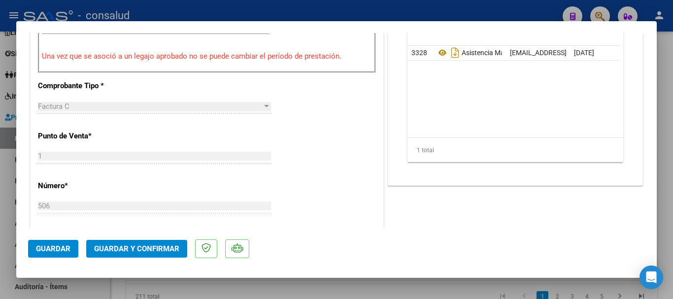
scroll to position [296, 0]
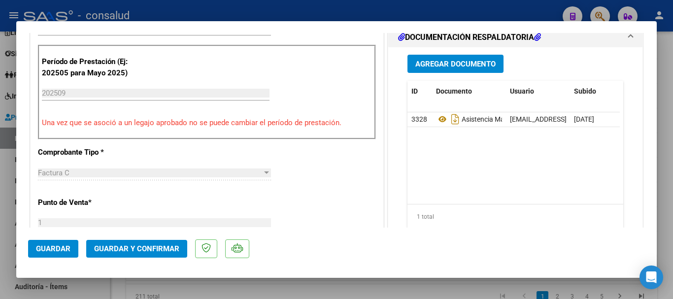
click at [129, 243] on button "Guardar y Confirmar" at bounding box center [136, 249] width 101 height 18
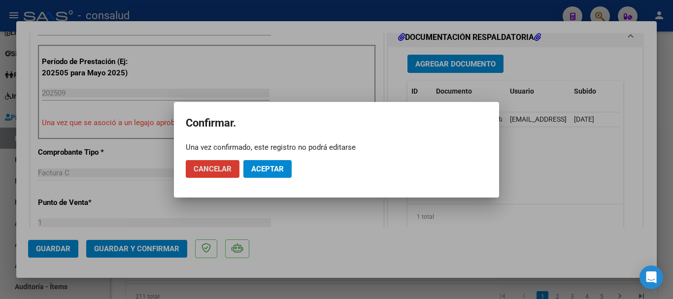
click at [257, 171] on span "Aceptar" at bounding box center [267, 169] width 33 height 9
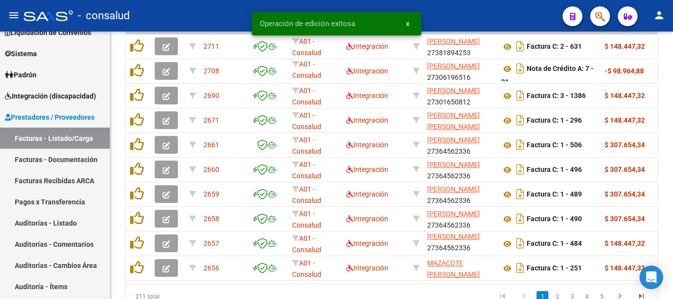
scroll to position [408, 0]
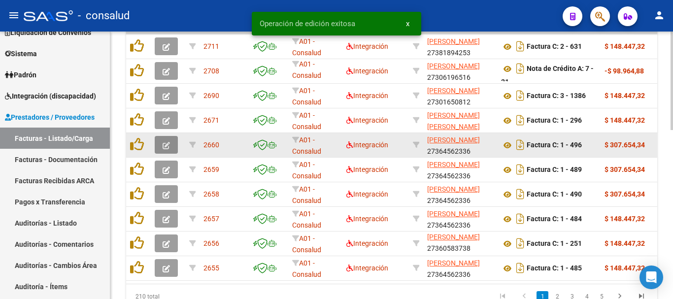
click at [170, 146] on button "button" at bounding box center [166, 145] width 23 height 18
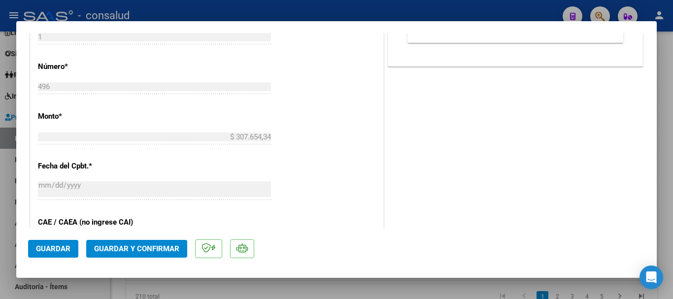
scroll to position [493, 0]
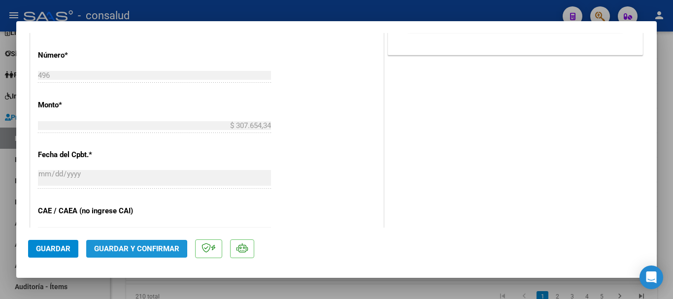
click at [111, 248] on span "Guardar y Confirmar" at bounding box center [136, 248] width 85 height 9
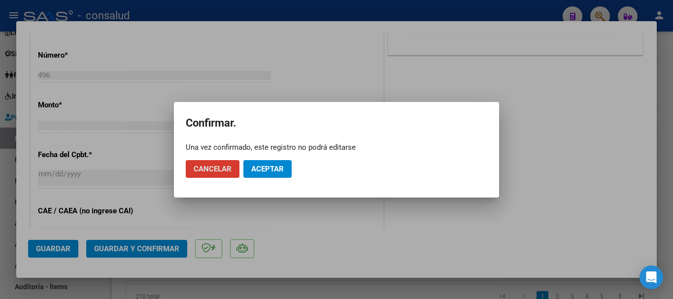
click at [270, 169] on span "Aceptar" at bounding box center [267, 169] width 33 height 9
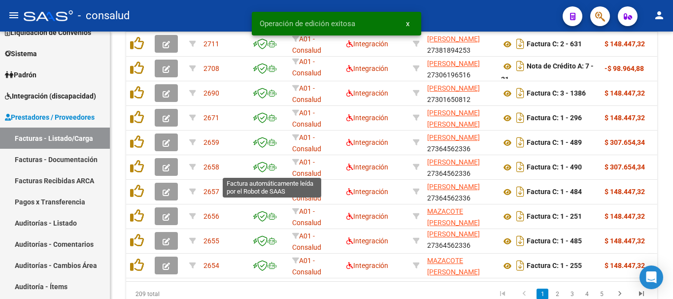
scroll to position [408, 0]
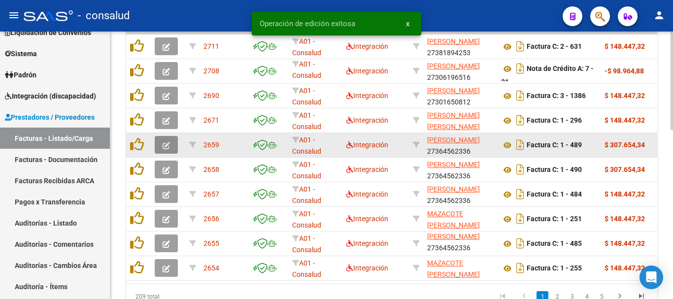
click at [160, 147] on button "button" at bounding box center [166, 145] width 23 height 18
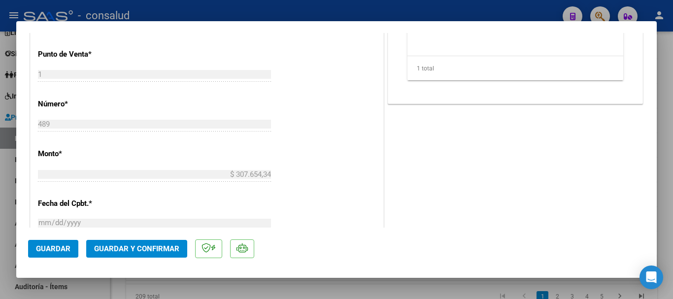
scroll to position [493, 0]
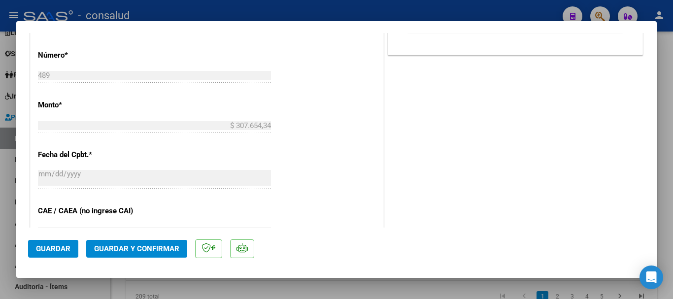
click at [169, 244] on span "Guardar y Confirmar" at bounding box center [136, 248] width 85 height 9
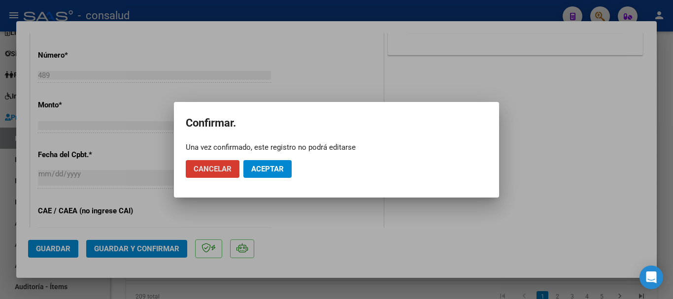
click at [275, 174] on button "Aceptar" at bounding box center [267, 169] width 48 height 18
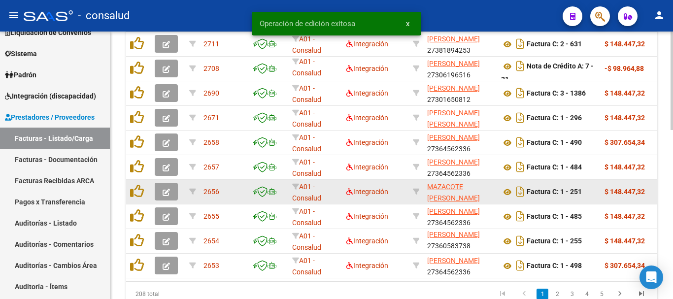
scroll to position [408, 0]
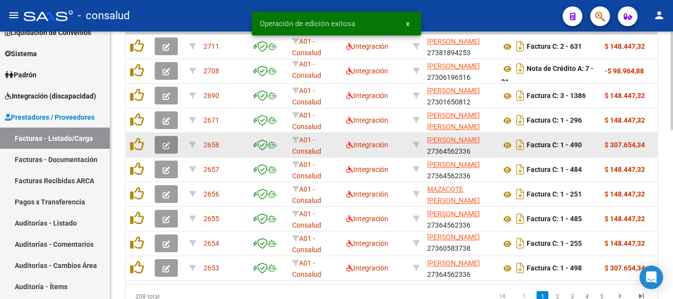
click at [168, 142] on icon "button" at bounding box center [166, 145] width 7 height 7
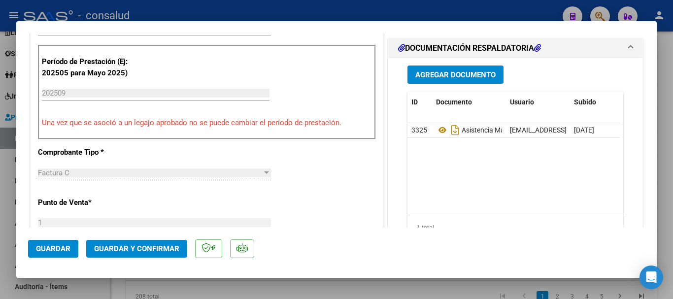
scroll to position [394, 0]
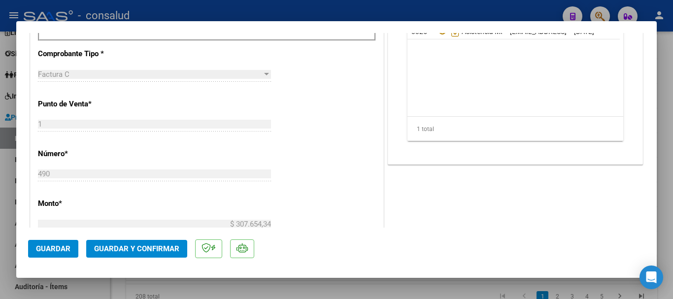
click at [149, 254] on button "Guardar y Confirmar" at bounding box center [136, 249] width 101 height 18
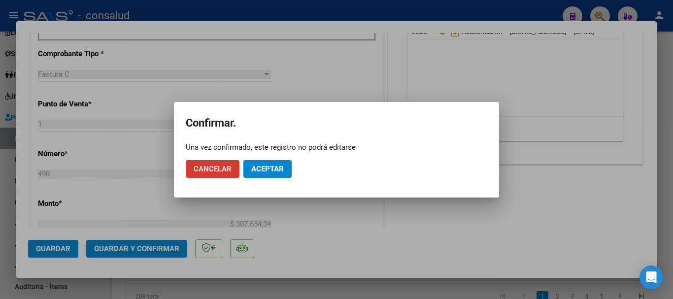
click at [257, 173] on button "Aceptar" at bounding box center [267, 169] width 48 height 18
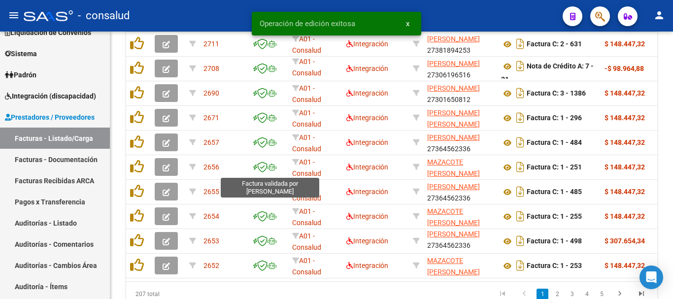
scroll to position [408, 0]
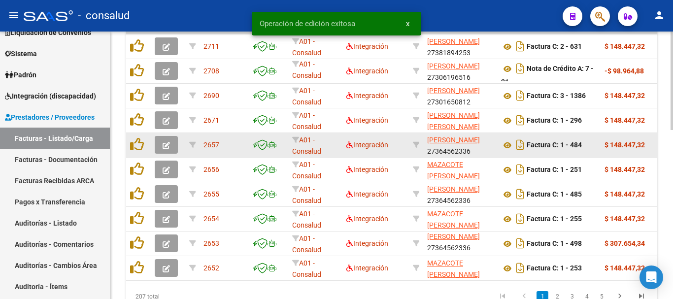
click at [173, 149] on button "button" at bounding box center [166, 145] width 23 height 18
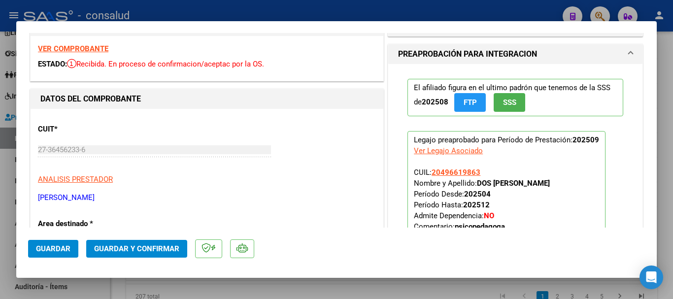
scroll to position [0, 0]
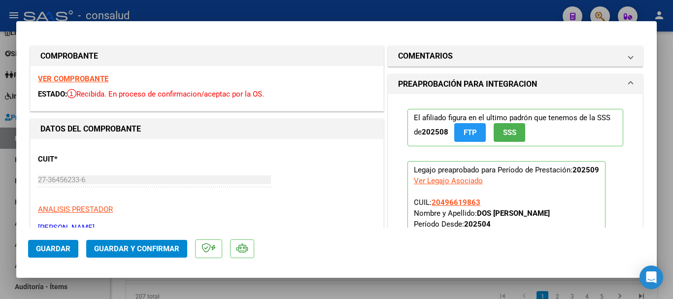
click at [68, 74] on strong "VER COMPROBANTE" at bounding box center [73, 78] width 70 height 9
click at [141, 253] on button "Guardar y Confirmar" at bounding box center [136, 249] width 101 height 18
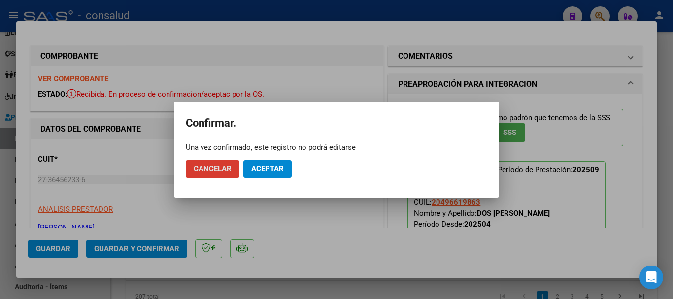
click at [252, 166] on span "Aceptar" at bounding box center [267, 169] width 33 height 9
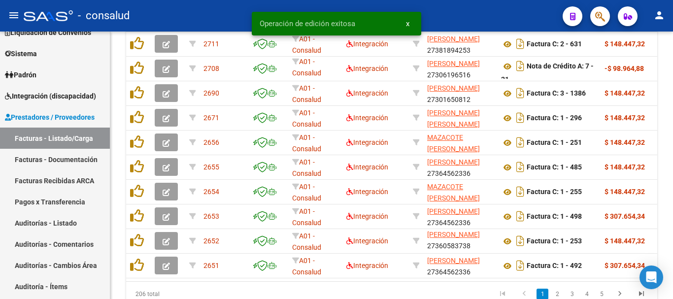
scroll to position [408, 0]
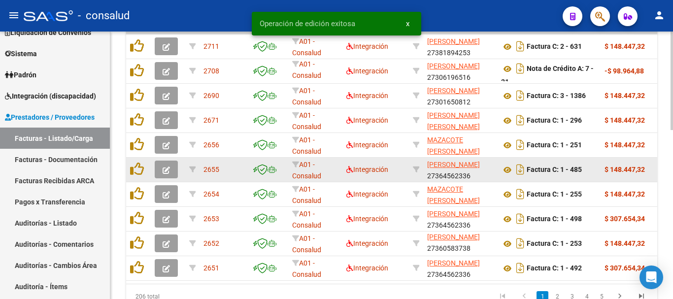
click at [169, 169] on icon "button" at bounding box center [166, 170] width 7 height 7
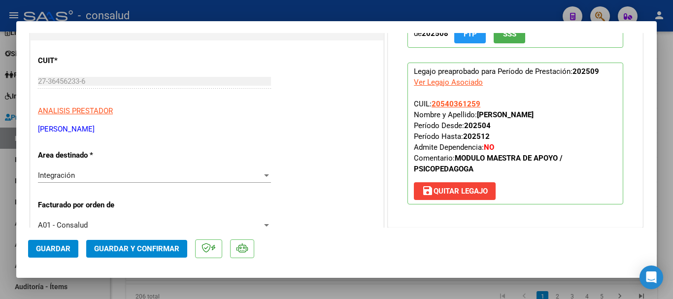
scroll to position [0, 0]
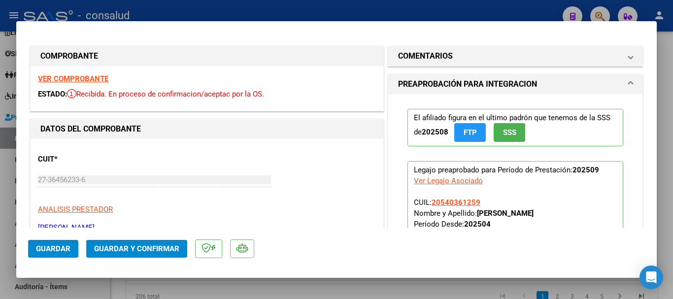
click at [63, 80] on strong "VER COMPROBANTE" at bounding box center [73, 78] width 70 height 9
click at [142, 249] on span "Guardar y Confirmar" at bounding box center [136, 248] width 85 height 9
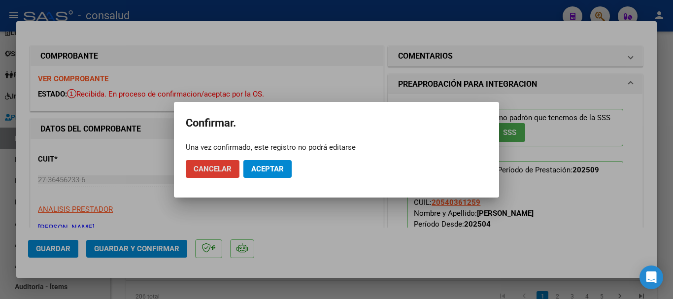
click at [273, 170] on span "Aceptar" at bounding box center [267, 169] width 33 height 9
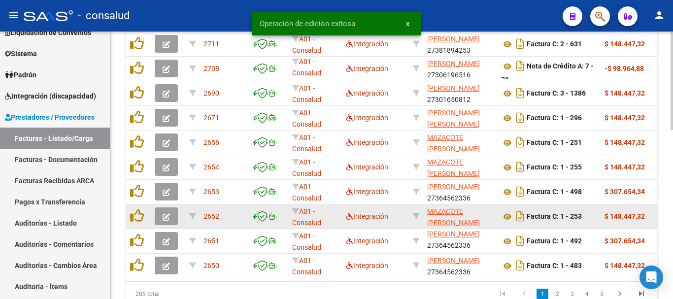
scroll to position [408, 0]
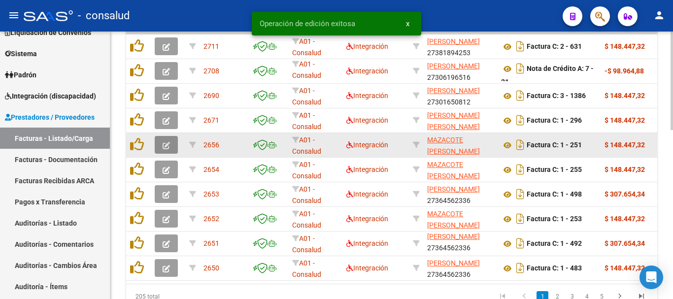
click at [158, 144] on button "button" at bounding box center [166, 145] width 23 height 18
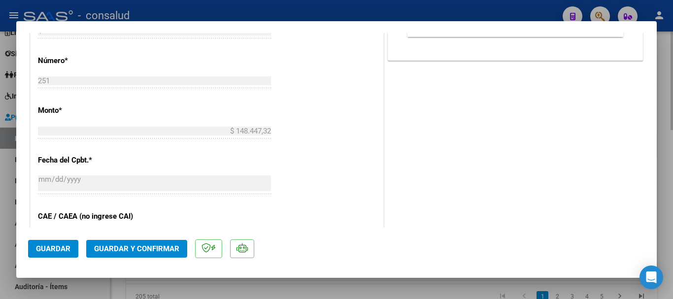
scroll to position [493, 0]
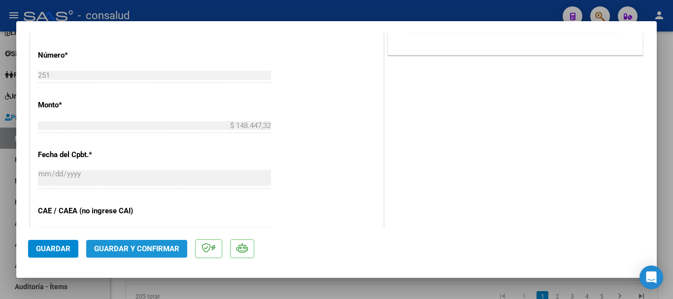
click at [150, 246] on span "Guardar y Confirmar" at bounding box center [136, 248] width 85 height 9
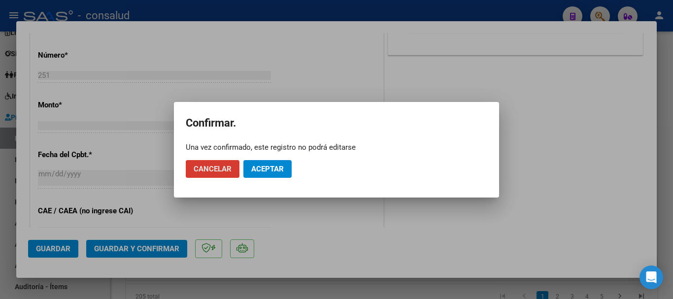
click at [258, 169] on span "Aceptar" at bounding box center [267, 169] width 33 height 9
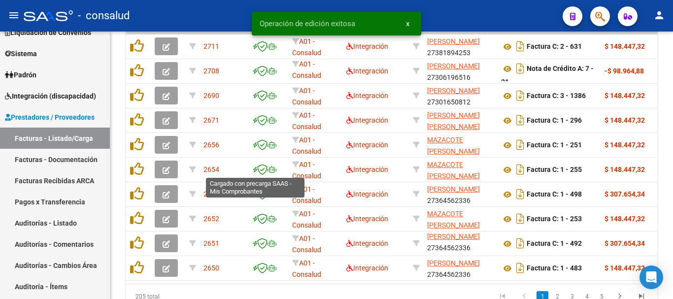
scroll to position [408, 0]
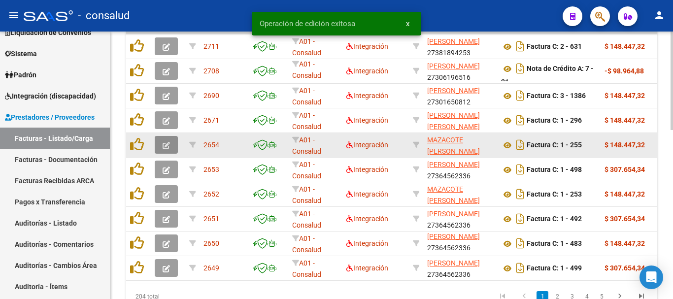
click at [158, 143] on button "button" at bounding box center [166, 145] width 23 height 18
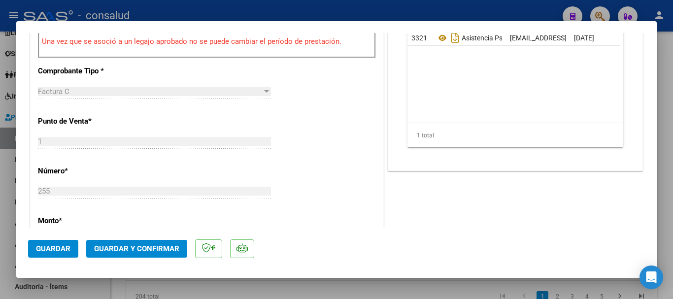
scroll to position [296, 0]
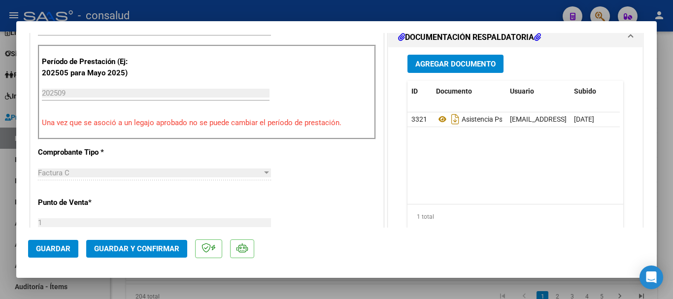
click at [131, 252] on span "Guardar y Confirmar" at bounding box center [136, 248] width 85 height 9
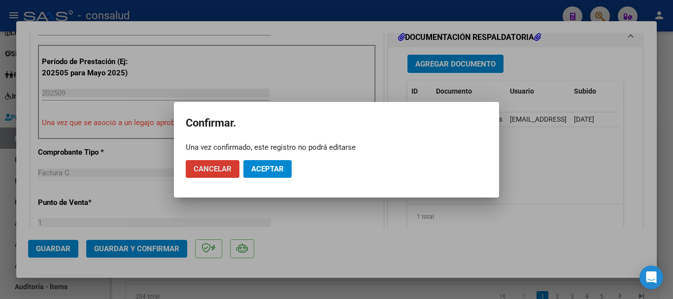
click at [255, 173] on span "Aceptar" at bounding box center [267, 169] width 33 height 9
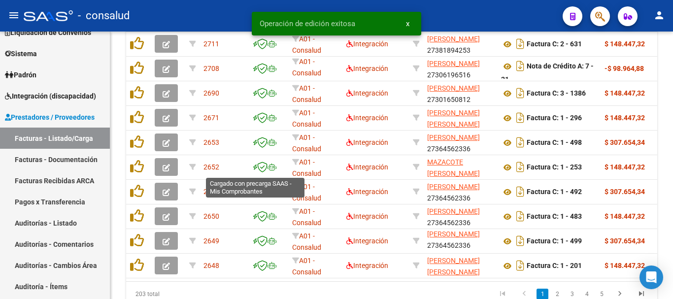
scroll to position [408, 0]
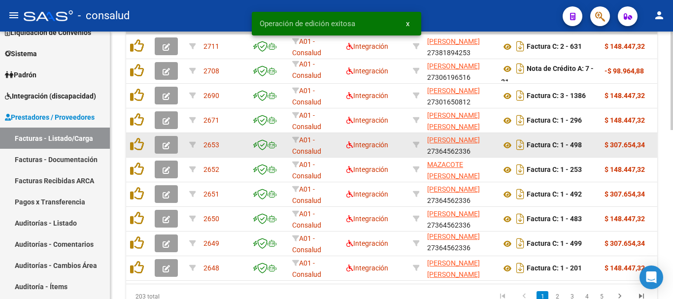
click at [165, 146] on icon "button" at bounding box center [166, 145] width 7 height 7
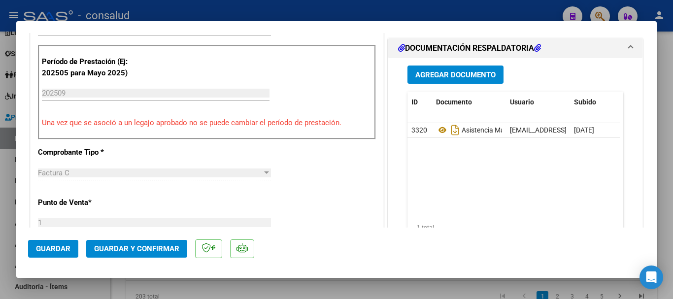
scroll to position [443, 0]
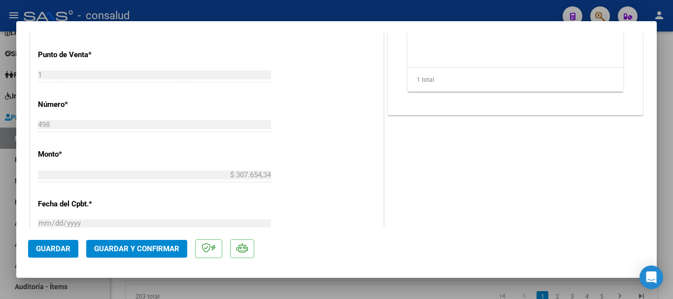
click at [153, 252] on span "Guardar y Confirmar" at bounding box center [136, 248] width 85 height 9
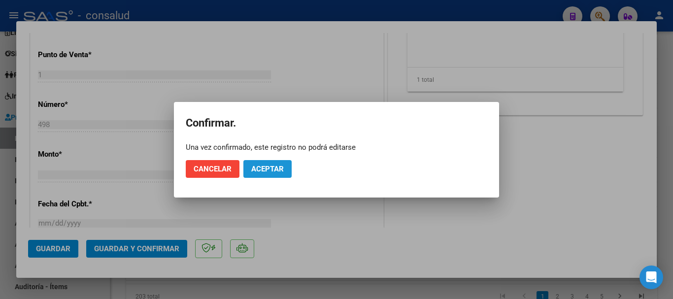
click at [263, 172] on span "Aceptar" at bounding box center [267, 169] width 33 height 9
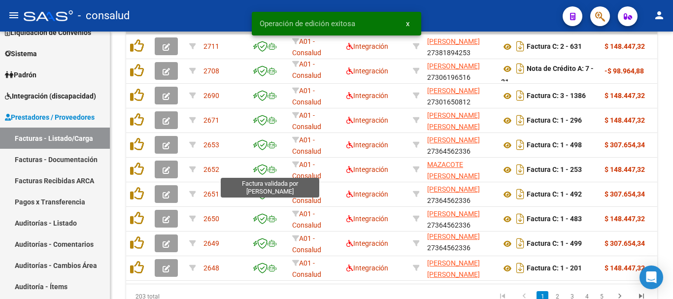
scroll to position [408, 0]
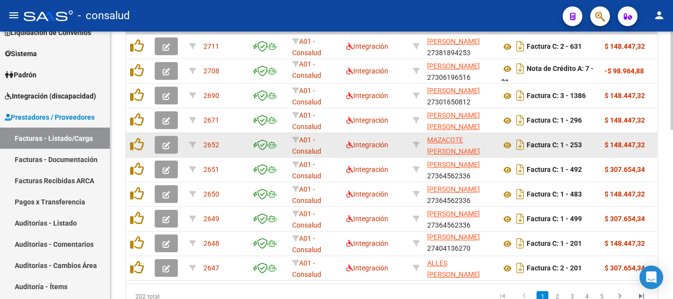
click at [168, 147] on icon "button" at bounding box center [166, 145] width 7 height 7
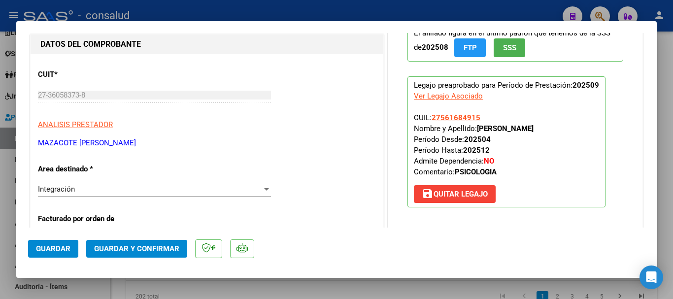
scroll to position [0, 0]
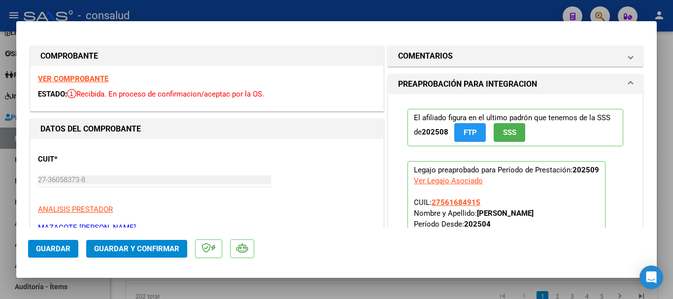
click at [59, 77] on strong "VER COMPROBANTE" at bounding box center [73, 78] width 70 height 9
click at [182, 244] on button "Guardar y Confirmar" at bounding box center [136, 249] width 101 height 18
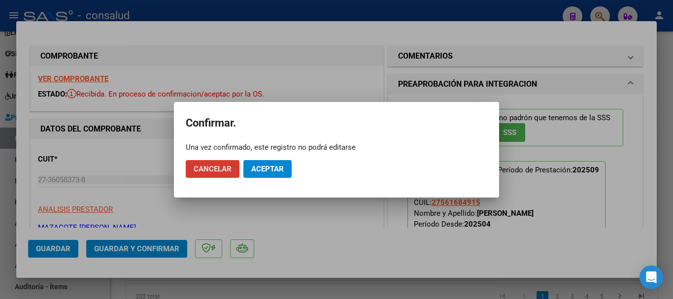
click at [273, 172] on span "Aceptar" at bounding box center [267, 169] width 33 height 9
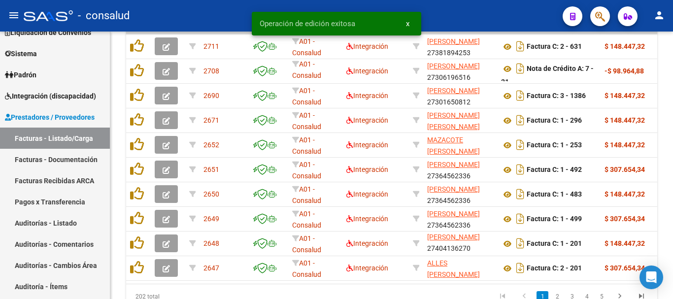
scroll to position [408, 0]
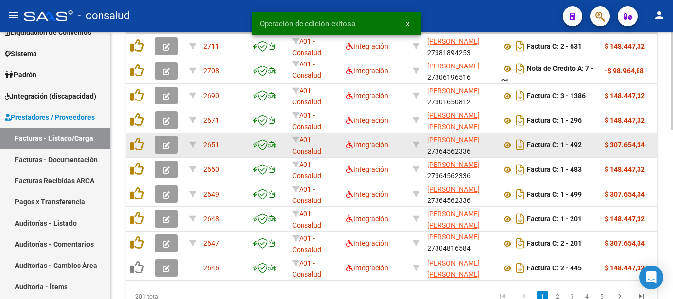
click at [170, 144] on button "button" at bounding box center [166, 145] width 23 height 18
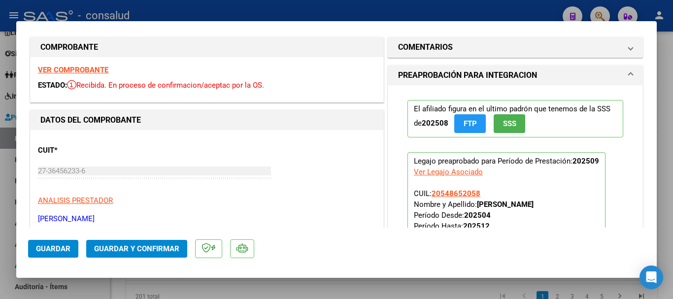
scroll to position [0, 0]
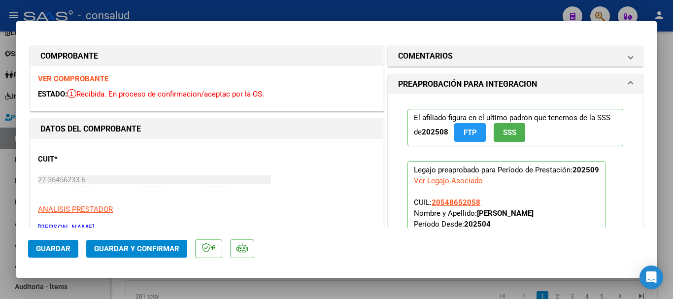
click at [163, 253] on span "Guardar y Confirmar" at bounding box center [136, 248] width 85 height 9
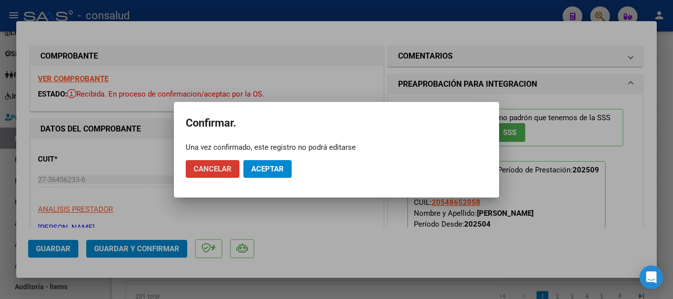
click at [263, 169] on span "Aceptar" at bounding box center [267, 169] width 33 height 9
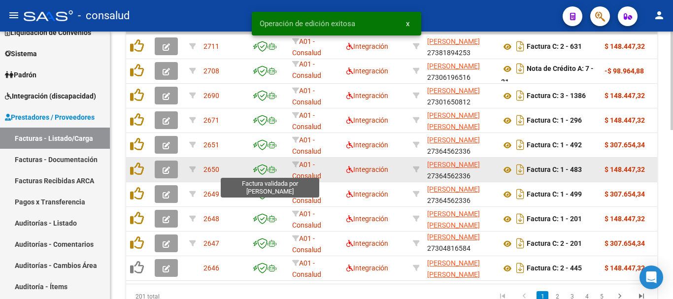
scroll to position [408, 0]
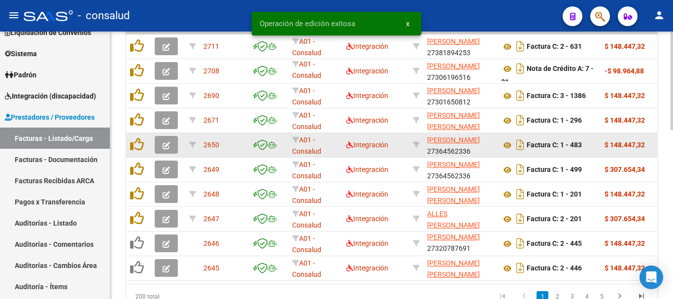
click at [169, 142] on icon "button" at bounding box center [166, 145] width 7 height 7
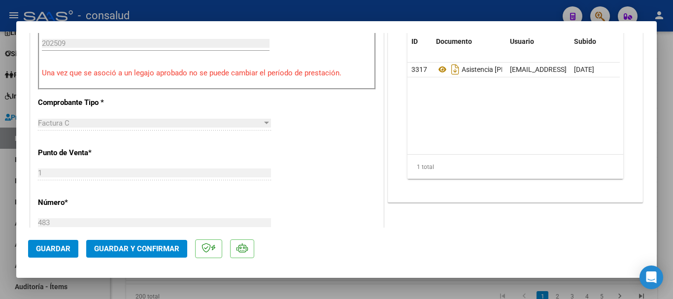
scroll to position [443, 0]
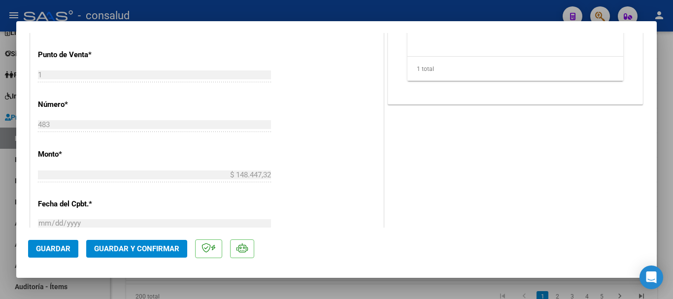
click at [180, 254] on button "Guardar y Confirmar" at bounding box center [136, 249] width 101 height 18
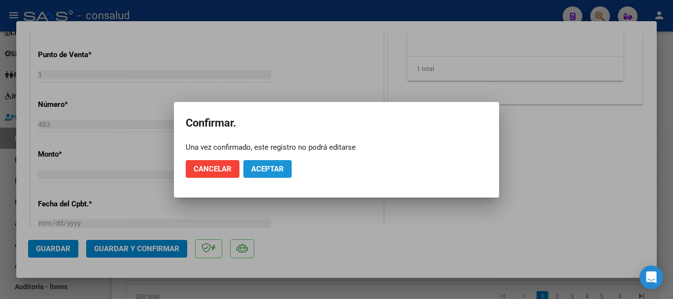
click at [268, 174] on button "Aceptar" at bounding box center [267, 169] width 48 height 18
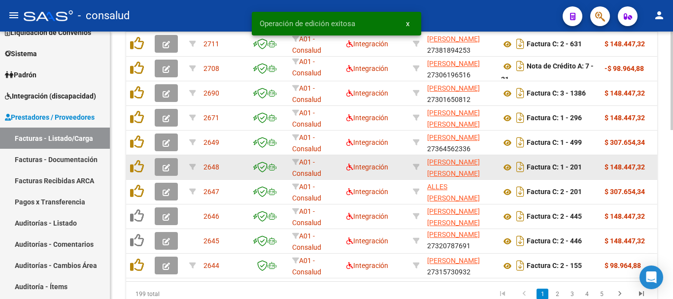
scroll to position [408, 0]
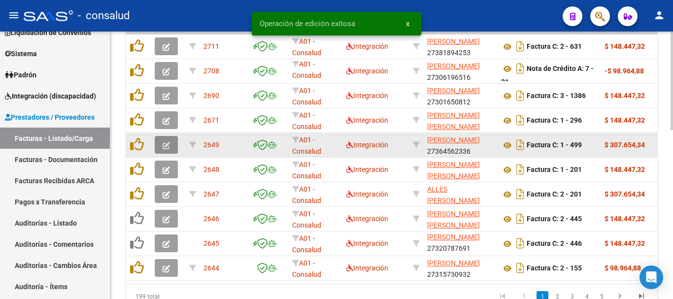
click at [162, 147] on button "button" at bounding box center [166, 145] width 23 height 18
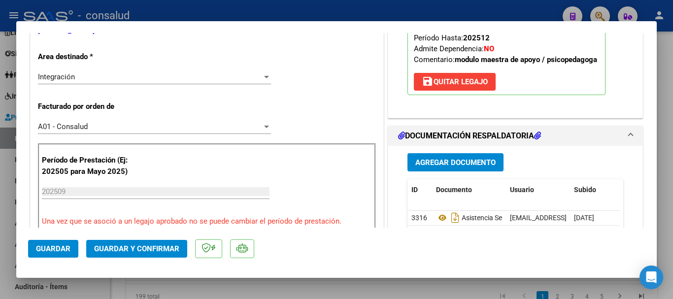
scroll to position [0, 0]
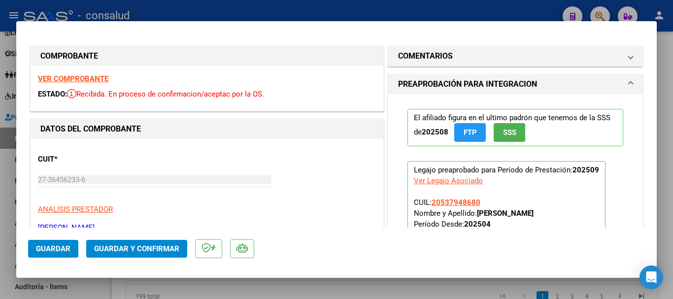
click at [102, 78] on strong "VER COMPROBANTE" at bounding box center [73, 78] width 70 height 9
click at [132, 251] on span "Guardar y Confirmar" at bounding box center [136, 248] width 85 height 9
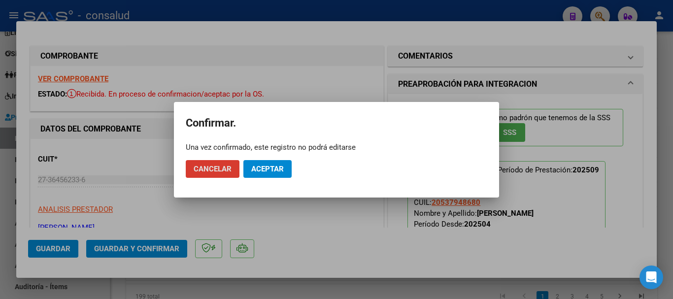
click at [263, 165] on span "Aceptar" at bounding box center [267, 169] width 33 height 9
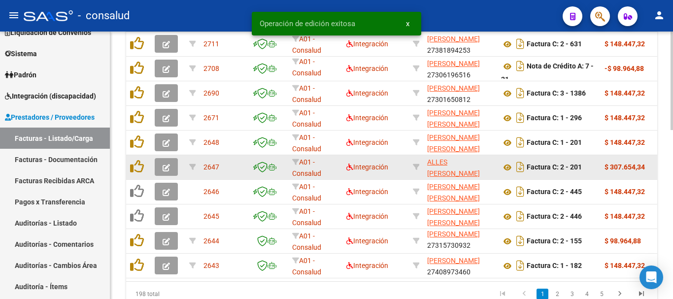
scroll to position [408, 0]
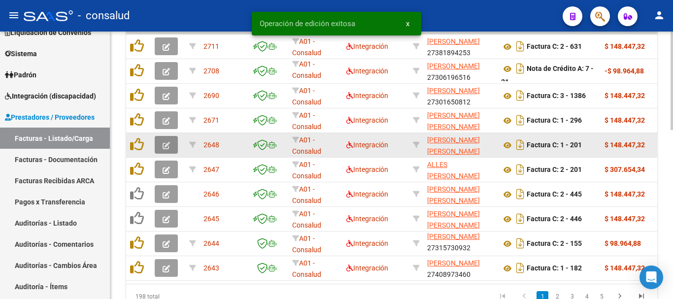
click at [173, 137] on button "button" at bounding box center [166, 145] width 23 height 18
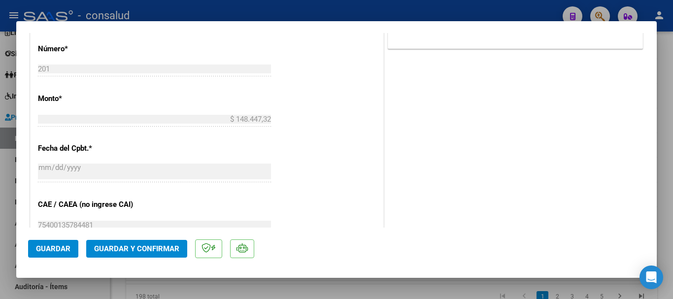
scroll to position [542, 0]
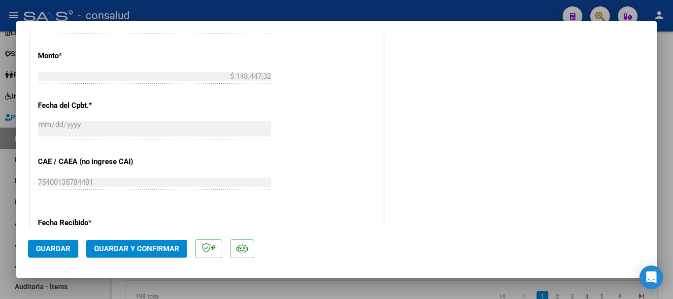
click at [162, 244] on span "Guardar y Confirmar" at bounding box center [136, 248] width 85 height 9
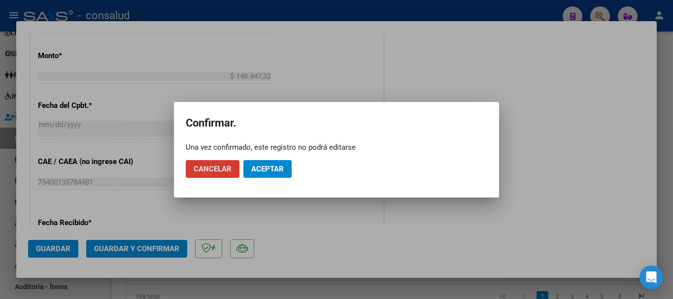
click at [262, 172] on span "Aceptar" at bounding box center [267, 169] width 33 height 9
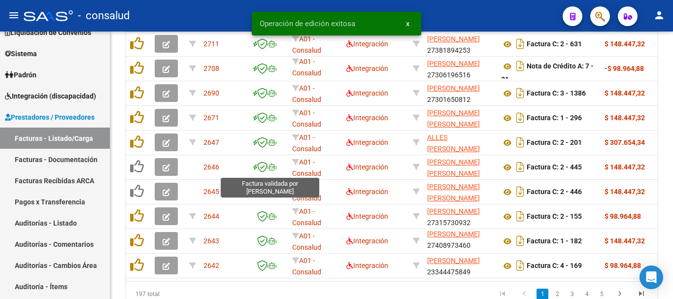
scroll to position [408, 0]
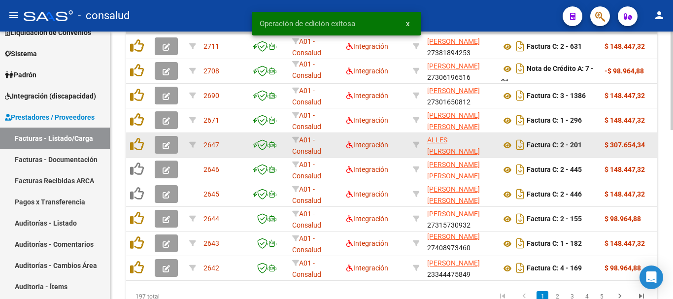
click at [161, 151] on button "button" at bounding box center [166, 145] width 23 height 18
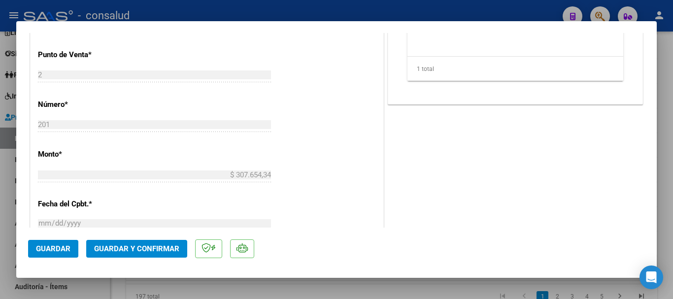
scroll to position [542, 0]
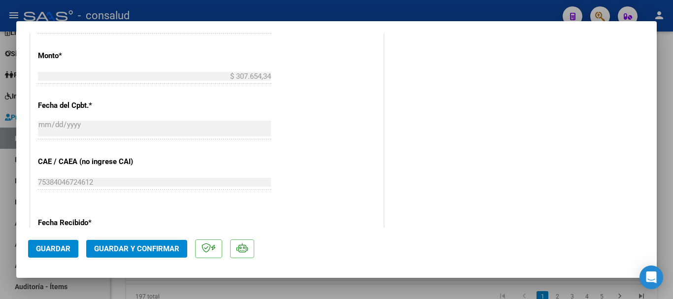
click at [144, 251] on span "Guardar y Confirmar" at bounding box center [136, 248] width 85 height 9
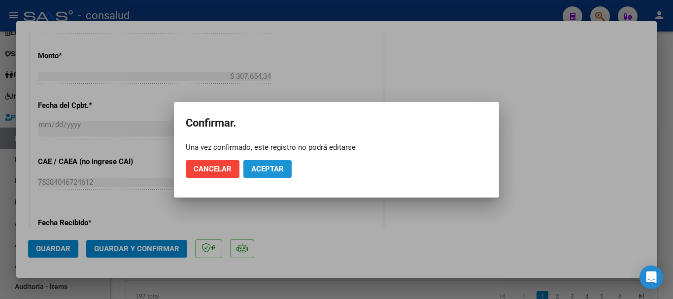
click at [246, 166] on button "Aceptar" at bounding box center [267, 169] width 48 height 18
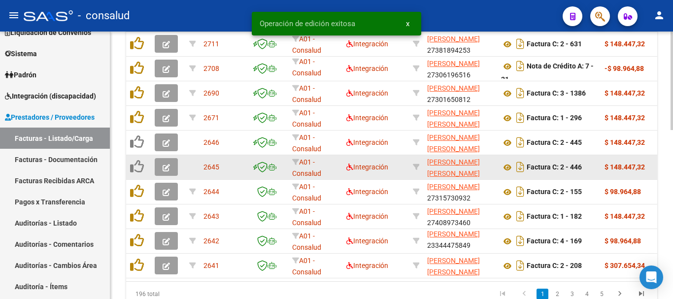
scroll to position [408, 0]
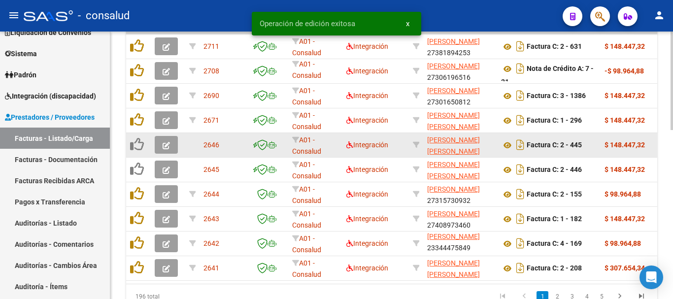
click at [169, 146] on icon "button" at bounding box center [166, 145] width 7 height 7
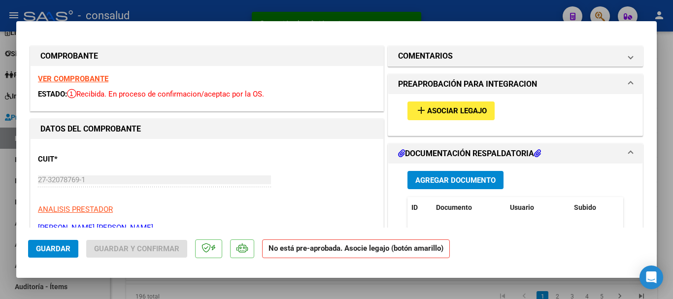
click at [465, 112] on span "Asociar Legajo" at bounding box center [457, 111] width 60 height 9
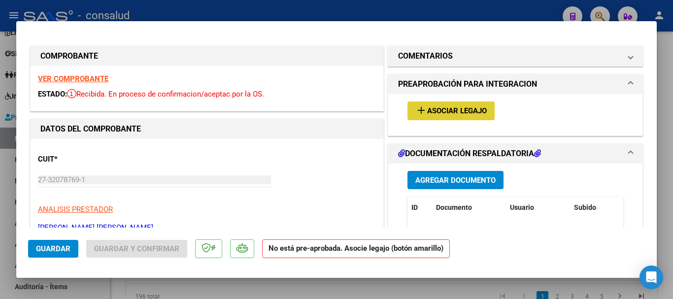
click at [75, 81] on strong "VER COMPROBANTE" at bounding box center [73, 78] width 70 height 9
click at [427, 118] on button "add Asociar Legajo" at bounding box center [450, 110] width 87 height 18
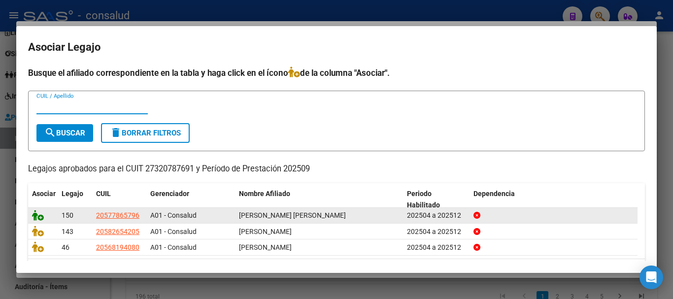
click at [43, 215] on icon at bounding box center [38, 215] width 12 height 11
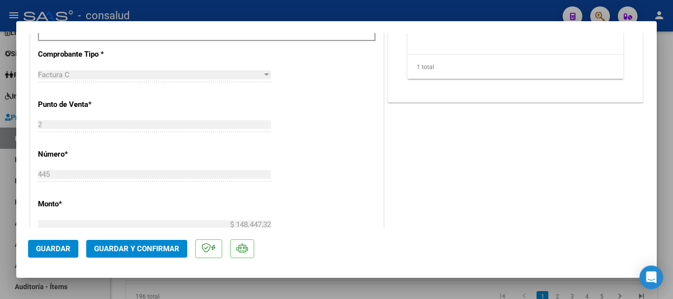
scroll to position [394, 0]
click at [157, 258] on mat-dialog-actions "Guardar Guardar y Confirmar" at bounding box center [336, 247] width 617 height 39
click at [160, 252] on span "Guardar y Confirmar" at bounding box center [136, 248] width 85 height 9
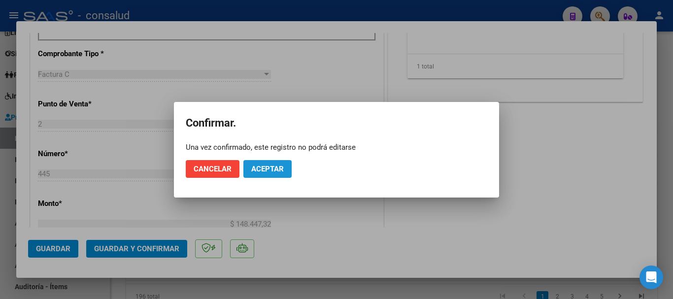
click at [263, 173] on span "Aceptar" at bounding box center [267, 169] width 33 height 9
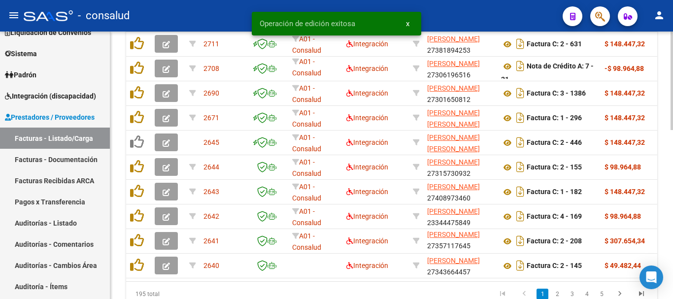
scroll to position [408, 0]
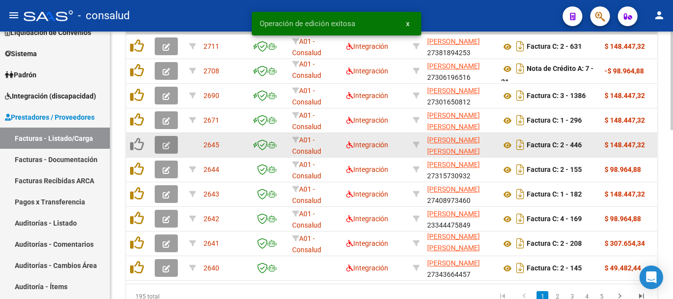
click at [158, 145] on button "button" at bounding box center [166, 145] width 23 height 18
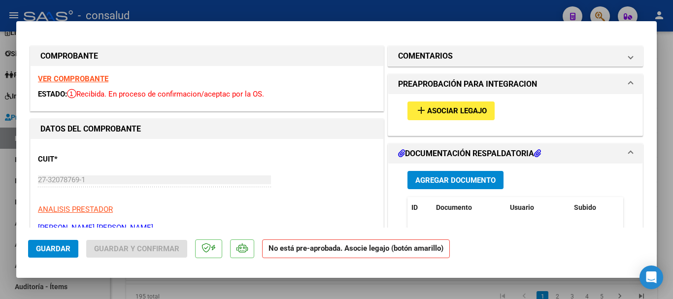
click at [90, 79] on strong "VER COMPROBANTE" at bounding box center [73, 78] width 70 height 9
click at [458, 114] on span "Asociar Legajo" at bounding box center [457, 111] width 60 height 9
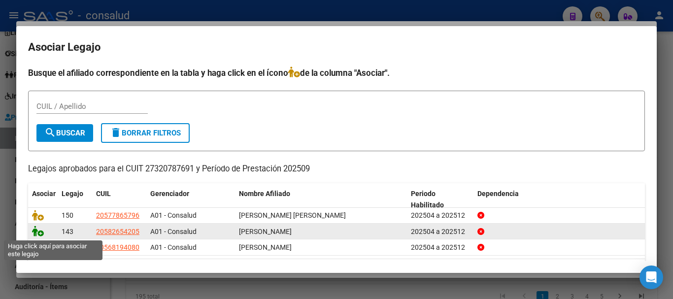
click at [34, 232] on icon at bounding box center [38, 231] width 12 height 11
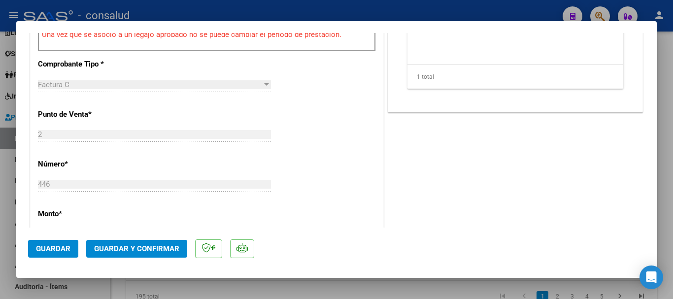
scroll to position [394, 0]
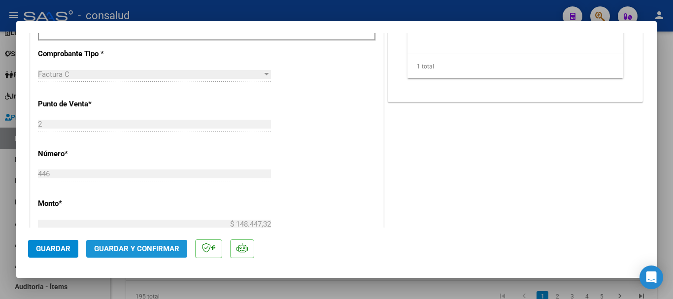
click at [161, 255] on button "Guardar y Confirmar" at bounding box center [136, 249] width 101 height 18
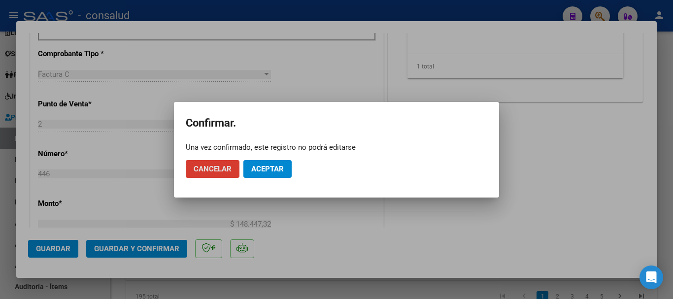
click at [260, 165] on span "Aceptar" at bounding box center [267, 169] width 33 height 9
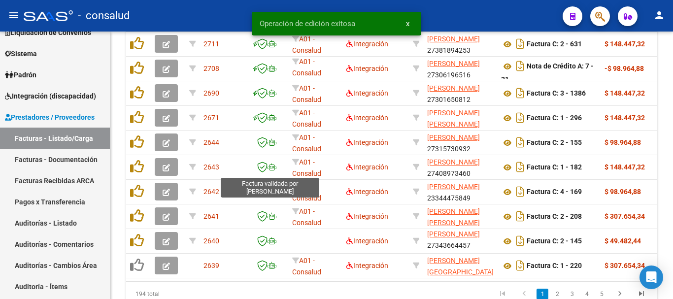
scroll to position [13, 0]
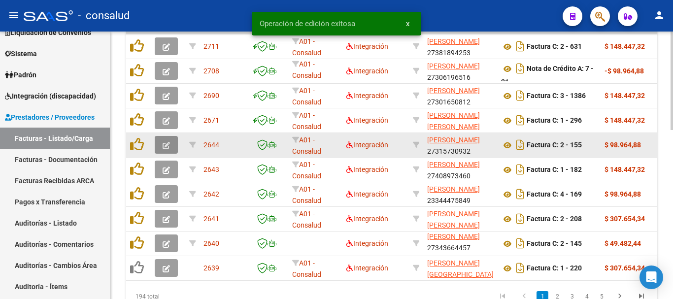
click at [168, 139] on button "button" at bounding box center [166, 145] width 23 height 18
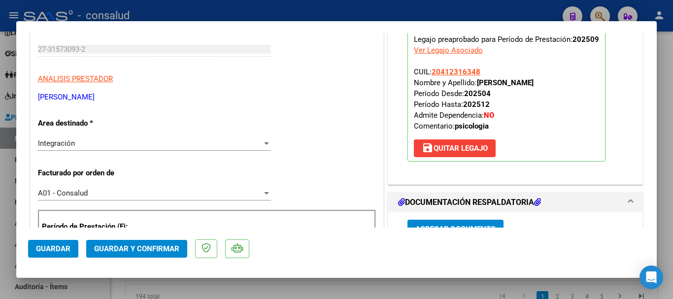
scroll to position [148, 0]
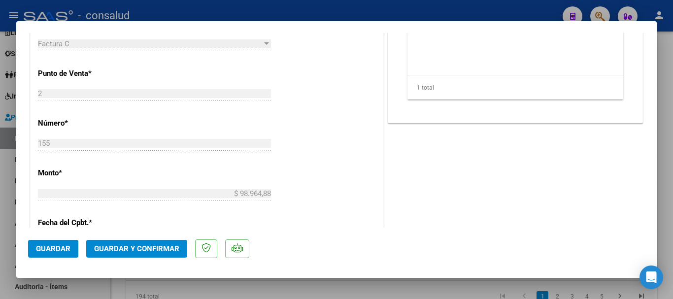
scroll to position [493, 0]
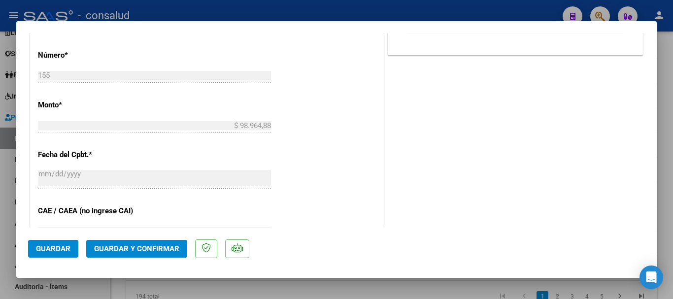
click at [146, 237] on mat-dialog-actions "Guardar Guardar y Confirmar" at bounding box center [336, 247] width 617 height 39
click at [148, 247] on span "Guardar y Confirmar" at bounding box center [136, 248] width 85 height 9
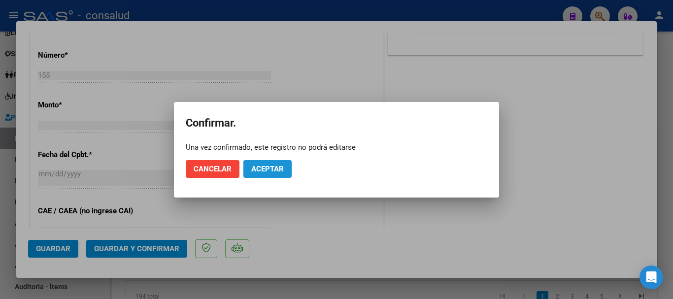
click at [261, 172] on span "Aceptar" at bounding box center [267, 169] width 33 height 9
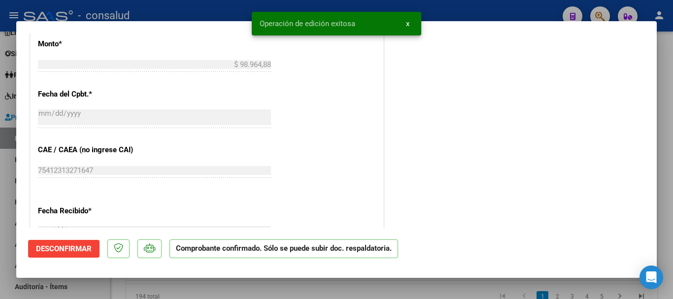
type input "$ 0,00"
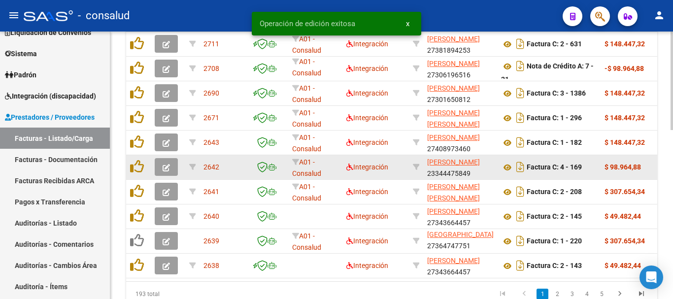
scroll to position [408, 0]
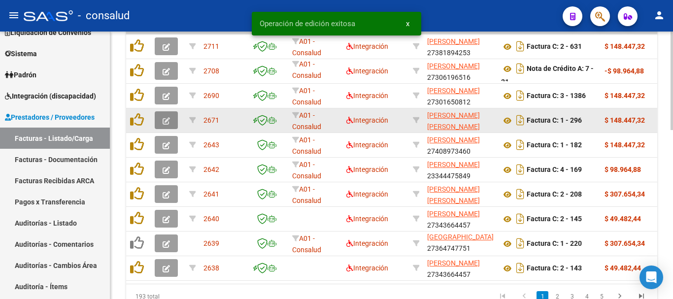
click at [164, 118] on icon "button" at bounding box center [166, 120] width 7 height 7
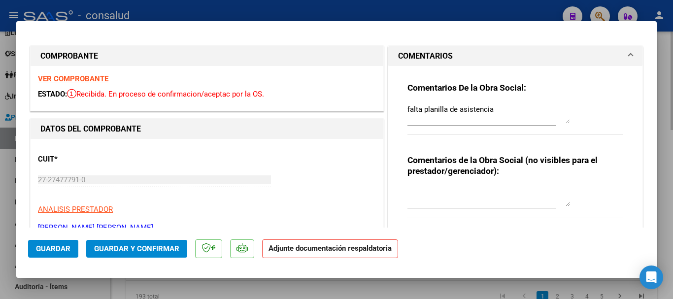
type input "$ 0,00"
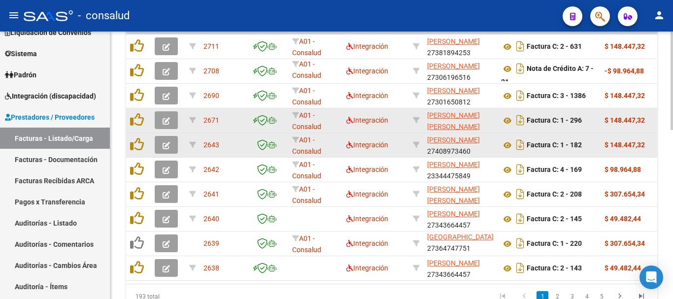
click at [175, 144] on button "button" at bounding box center [166, 145] width 23 height 18
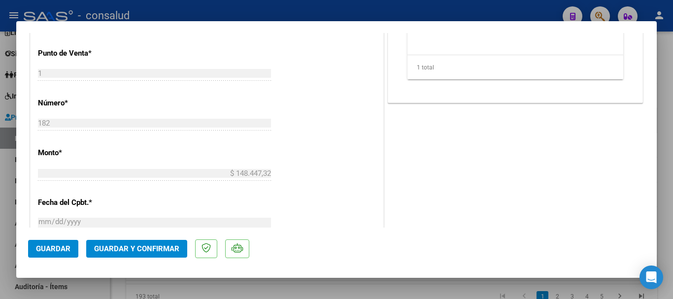
scroll to position [493, 0]
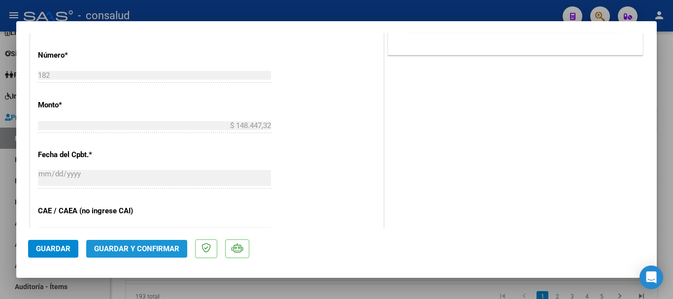
click at [169, 247] on span "Guardar y Confirmar" at bounding box center [136, 248] width 85 height 9
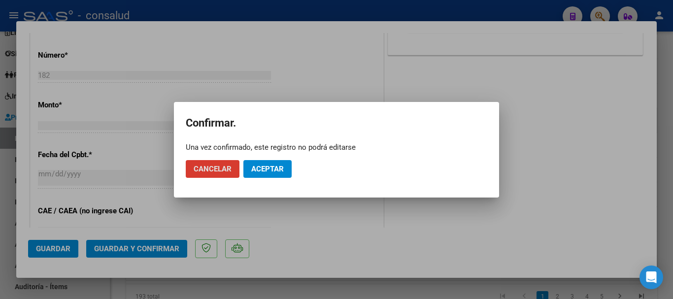
click at [271, 171] on span "Aceptar" at bounding box center [267, 169] width 33 height 9
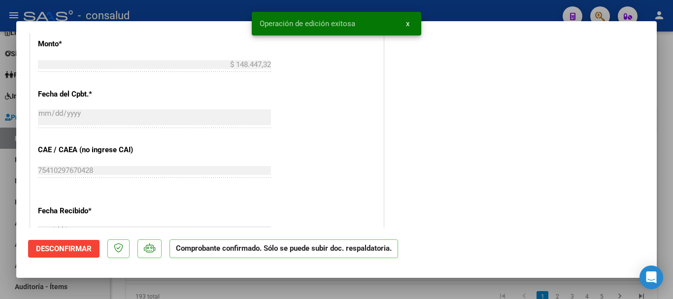
type input "$ 0,00"
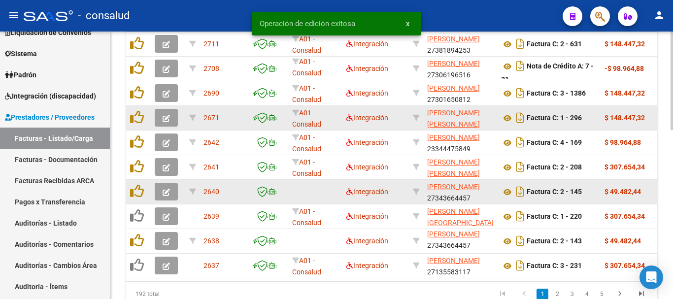
scroll to position [408, 0]
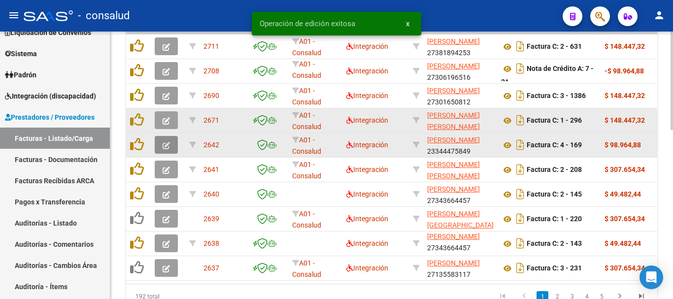
click at [160, 147] on button "button" at bounding box center [166, 145] width 23 height 18
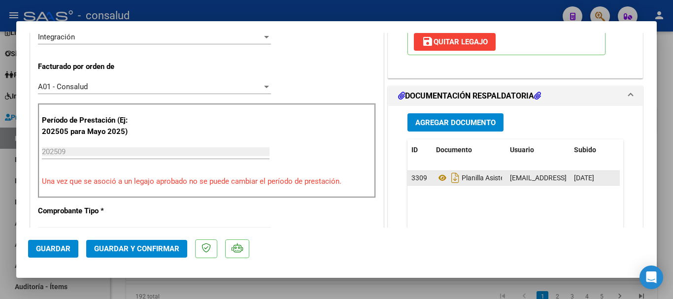
scroll to position [296, 0]
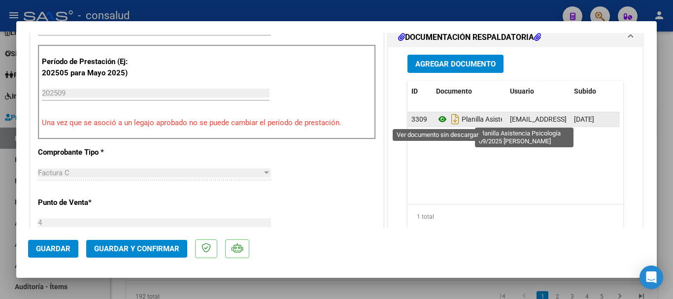
click at [438, 120] on icon at bounding box center [442, 119] width 13 height 12
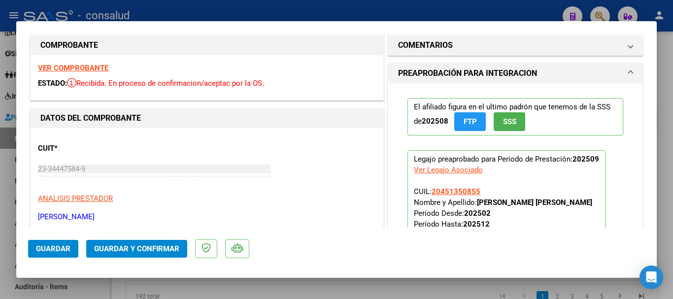
scroll to position [0, 0]
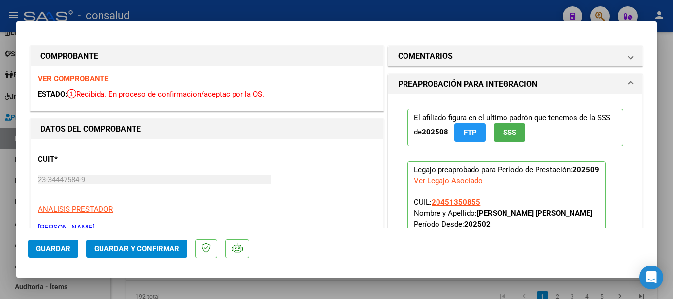
click at [93, 81] on strong "VER COMPROBANTE" at bounding box center [73, 78] width 70 height 9
click at [144, 250] on span "Guardar y Confirmar" at bounding box center [136, 248] width 85 height 9
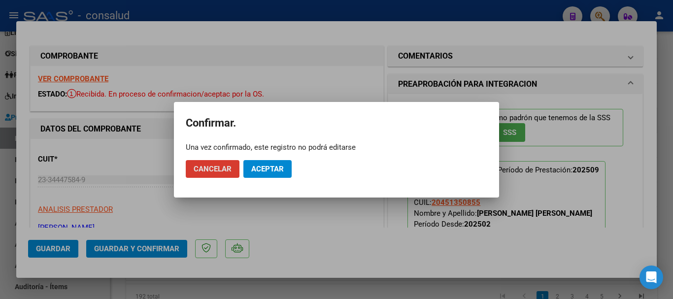
click at [264, 167] on span "Aceptar" at bounding box center [267, 169] width 33 height 9
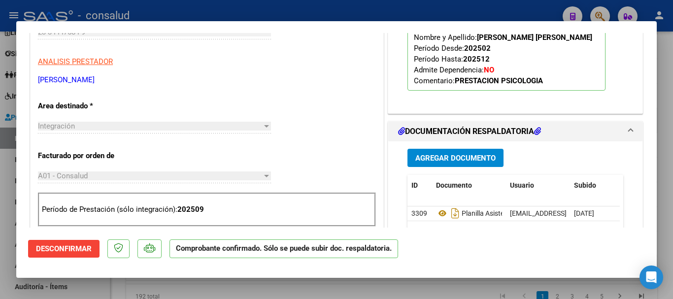
scroll to position [296, 0]
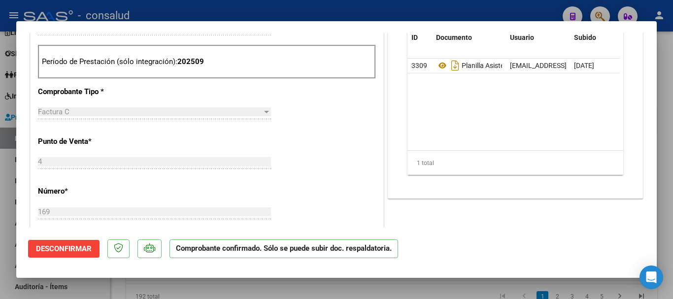
type input "$ 0,00"
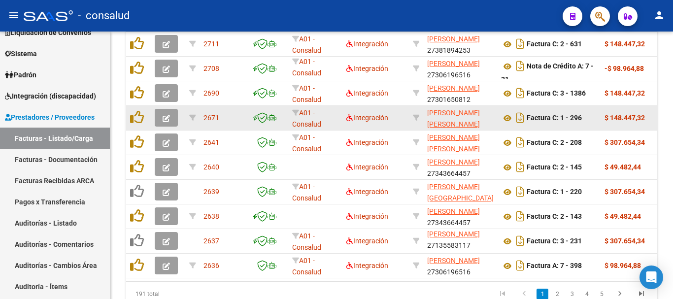
scroll to position [408, 0]
